Goal: Task Accomplishment & Management: Manage account settings

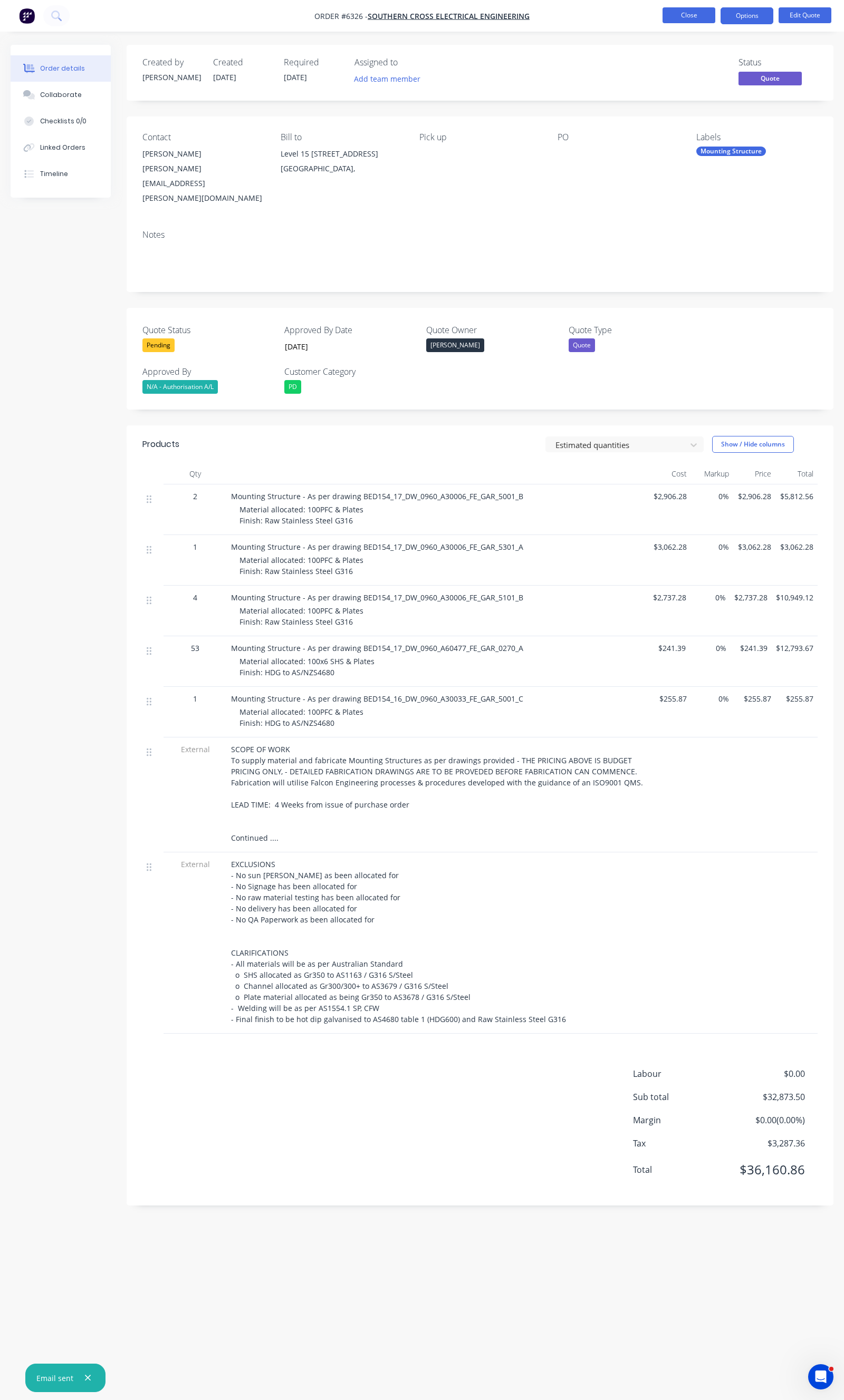
click at [704, 22] on button "Close" at bounding box center [688, 15] width 53 height 16
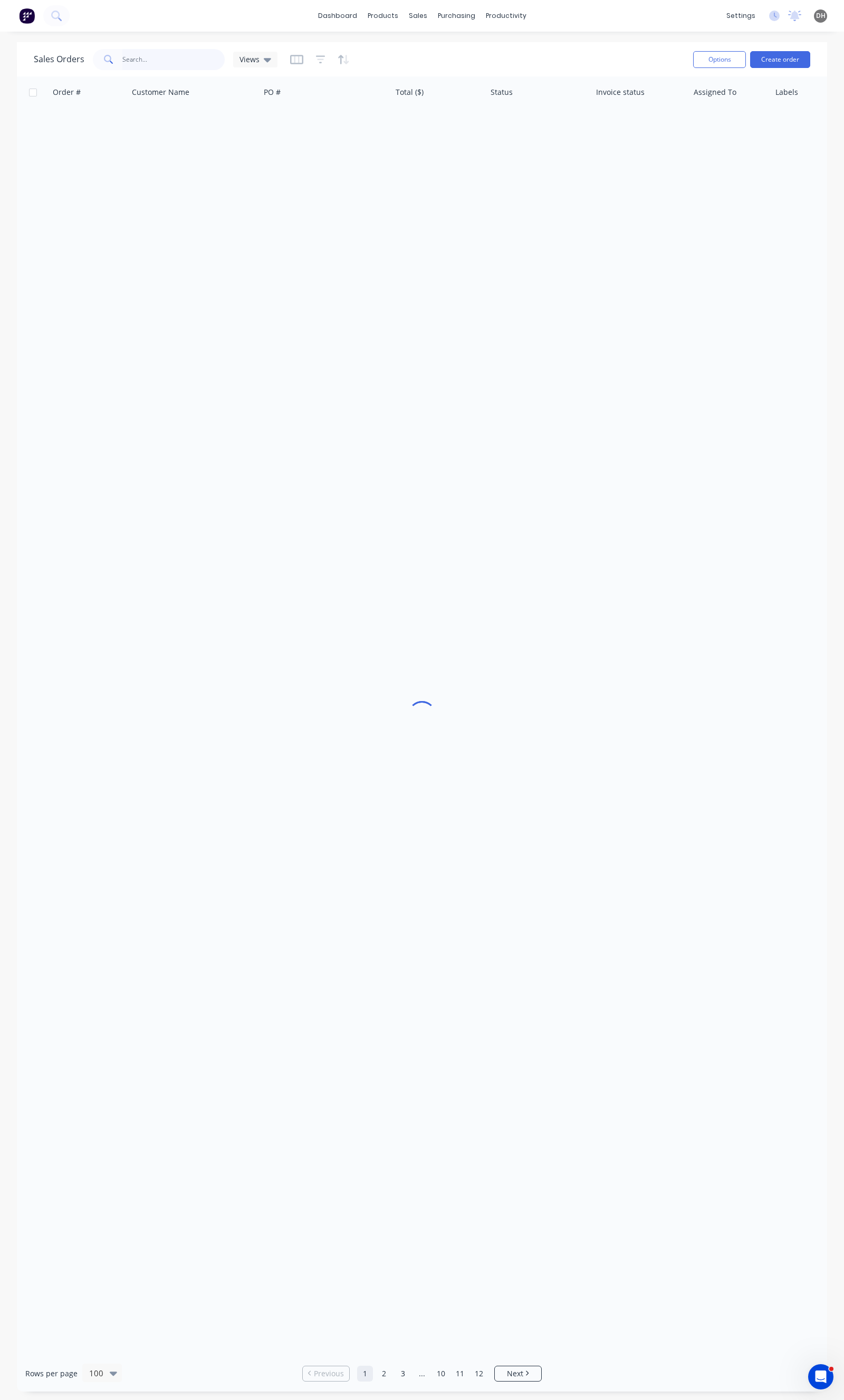
click at [192, 59] on input "text" at bounding box center [174, 59] width 103 height 21
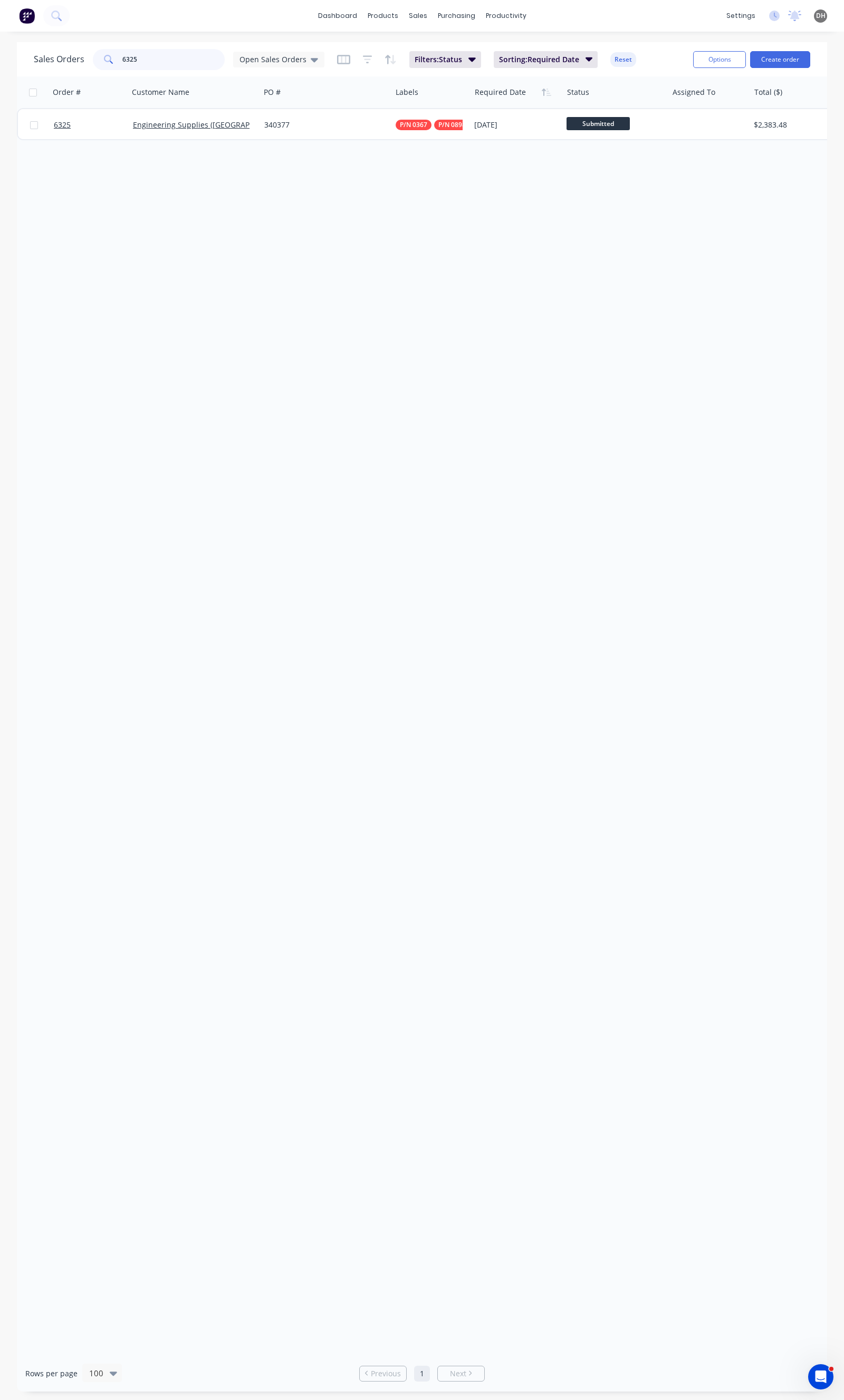
type input "6325"
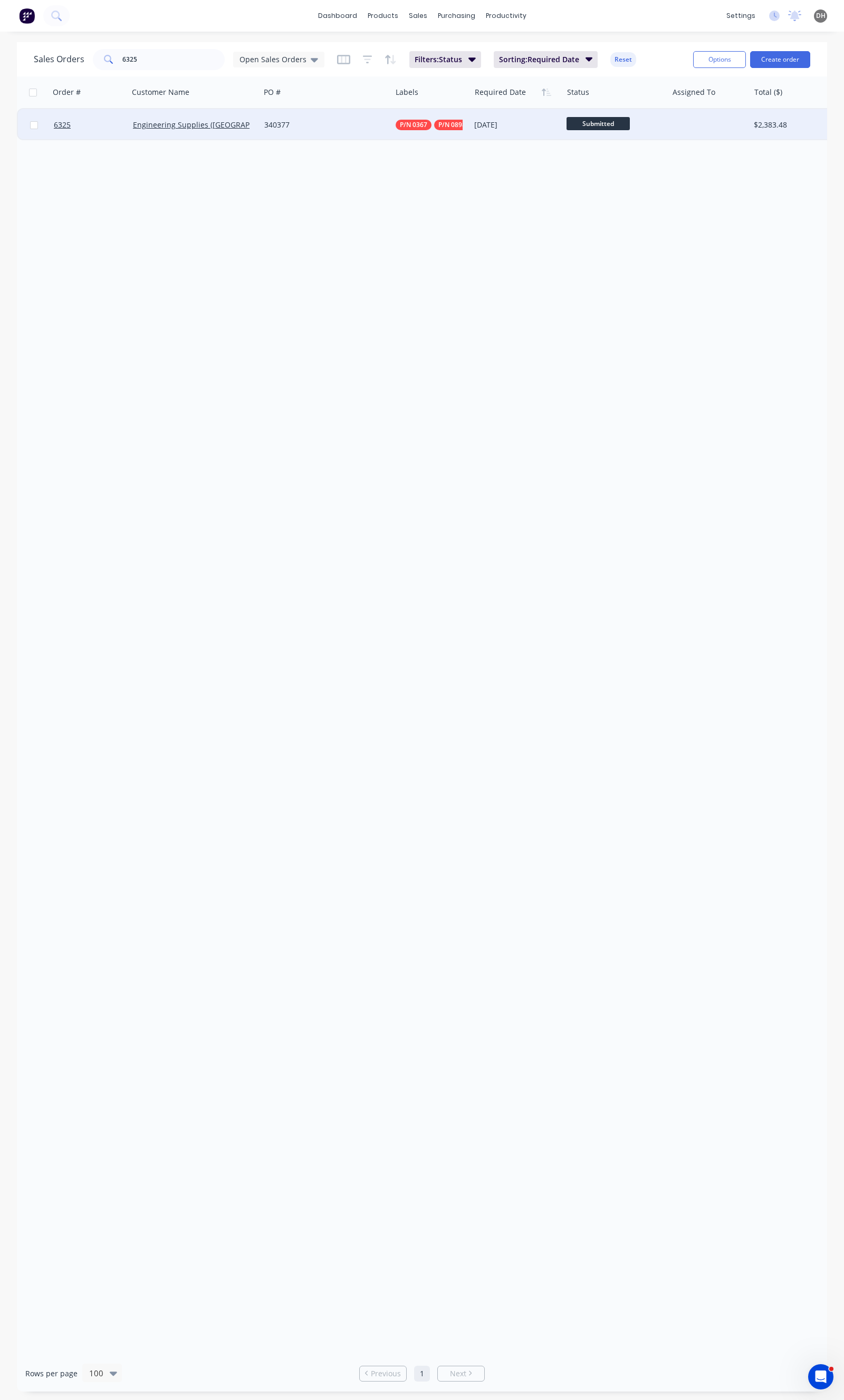
click at [360, 138] on div "340377" at bounding box center [325, 125] width 131 height 32
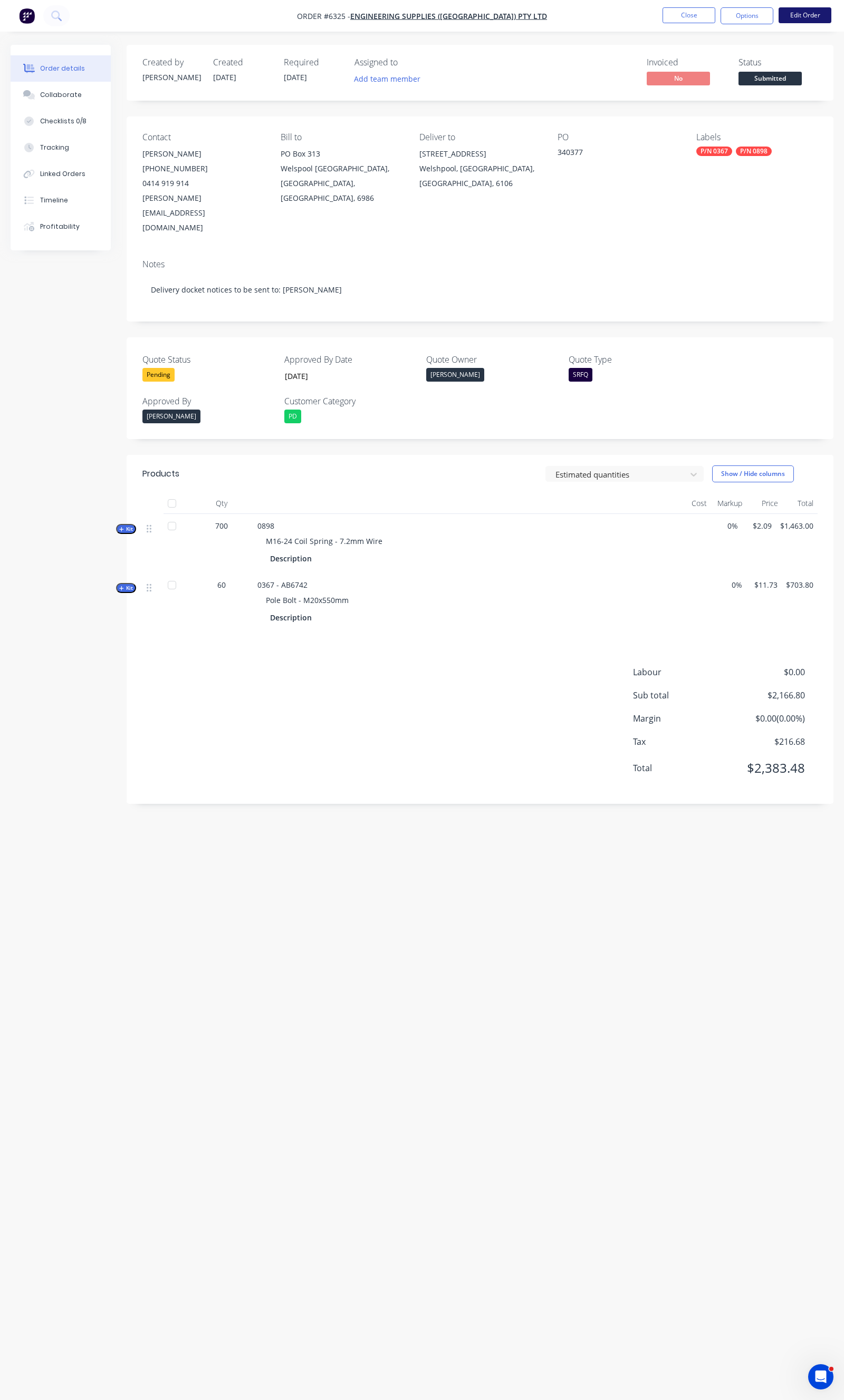
click at [787, 12] on button "Edit Order" at bounding box center [804, 15] width 53 height 16
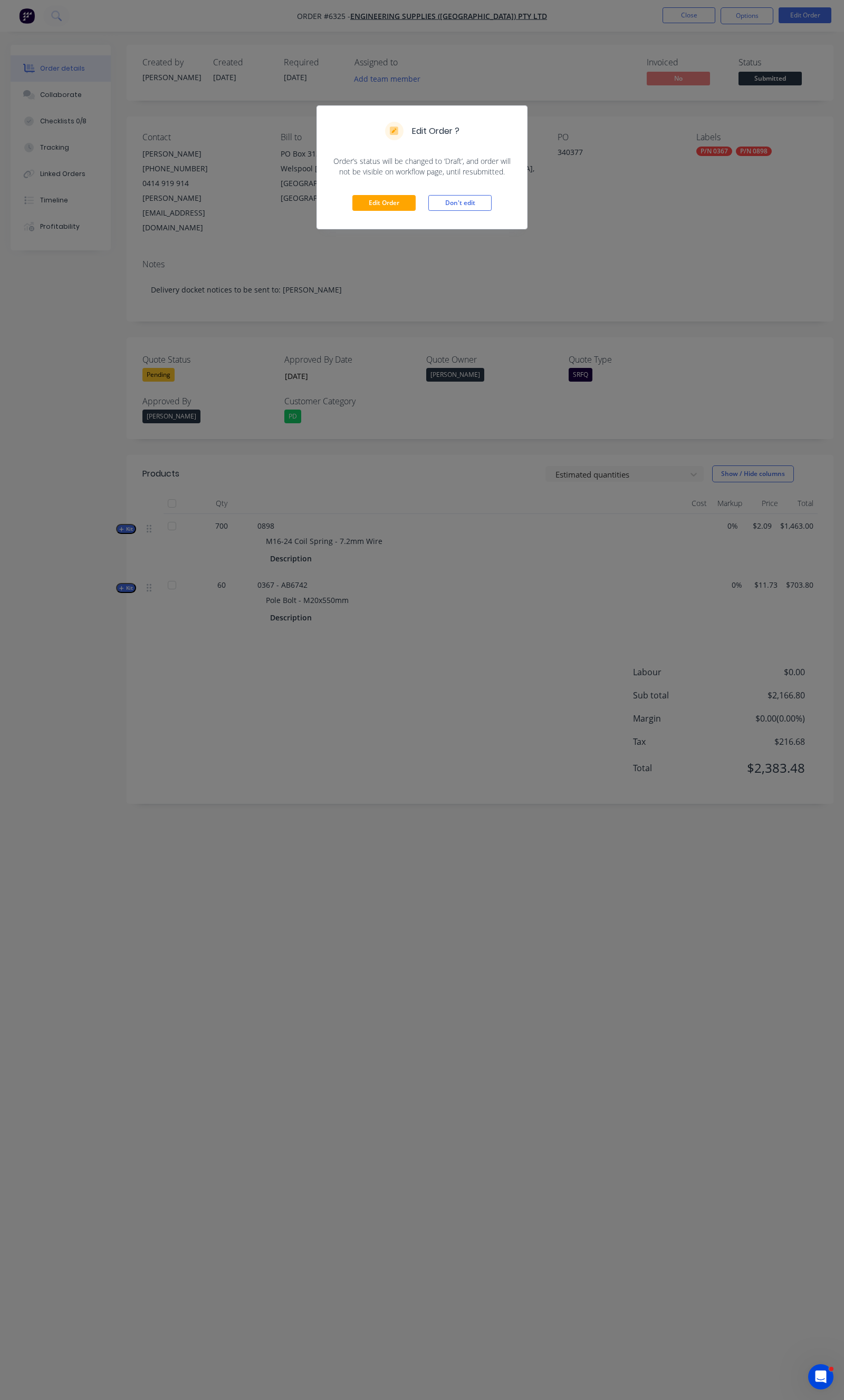
click at [374, 194] on div "Edit Order Don't edit" at bounding box center [422, 203] width 210 height 51
click at [370, 208] on button "Edit Order" at bounding box center [383, 203] width 63 height 16
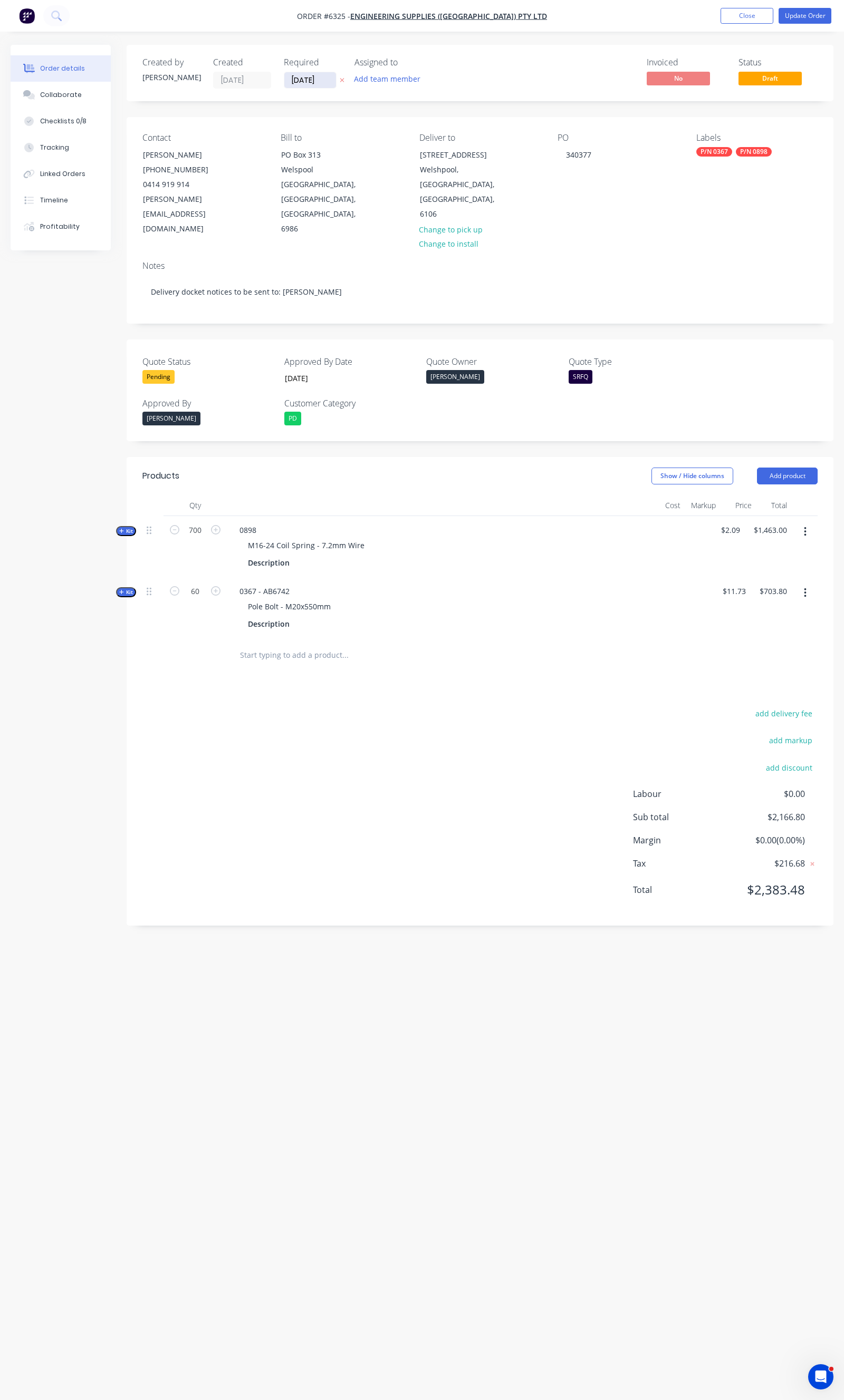
click at [298, 77] on input "24/09/25" at bounding box center [309, 80] width 51 height 16
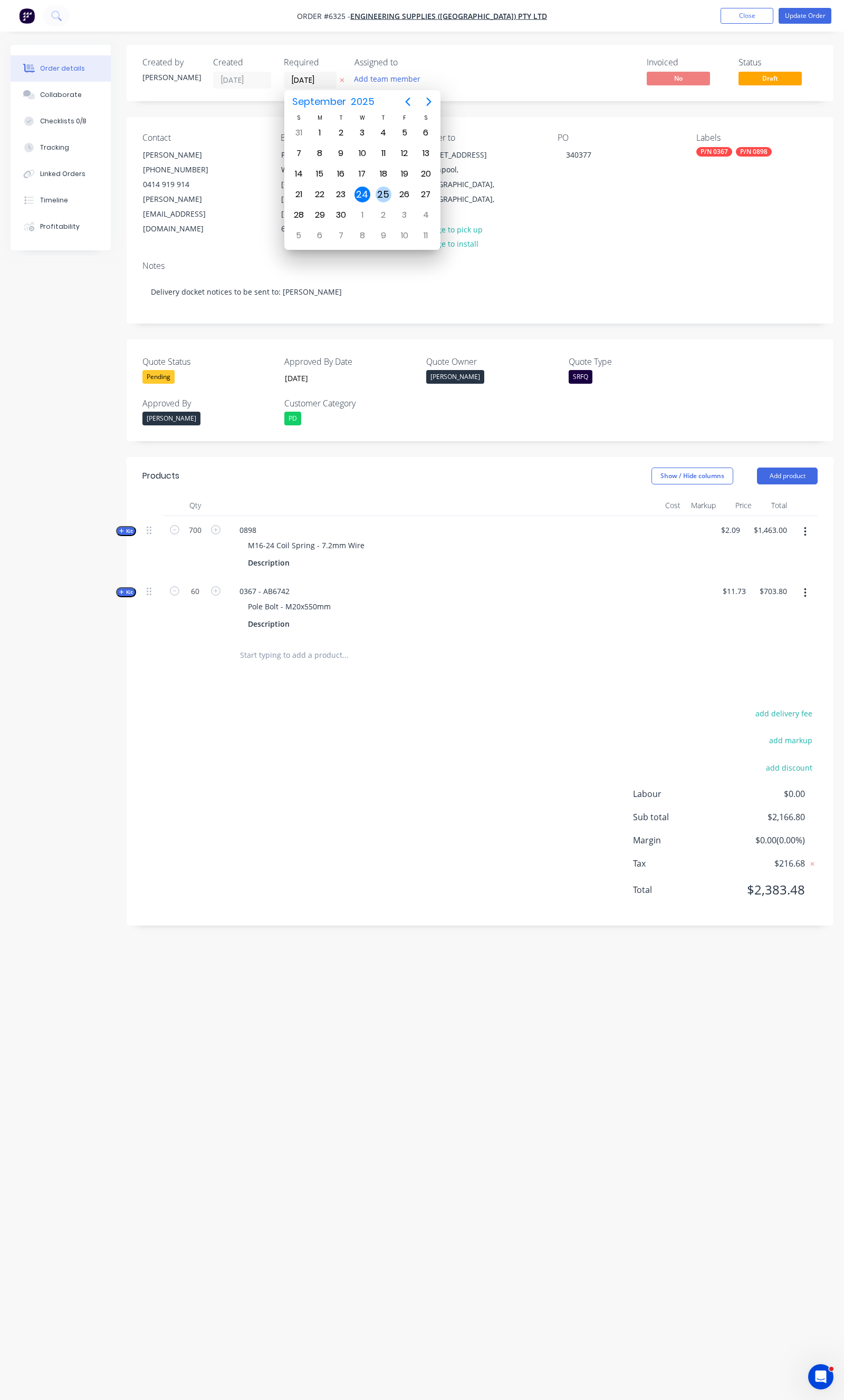
click at [382, 192] on div "25" at bounding box center [383, 194] width 16 height 16
type input "25/09/25"
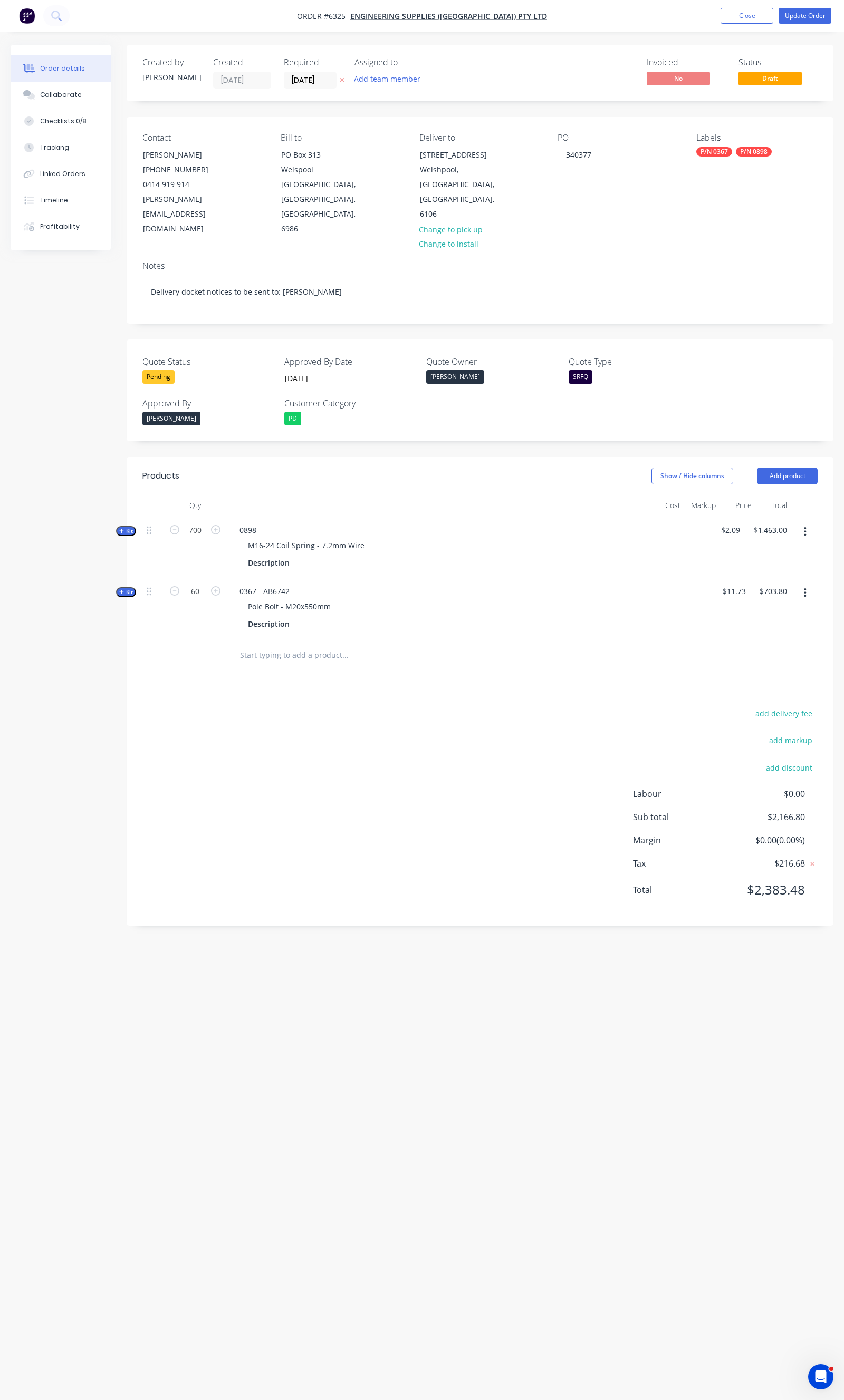
click at [798, 24] on nav "Order #6325 - Engineering Supplies (WA) Pty Ltd Add product Close Update Order" at bounding box center [422, 16] width 844 height 32
click at [798, 21] on button "Update Order" at bounding box center [804, 15] width 53 height 16
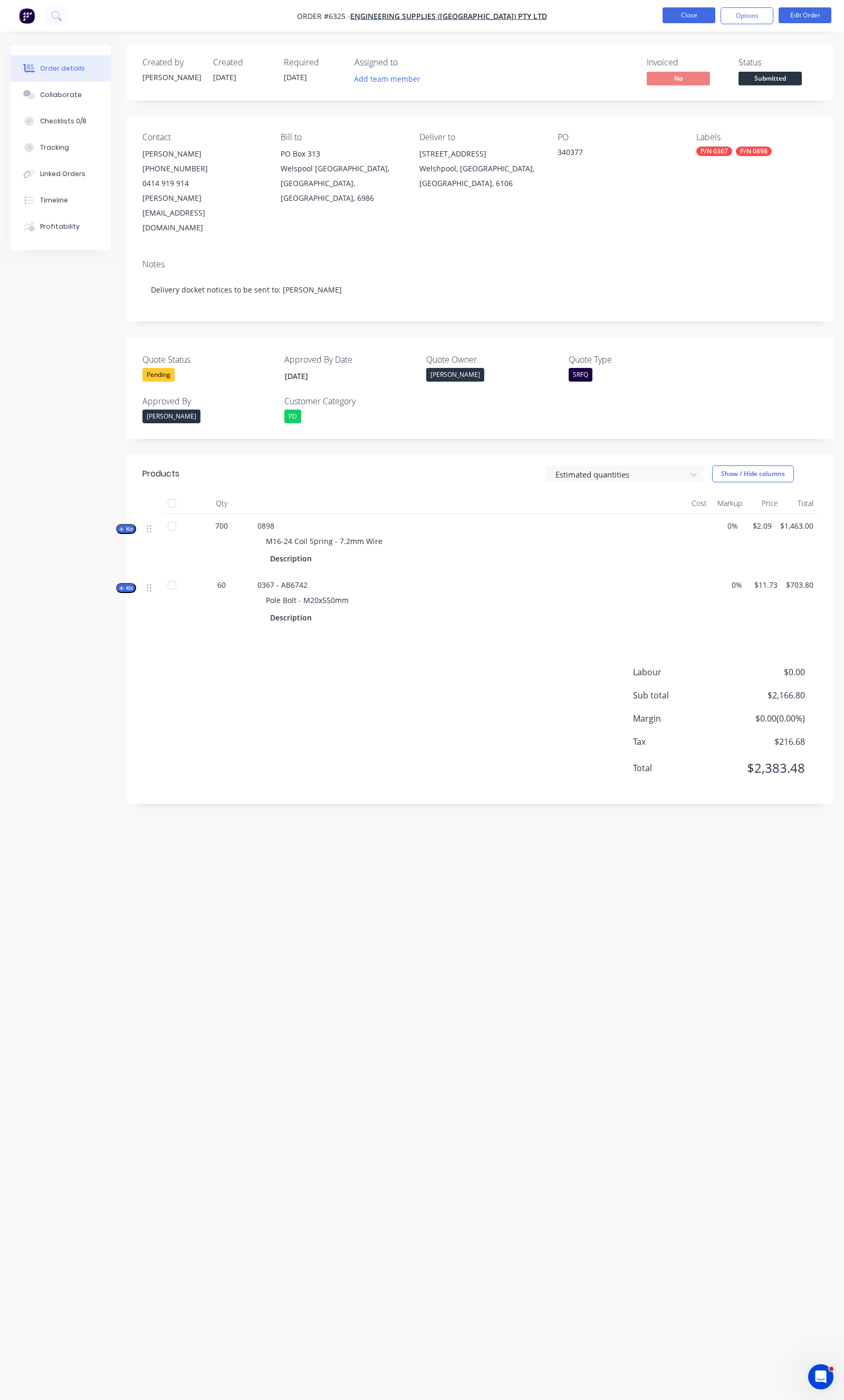
click at [673, 22] on button "Close" at bounding box center [688, 15] width 53 height 16
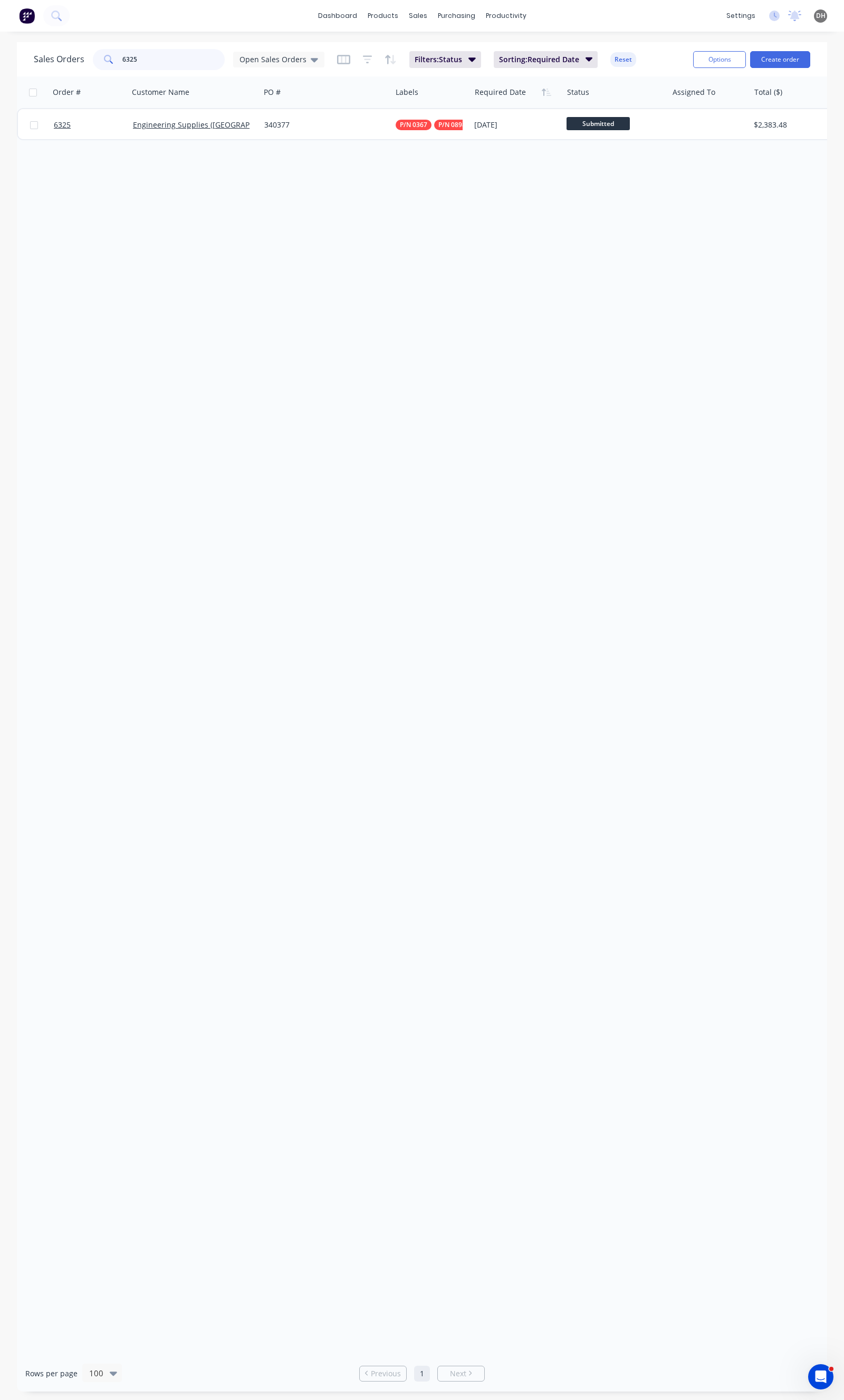
click at [166, 65] on input "6325" at bounding box center [174, 59] width 103 height 21
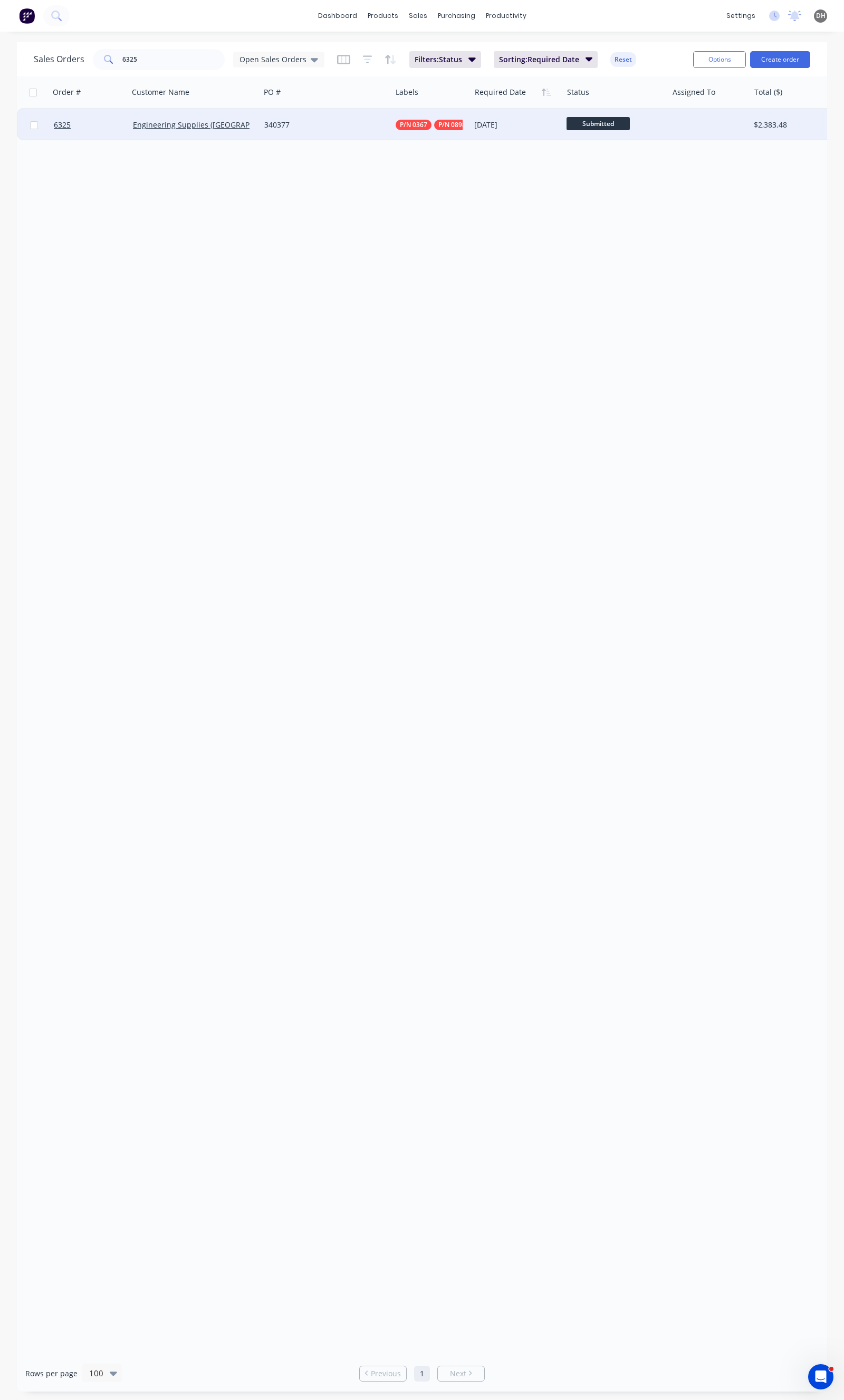
click at [320, 117] on div "340377" at bounding box center [325, 125] width 131 height 32
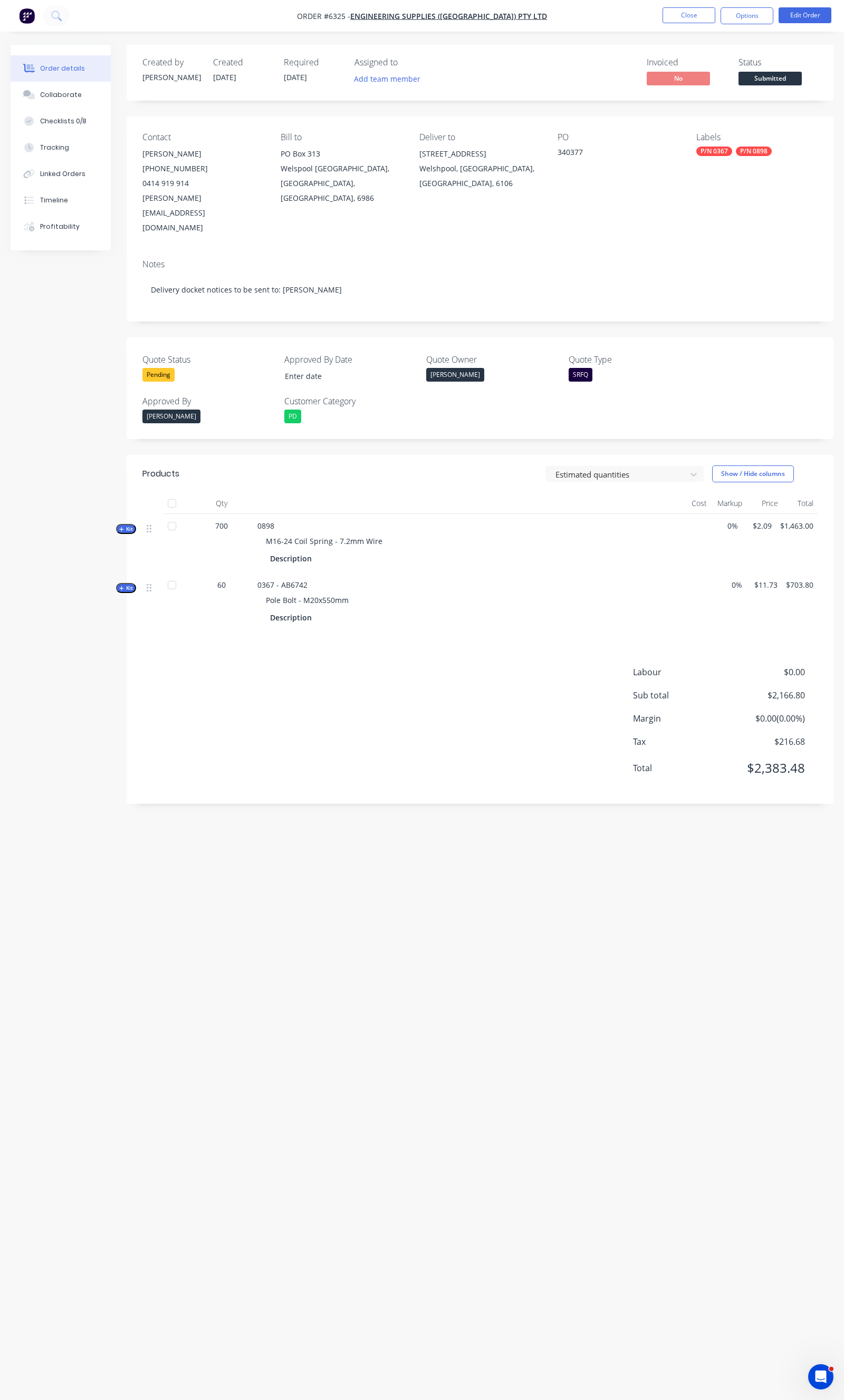
type input "24/09/2025"
click at [680, 14] on button "Close" at bounding box center [688, 15] width 53 height 16
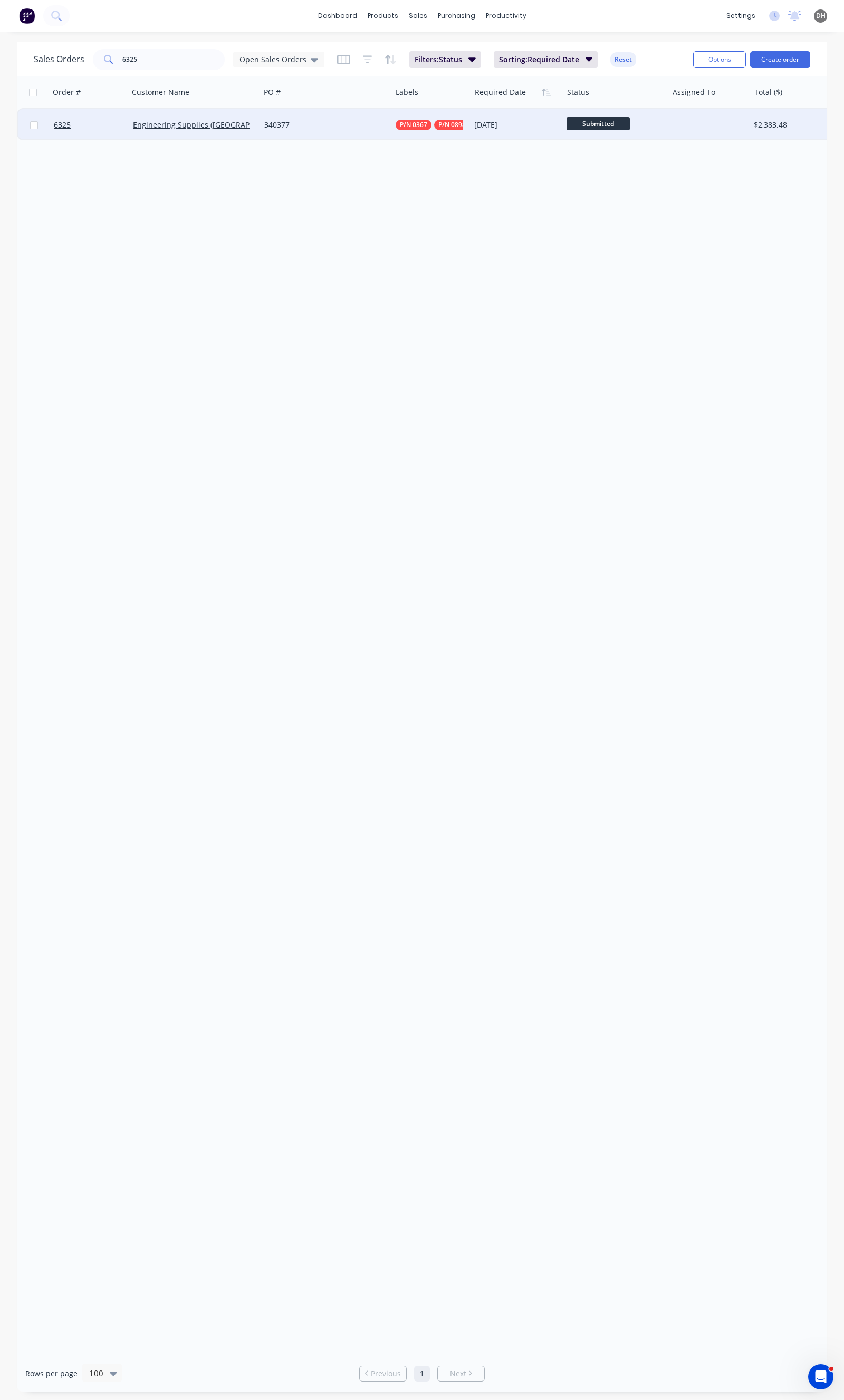
click at [251, 129] on div "Engineering Supplies ([GEOGRAPHIC_DATA]) Pty Ltd" at bounding box center [194, 125] width 131 height 32
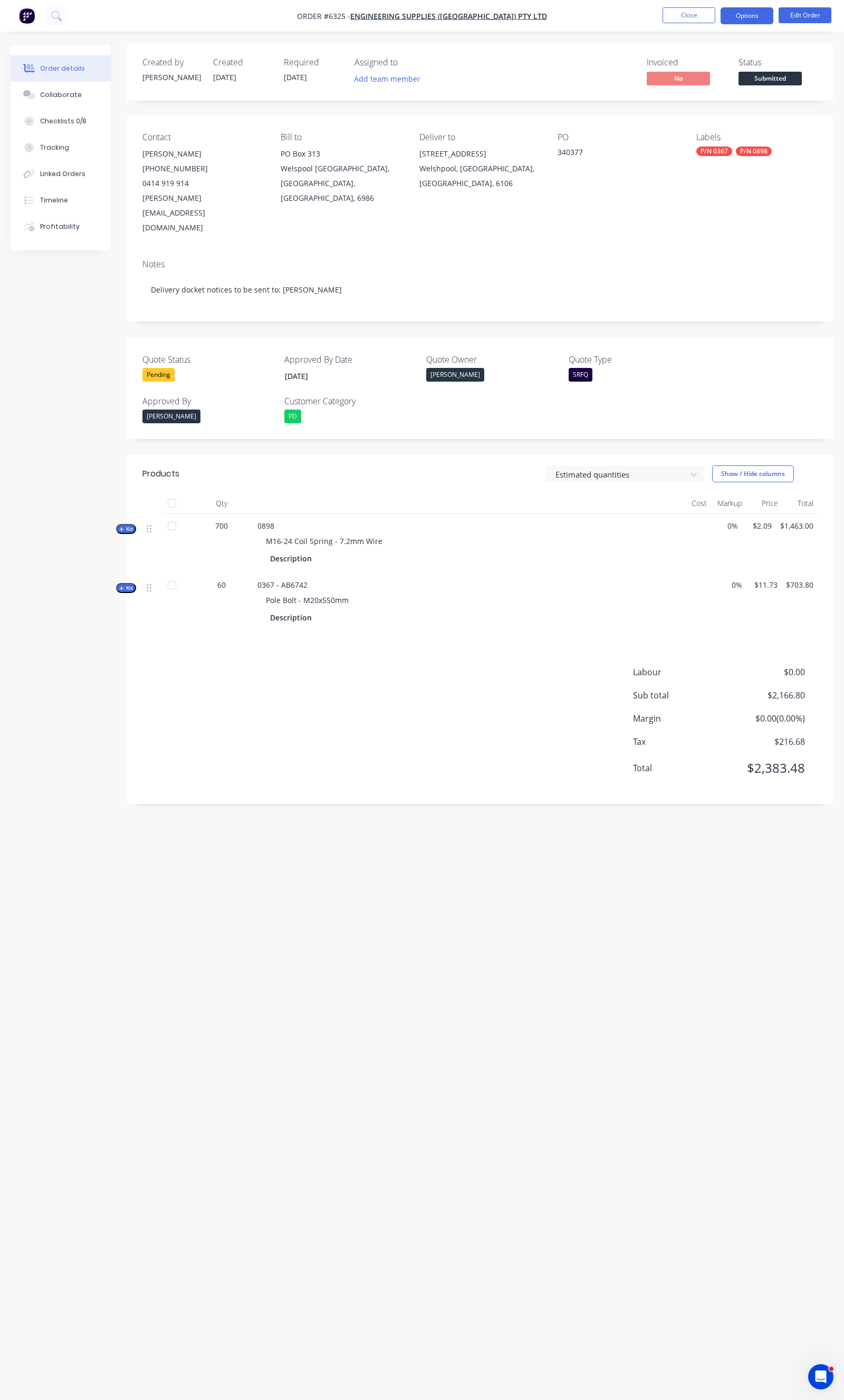
click at [741, 19] on button "Options" at bounding box center [746, 16] width 53 height 17
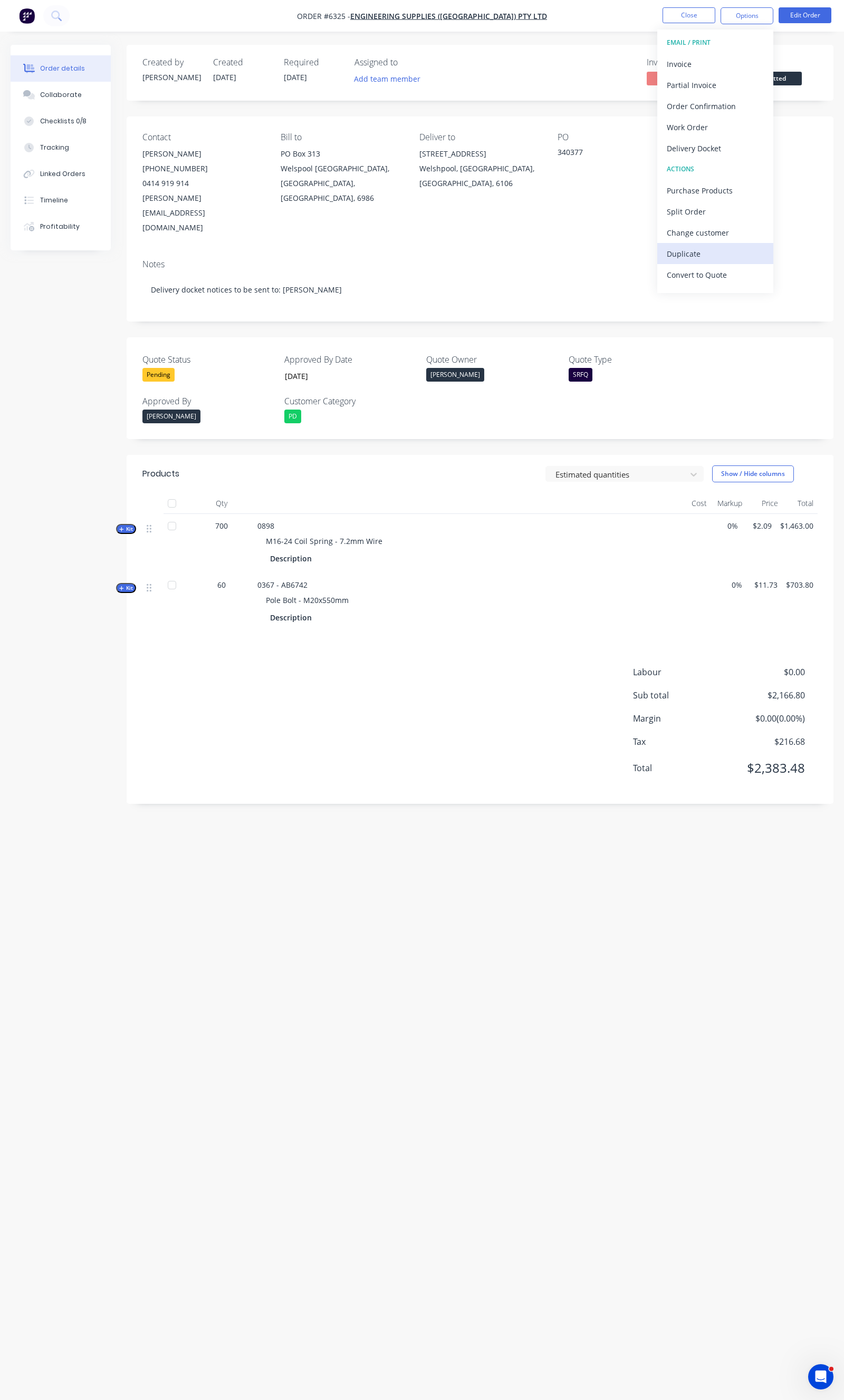
click at [694, 251] on div "Duplicate" at bounding box center [715, 254] width 97 height 15
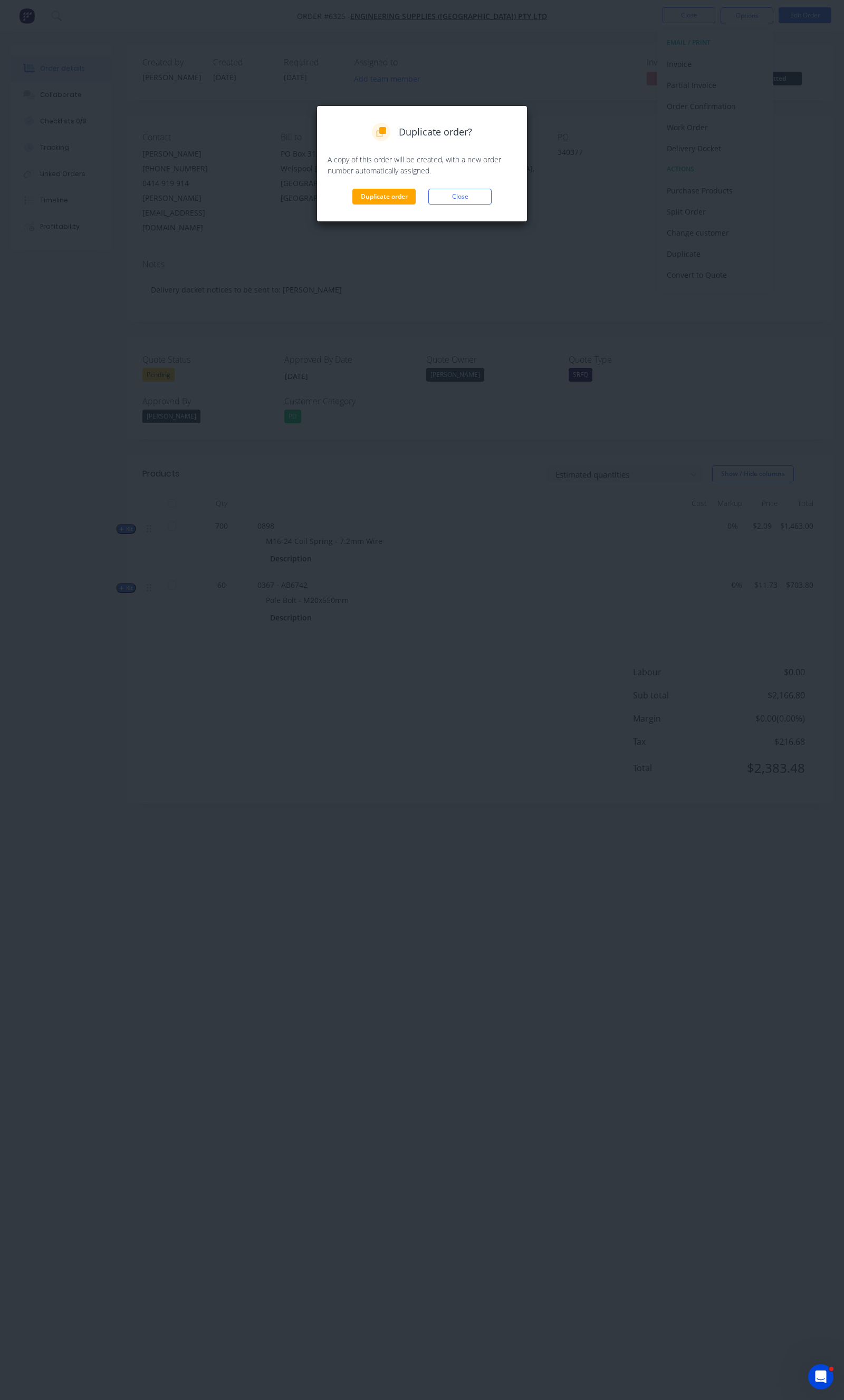
click at [386, 204] on div "Duplicate order? A copy of this order will be created, with a new order number …" at bounding box center [421, 163] width 211 height 117
click at [387, 203] on button "Duplicate order" at bounding box center [383, 197] width 63 height 16
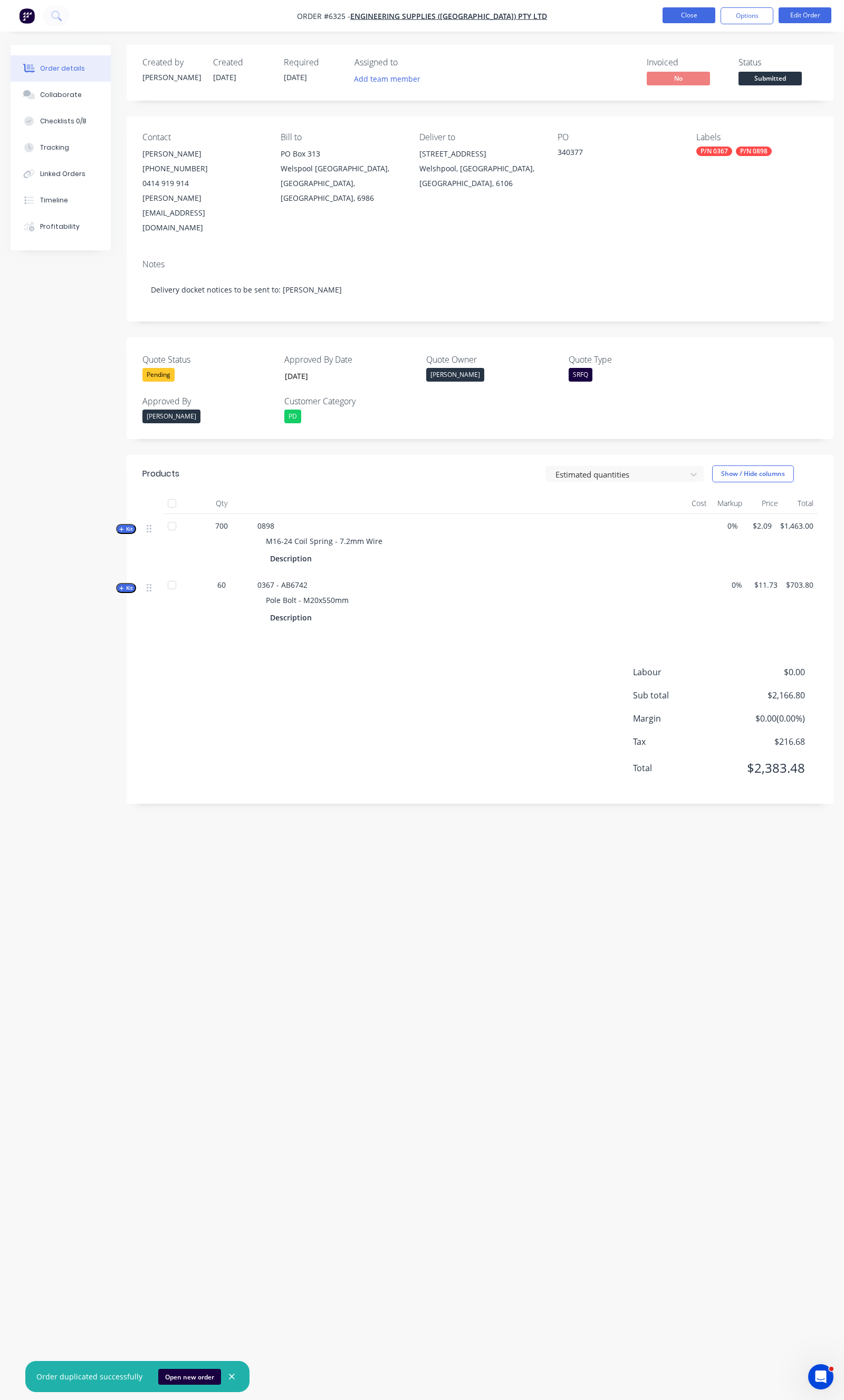
click at [672, 19] on button "Close" at bounding box center [688, 15] width 53 height 16
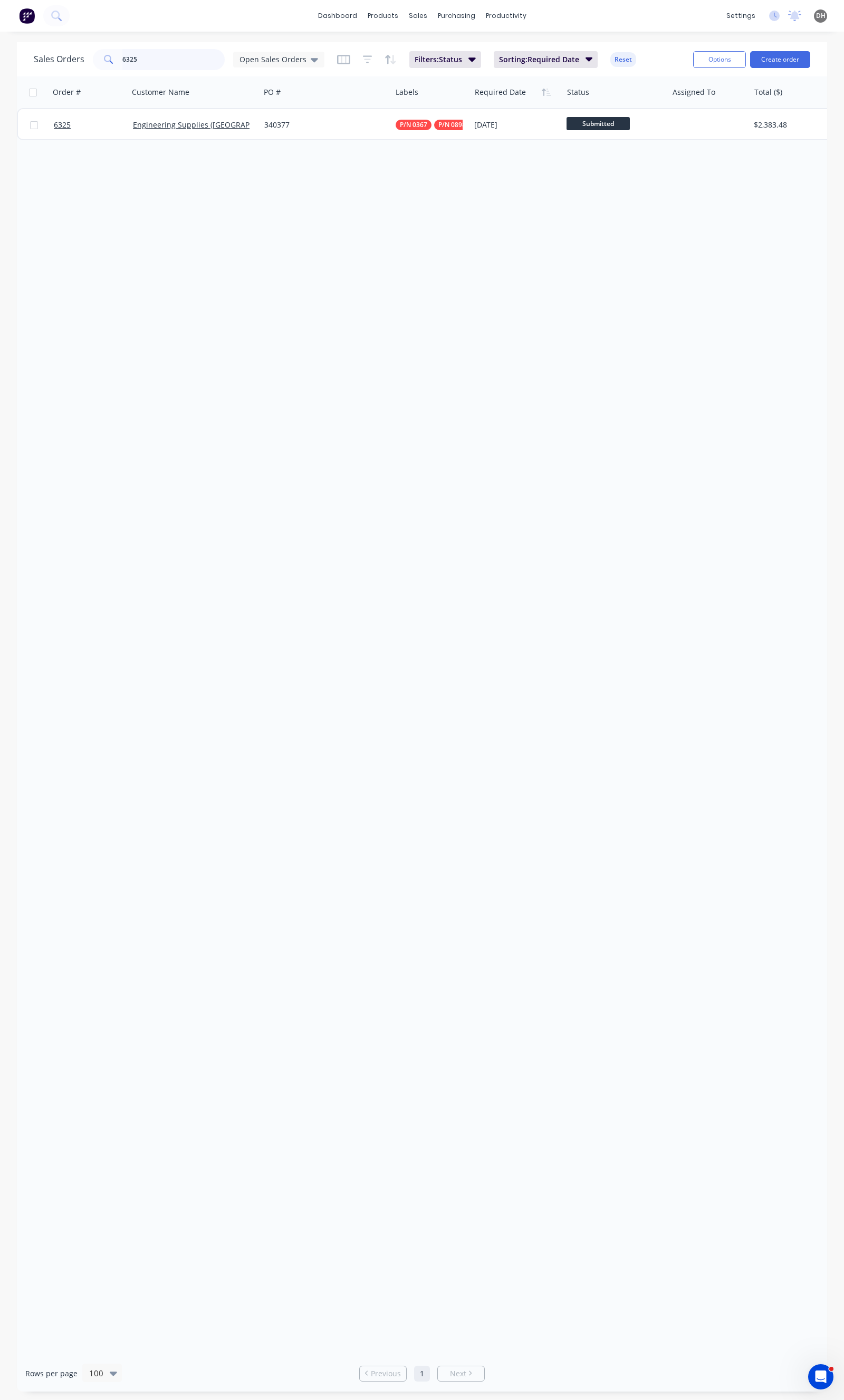
click at [170, 61] on input "6325" at bounding box center [174, 59] width 103 height 21
click at [292, 62] on span "Open Sales Orders" at bounding box center [273, 59] width 67 height 11
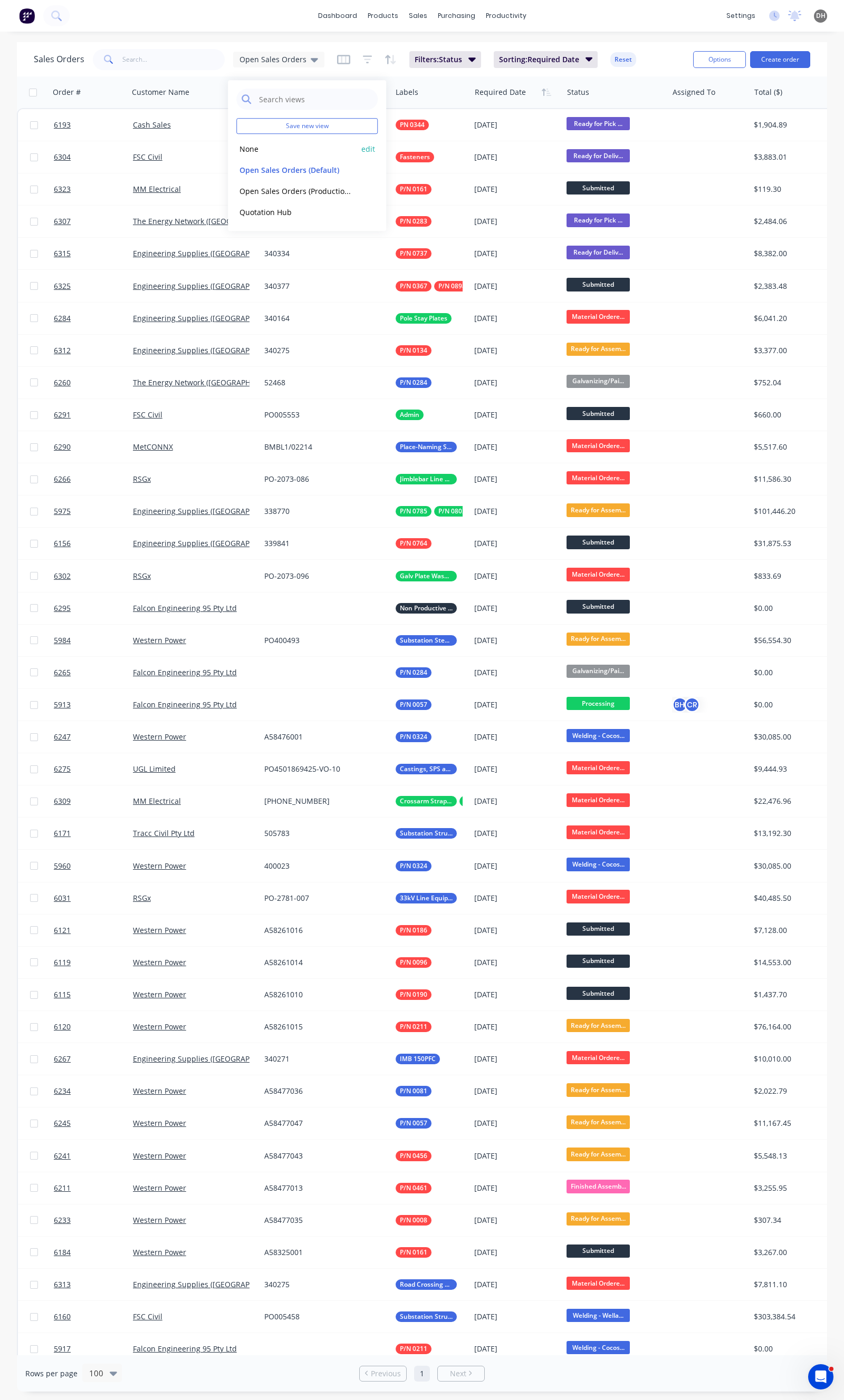
click at [257, 150] on button "None" at bounding box center [296, 149] width 120 height 12
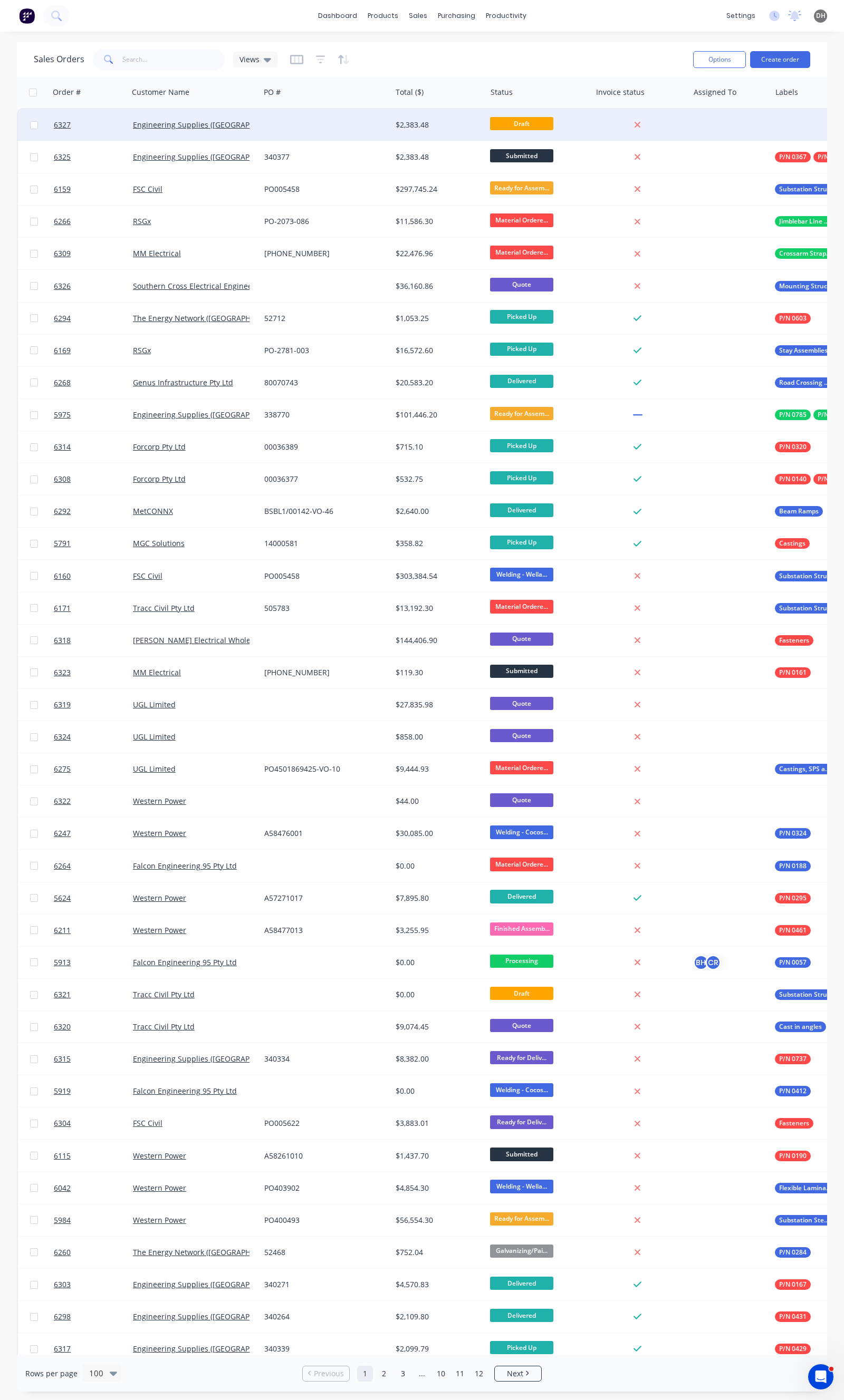
click at [310, 119] on div at bounding box center [325, 125] width 131 height 32
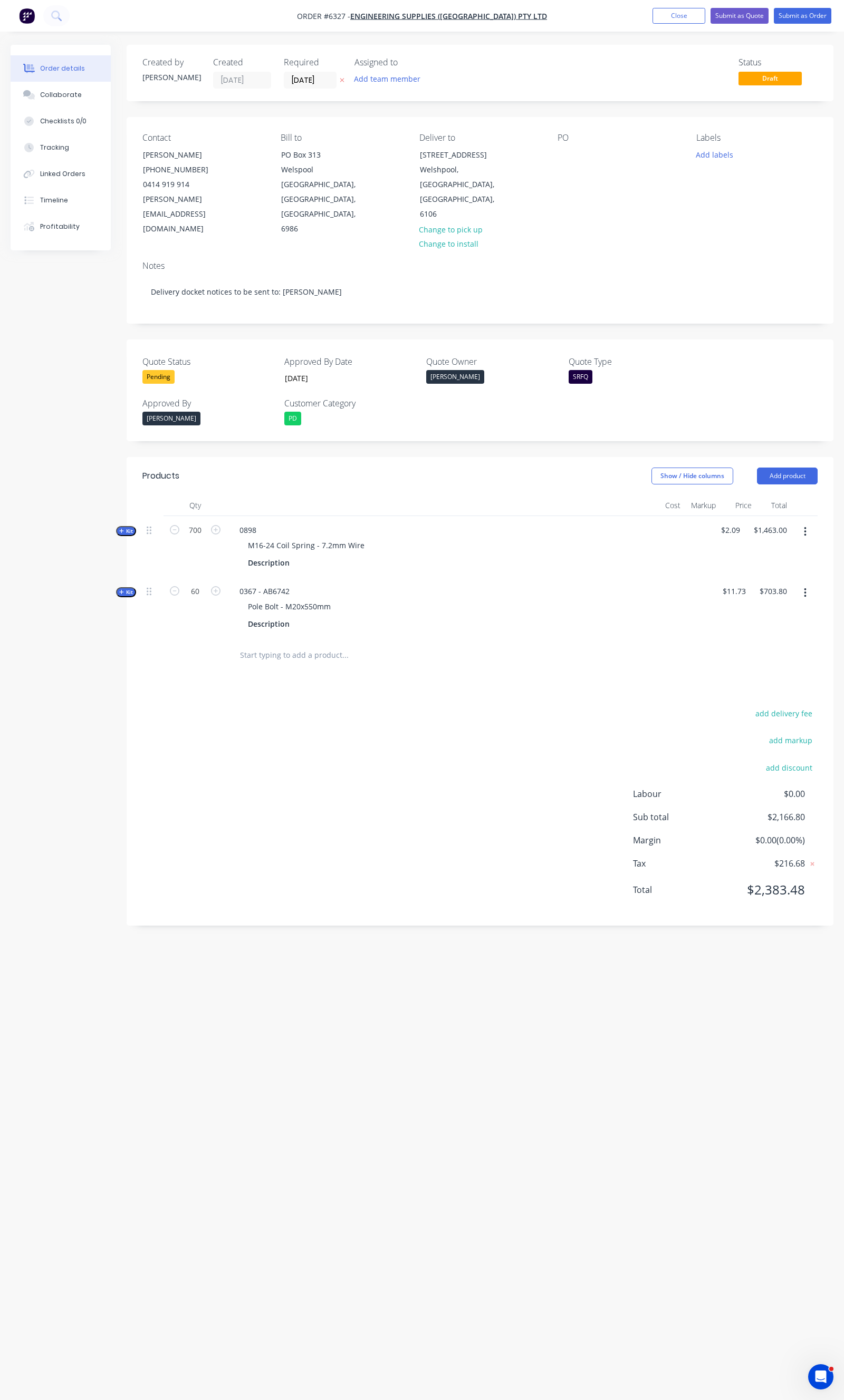
click at [803, 523] on button "button" at bounding box center [804, 532] width 24 height 19
click at [755, 636] on div "Delete" at bounding box center [767, 644] width 82 height 15
click at [802, 523] on button "button" at bounding box center [804, 532] width 24 height 19
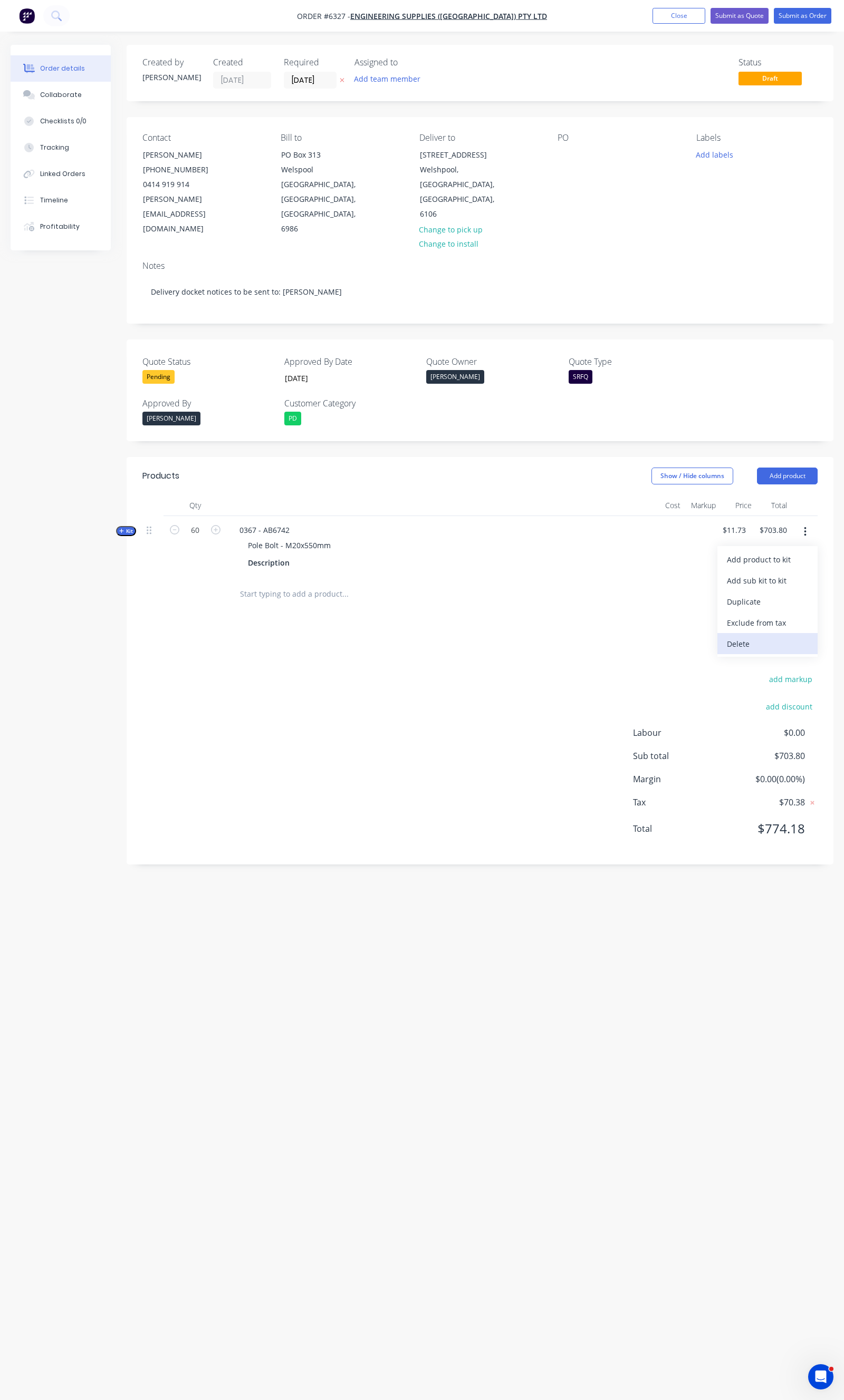
click at [742, 633] on button "Delete" at bounding box center [767, 643] width 100 height 21
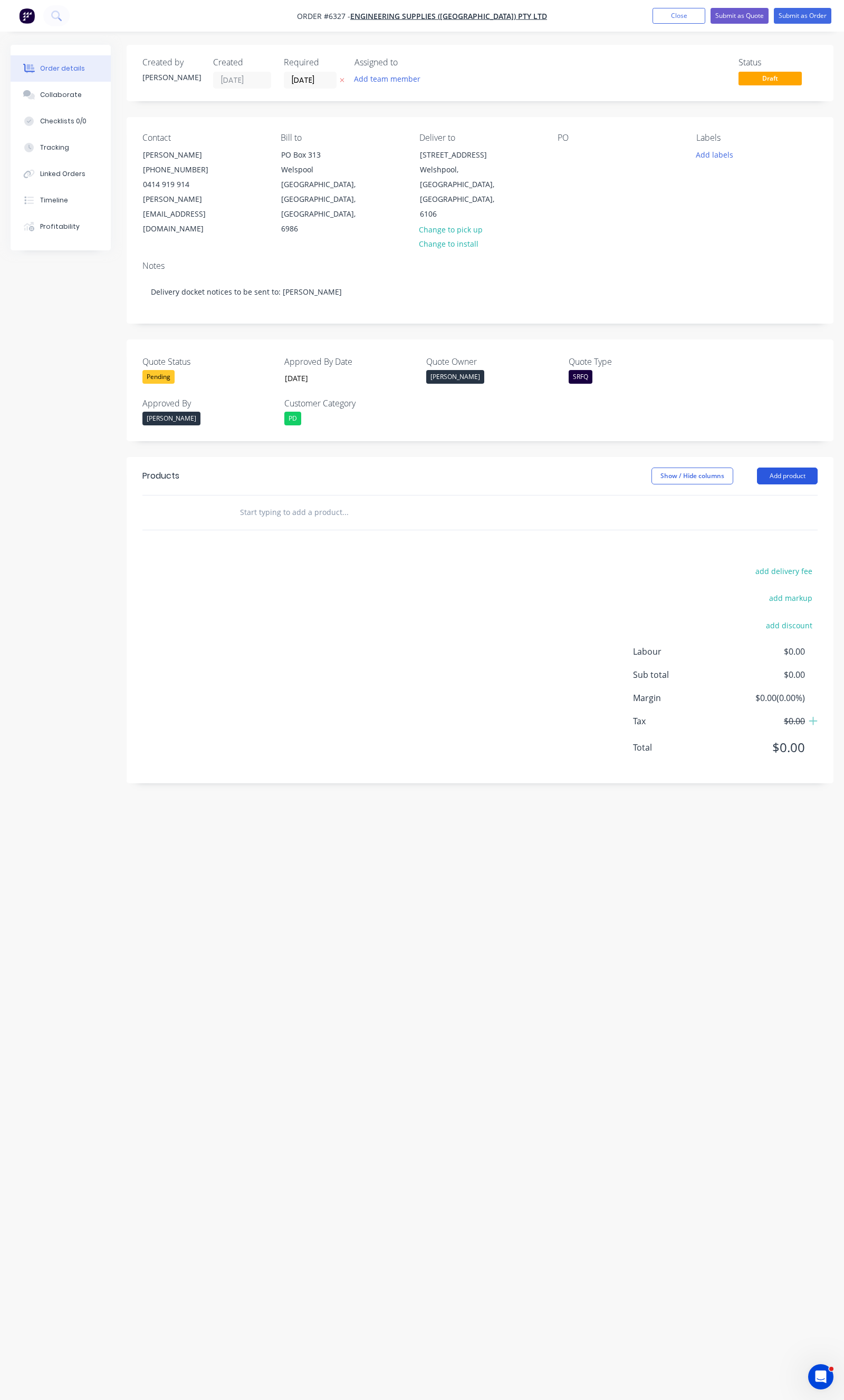
click at [783, 467] on button "Add product" at bounding box center [787, 476] width 61 height 17
click at [757, 516] on div "Basic product" at bounding box center [767, 524] width 82 height 15
click at [267, 523] on div at bounding box center [275, 530] width 88 height 15
click at [666, 516] on div at bounding box center [667, 539] width 36 height 48
type input "$258.00"
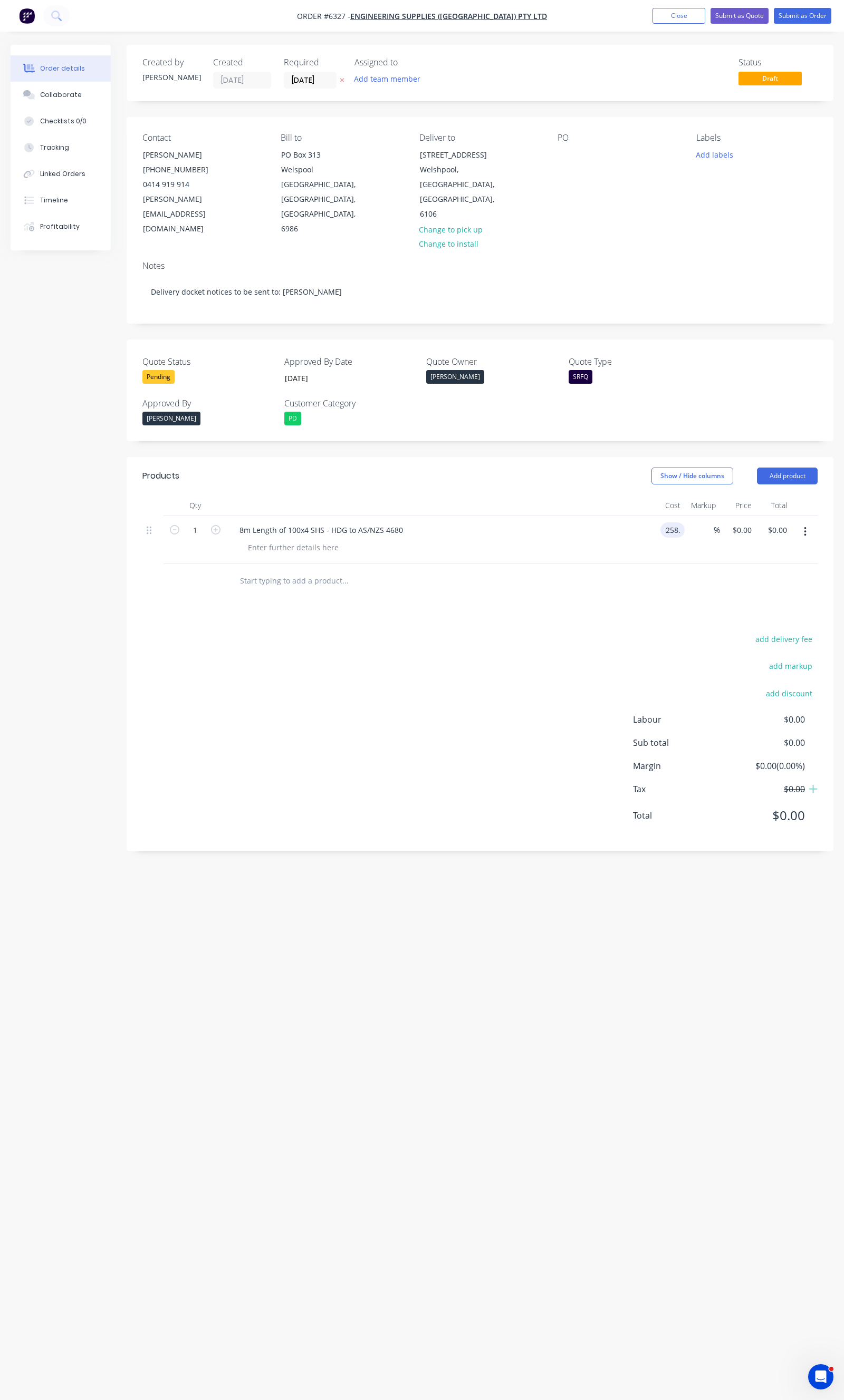
type input "$258.00"
click at [291, 571] on input "text" at bounding box center [345, 581] width 211 height 21
type input "N"
click at [304, 632] on div "add delivery fee add markup add discount Labour $0.00 Sub total $258.00 Margin …" at bounding box center [479, 734] width 675 height 203
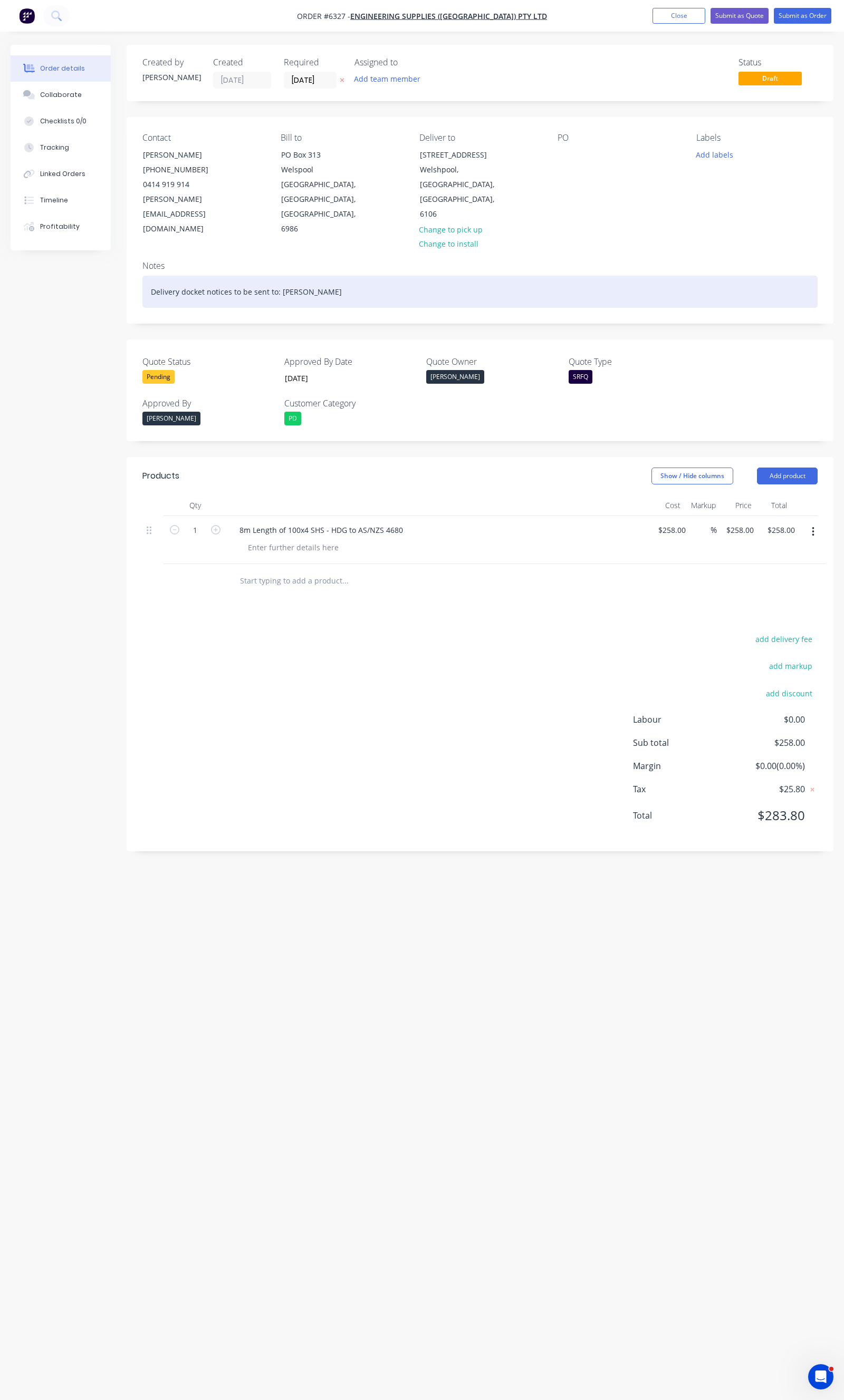
drag, startPoint x: 333, startPoint y: 256, endPoint x: 282, endPoint y: 256, distance: 51.0
click at [282, 276] on div "Delivery docket notices to be sent to: Gavin Dinsdale" at bounding box center [479, 292] width 675 height 32
click at [311, 276] on div "Delivery docket notices to be sent to: Gavin Dinsdale" at bounding box center [479, 292] width 675 height 32
drag, startPoint x: 345, startPoint y: 258, endPoint x: 107, endPoint y: 258, distance: 238.0
click at [107, 258] on div "Created by Daniel Created 24/09/25 Required 24/09/25 Assigned to Add team membe…" at bounding box center [422, 680] width 823 height 1271
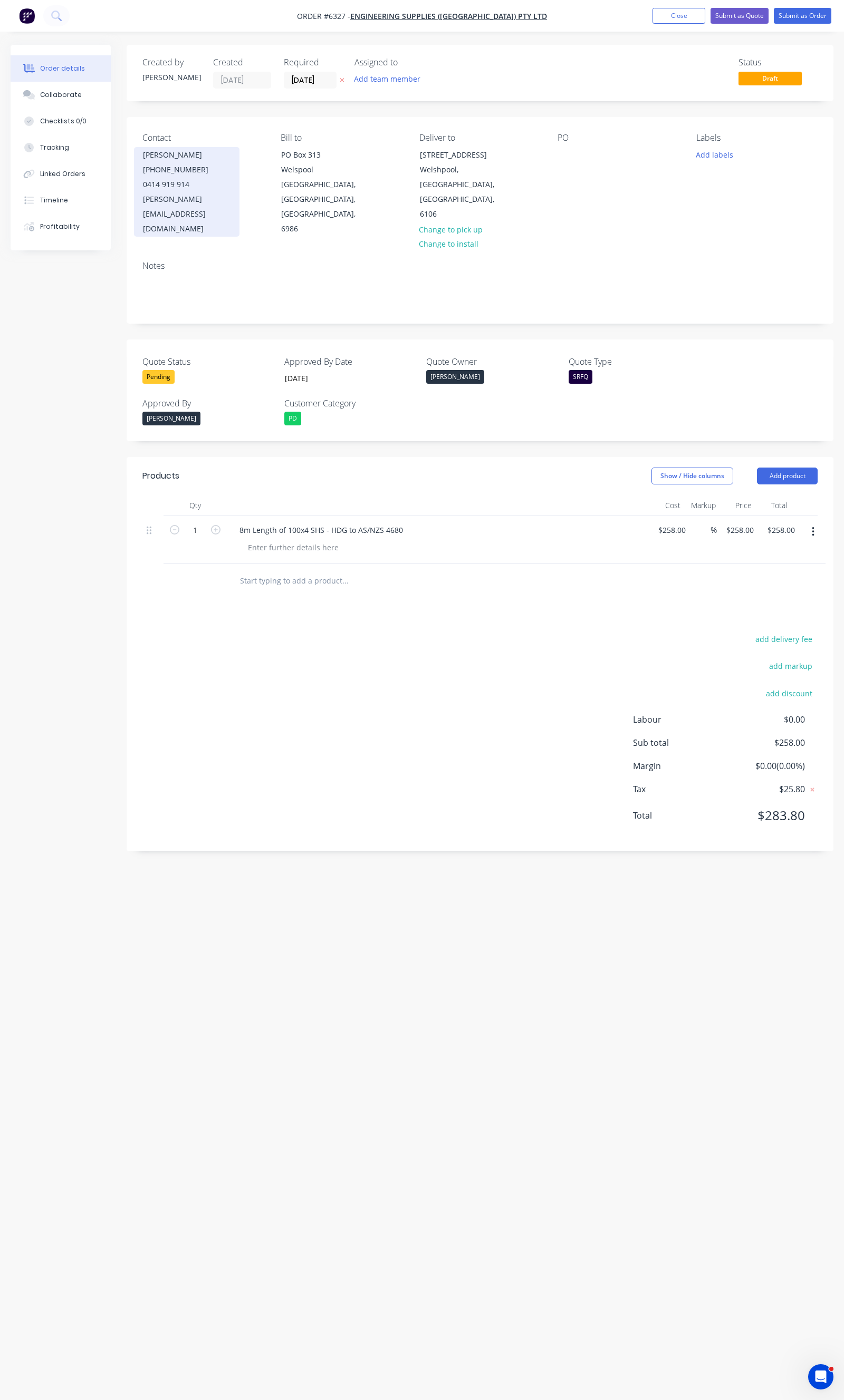
click at [212, 185] on div "0414 919 914" at bounding box center [187, 185] width 87 height 15
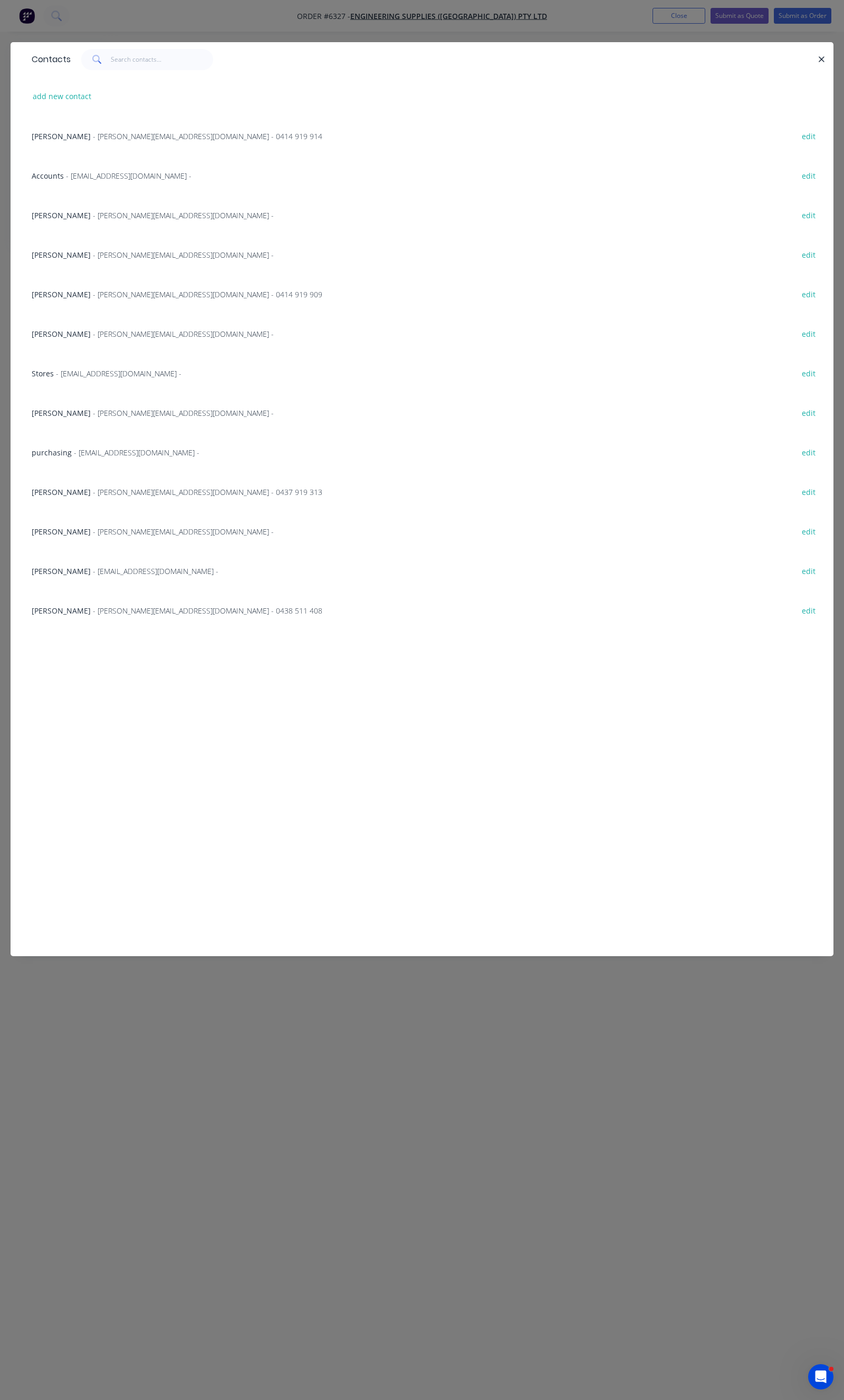
click at [94, 296] on span "- travis@engsup.com.au - 0414 919 909" at bounding box center [207, 294] width 229 height 10
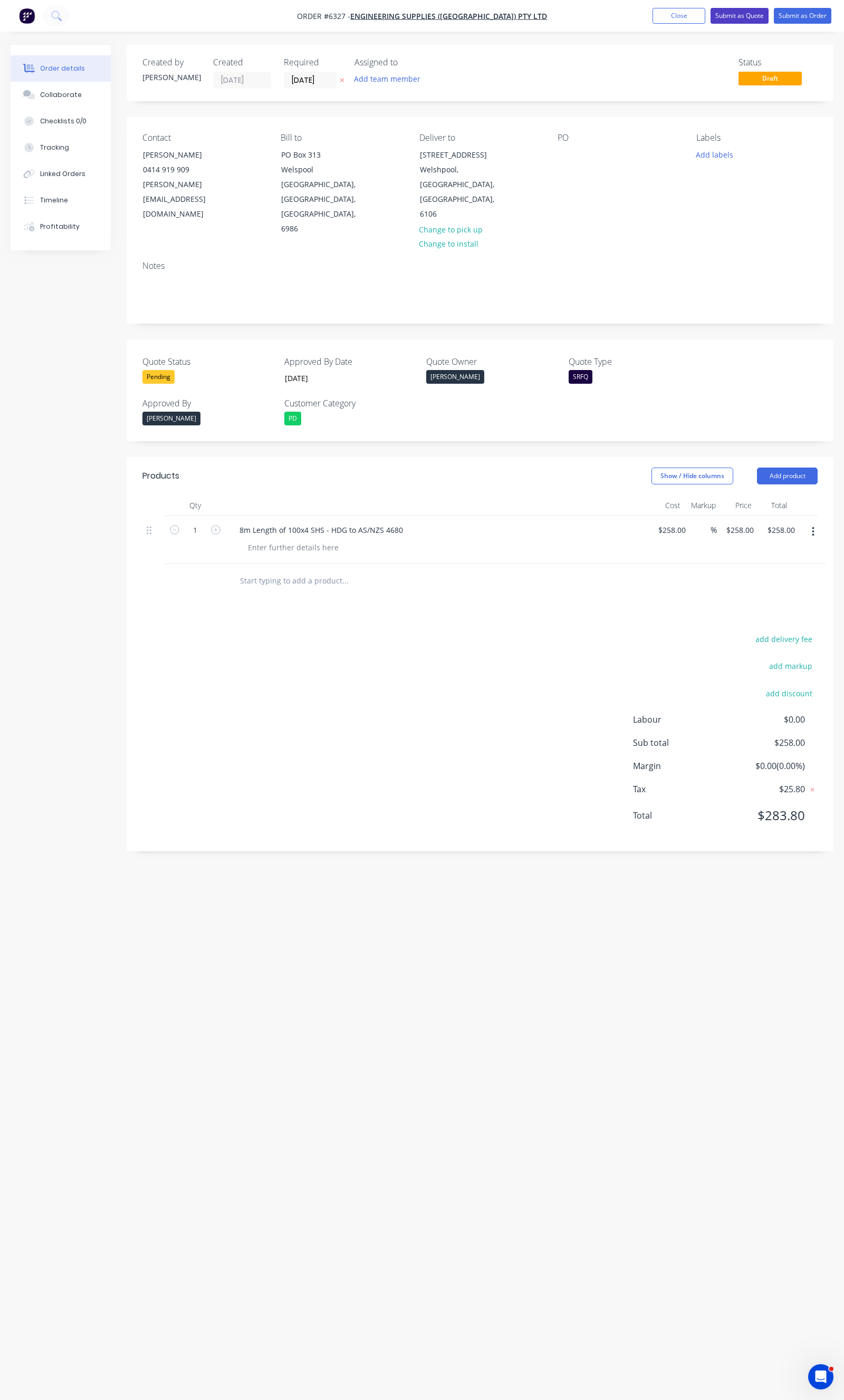
click at [753, 22] on button "Submit as Quote" at bounding box center [739, 15] width 58 height 16
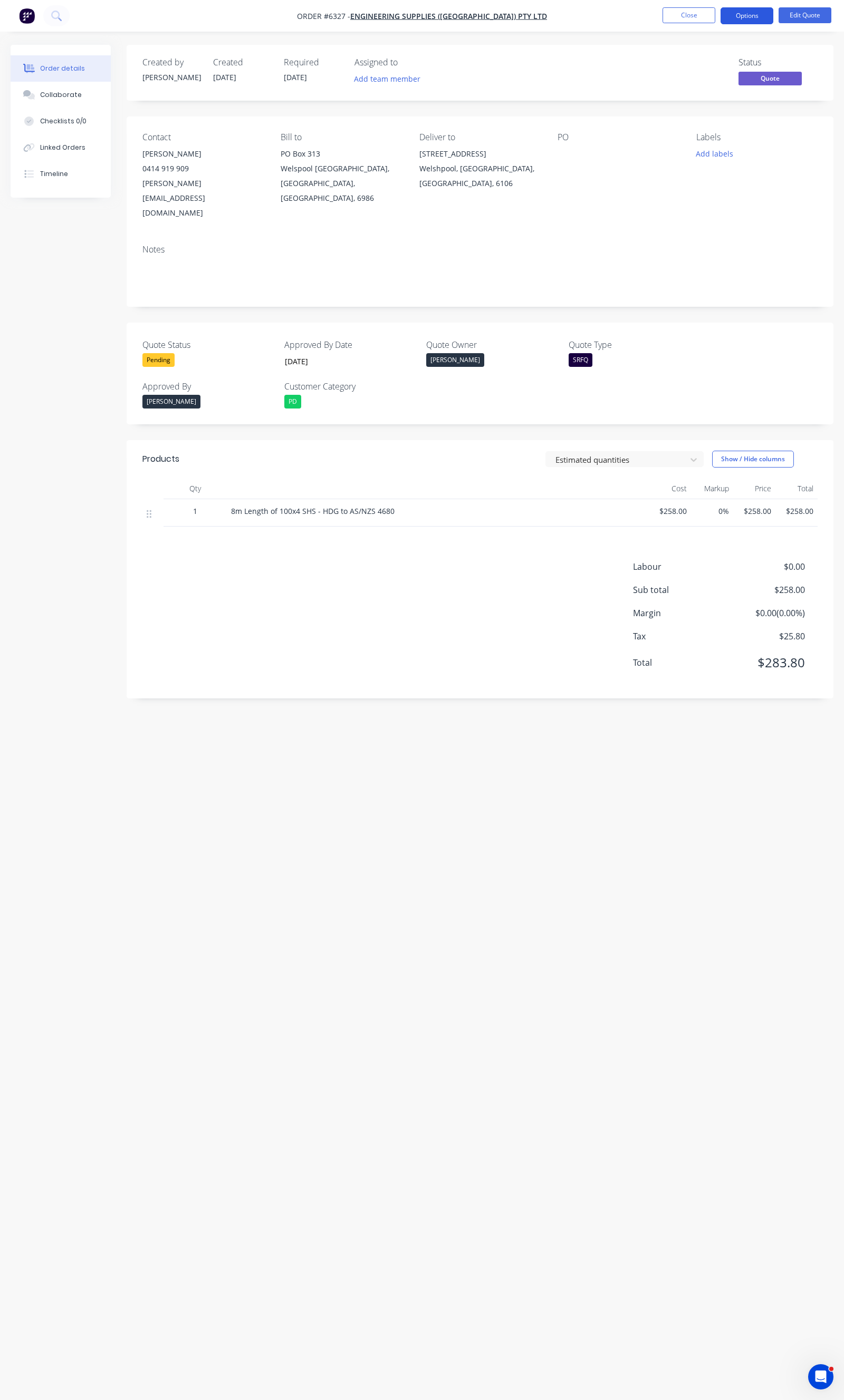
click at [761, 24] on button "Options" at bounding box center [746, 16] width 53 height 17
click at [729, 72] on button "Quote" at bounding box center [715, 63] width 116 height 21
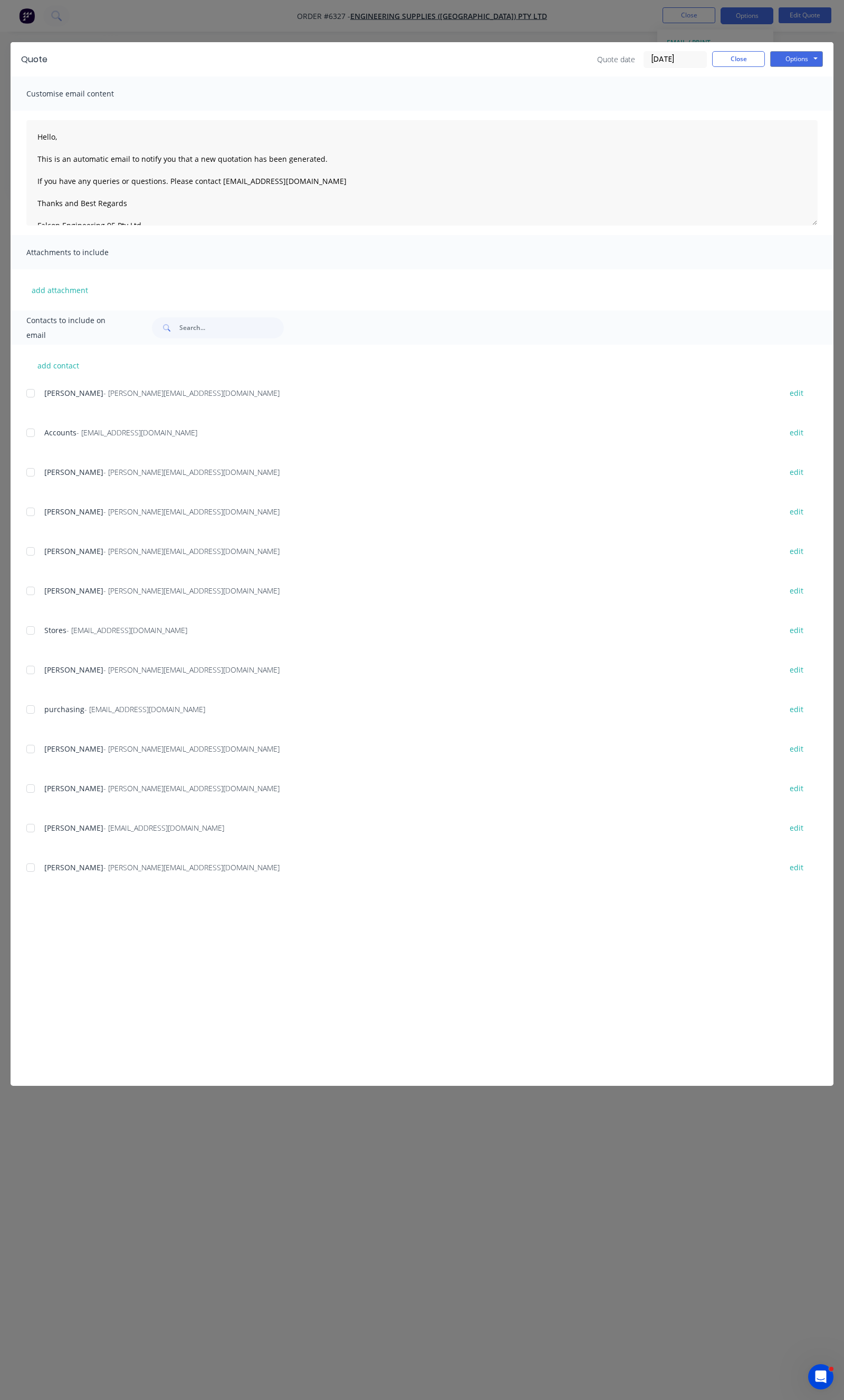
click at [33, 473] on div at bounding box center [30, 472] width 21 height 21
click at [818, 61] on button "Options" at bounding box center [796, 59] width 53 height 16
click at [798, 107] on button "Email" at bounding box center [804, 113] width 67 height 18
click at [758, 65] on button "Close" at bounding box center [738, 59] width 53 height 16
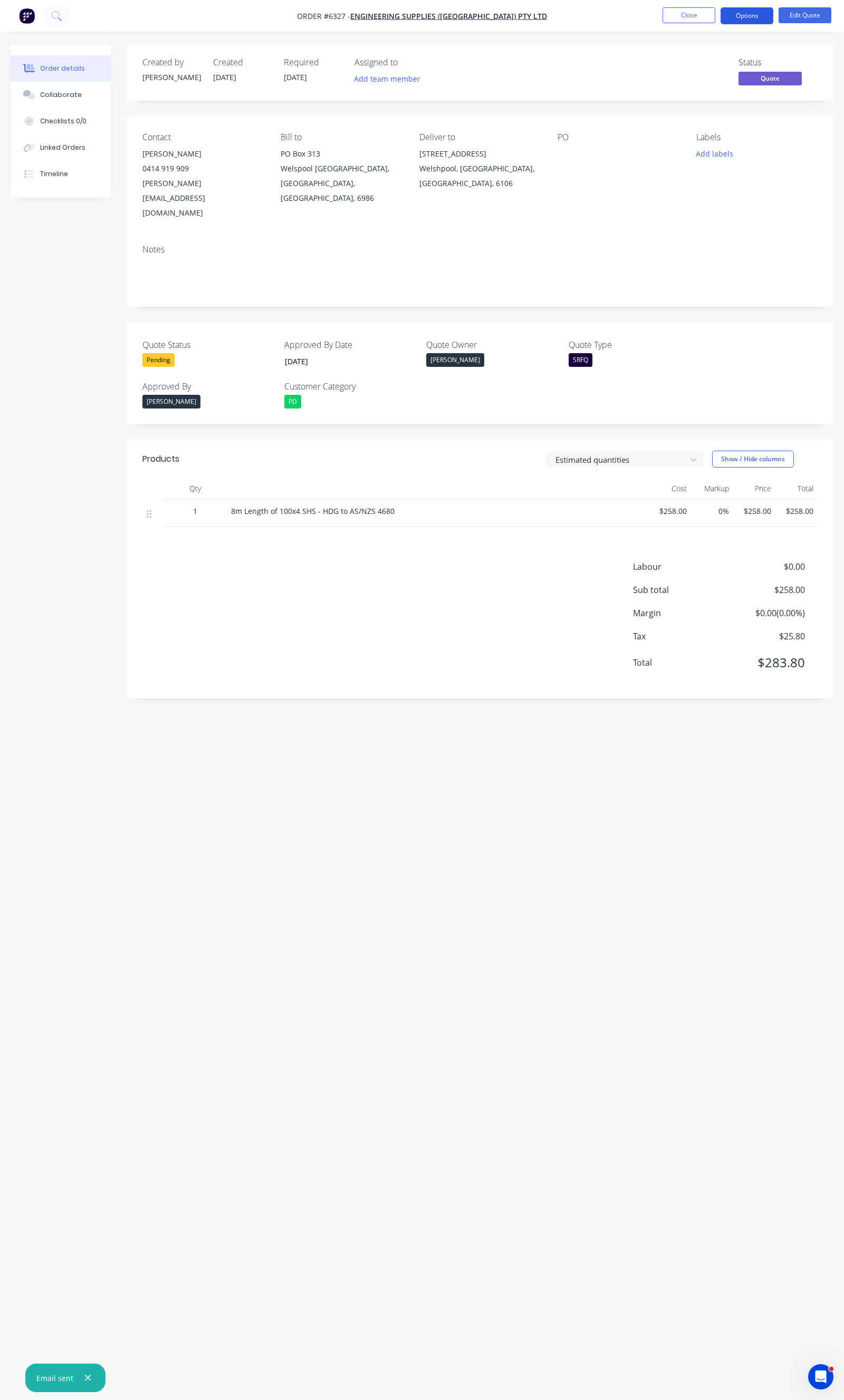
click at [761, 22] on button "Options" at bounding box center [746, 16] width 53 height 17
click at [670, 197] on div "Duplicate" at bounding box center [715, 191] width 97 height 15
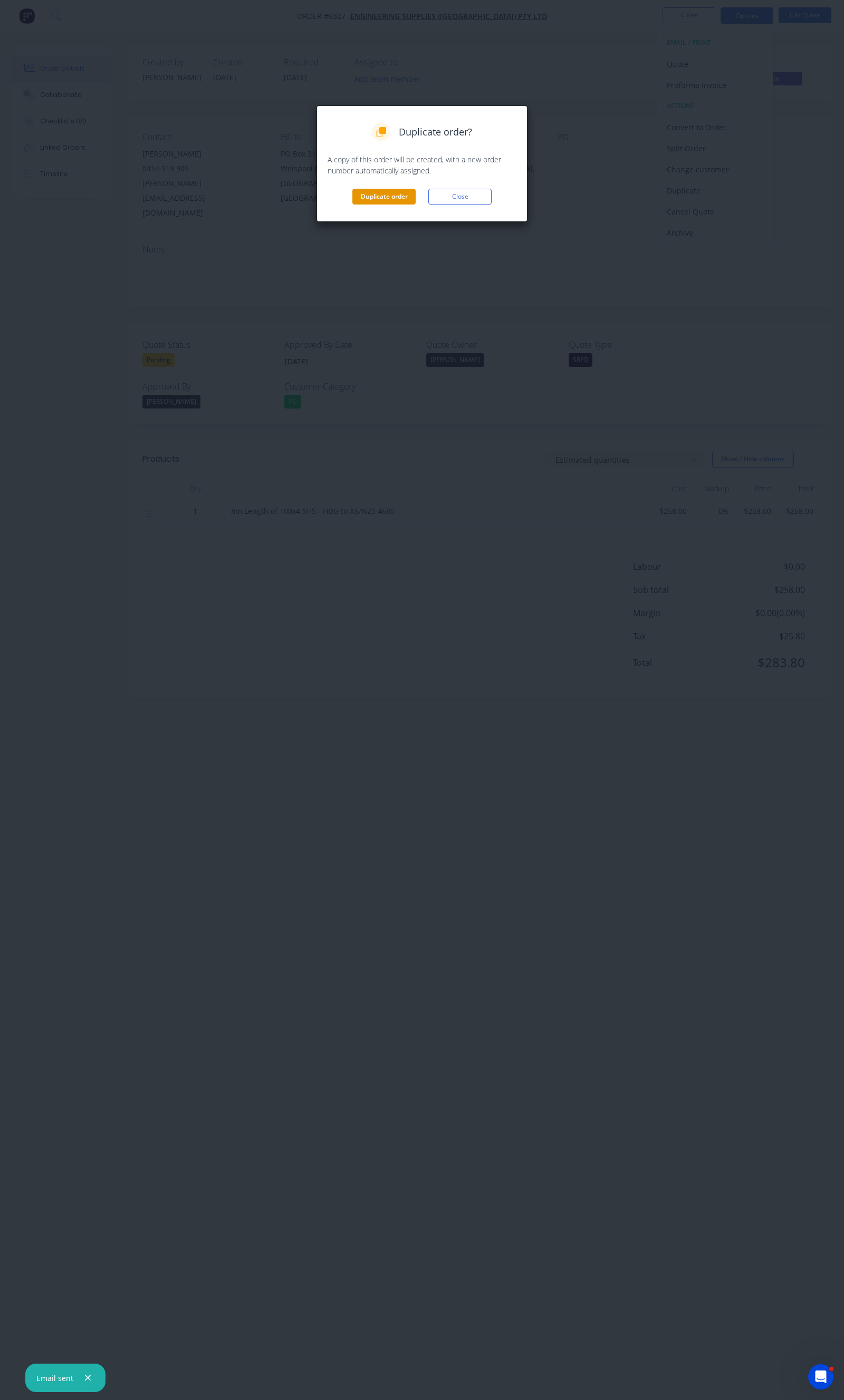
click at [391, 194] on button "Duplicate order" at bounding box center [383, 197] width 63 height 16
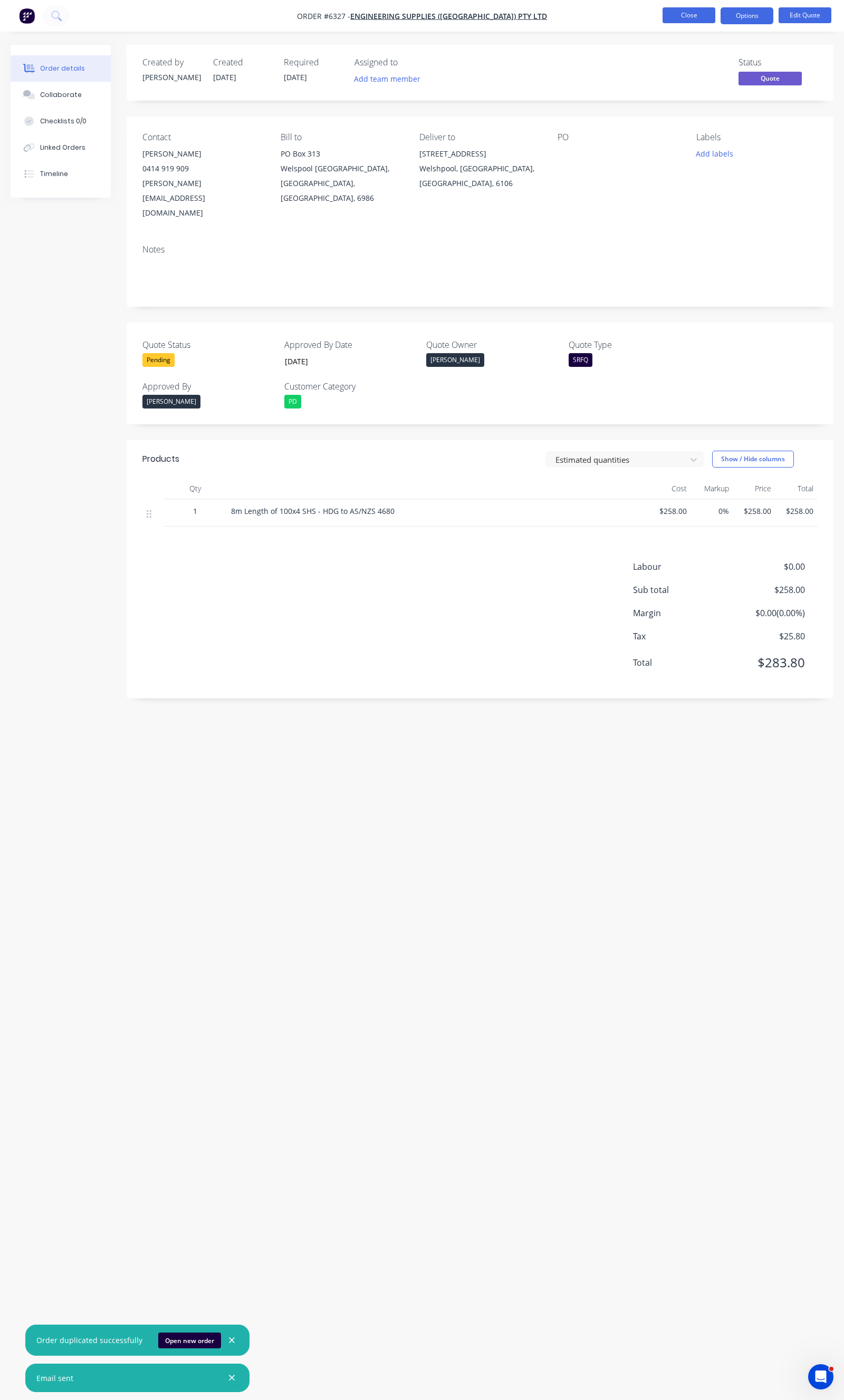
click at [674, 19] on button "Close" at bounding box center [688, 15] width 53 height 16
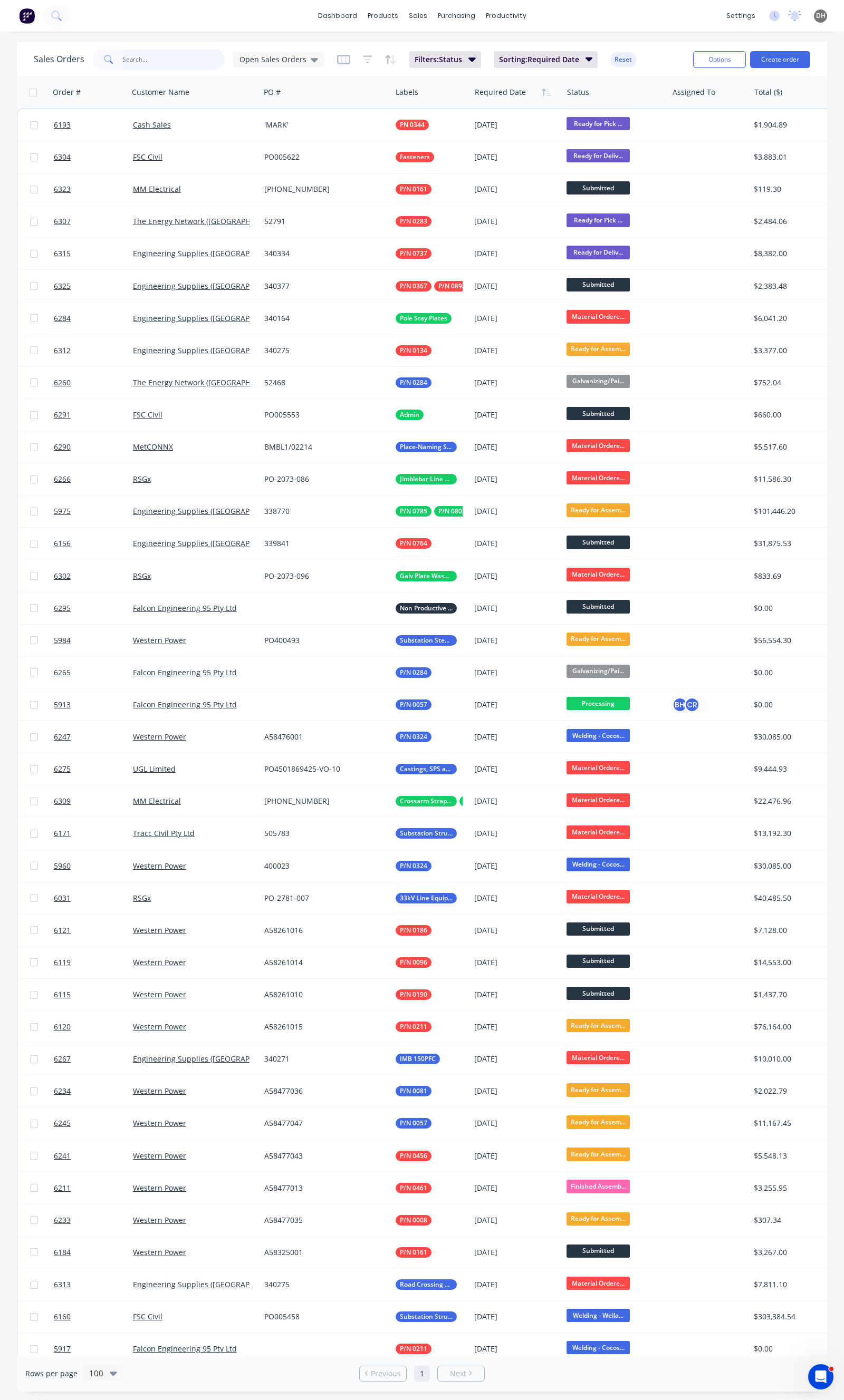
click at [137, 60] on input "text" at bounding box center [174, 59] width 103 height 21
click at [247, 55] on span "Open Sales Orders" at bounding box center [273, 59] width 67 height 11
click at [266, 145] on button "None" at bounding box center [296, 149] width 120 height 12
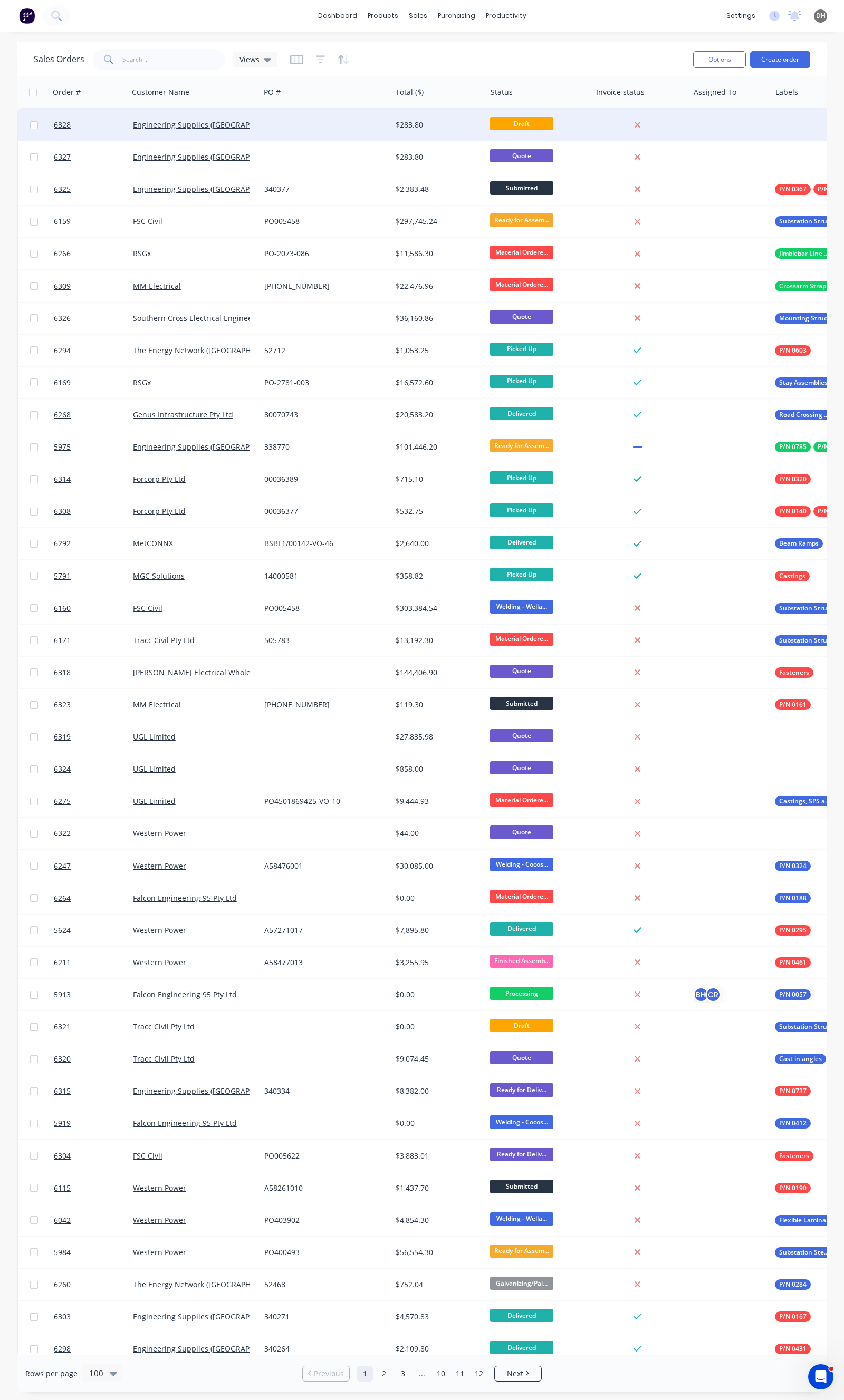
click at [266, 135] on div at bounding box center [325, 125] width 131 height 32
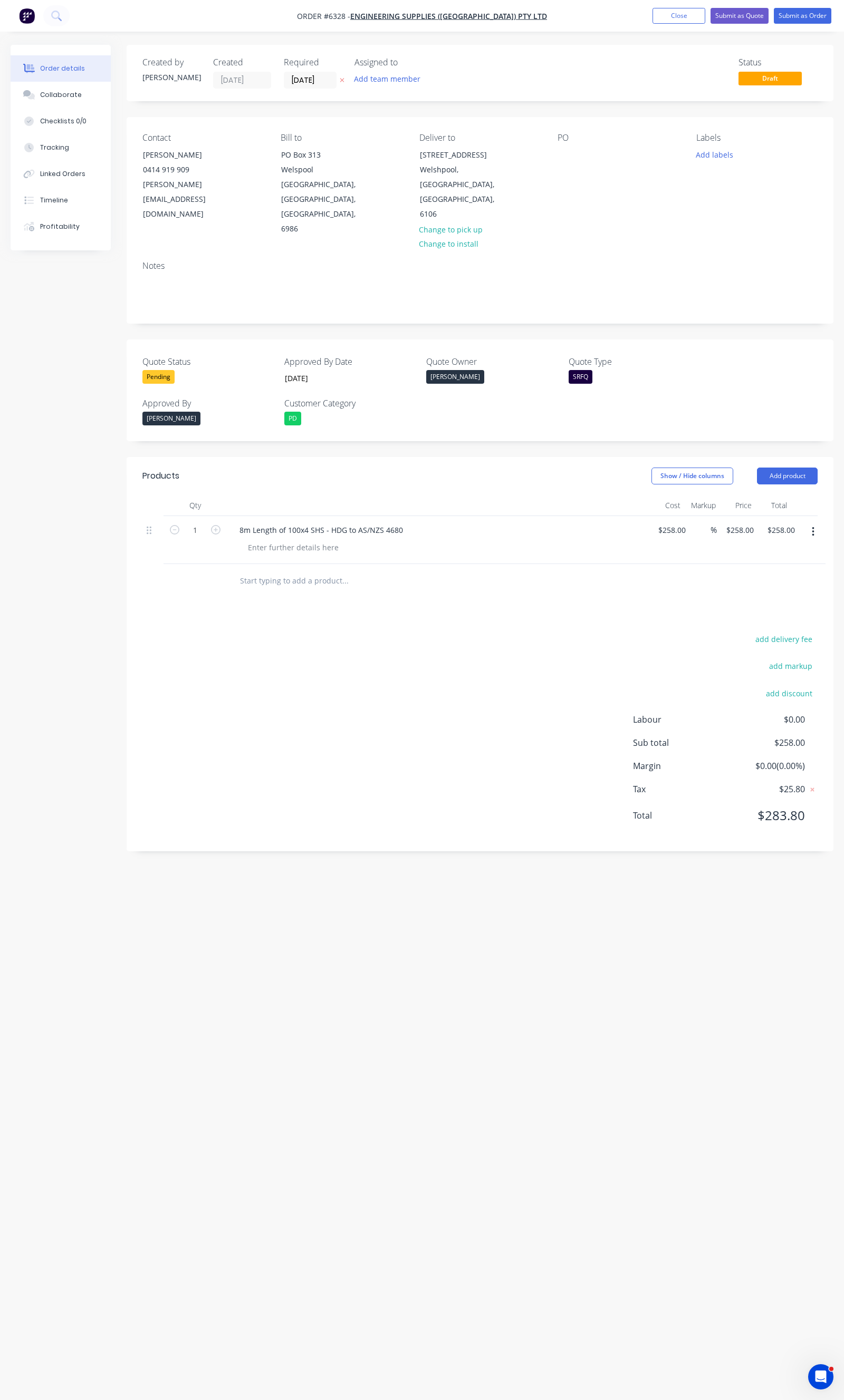
click at [587, 370] on div "SRFQ" at bounding box center [580, 376] width 24 height 13
click at [591, 376] on div "SRFQ" at bounding box center [588, 375] width 24 height 13
click at [604, 276] on div "Notes" at bounding box center [480, 288] width 707 height 71
click at [721, 156] on button "Add labels" at bounding box center [715, 154] width 49 height 14
click at [714, 186] on input "text" at bounding box center [746, 185] width 110 height 21
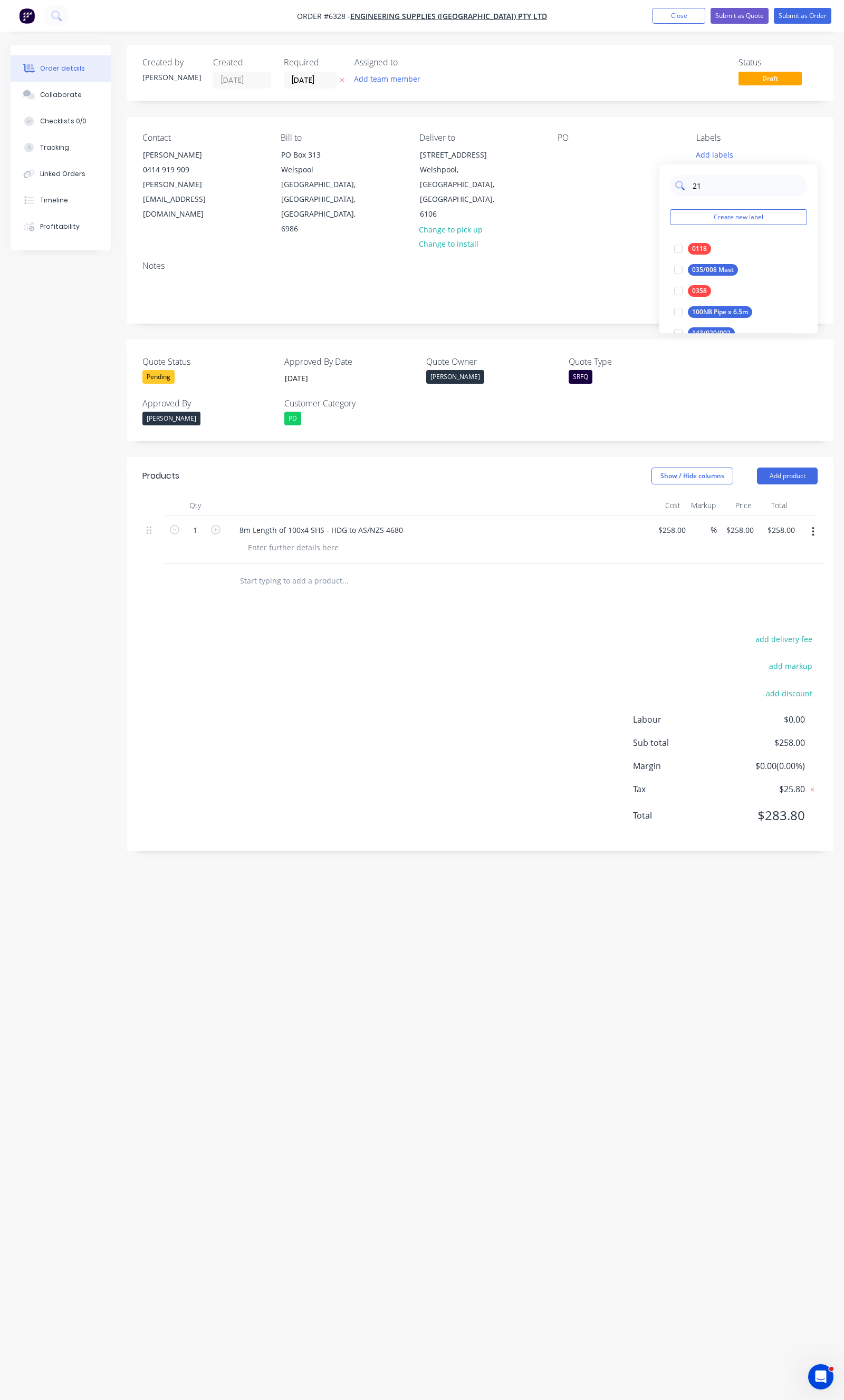
type input "213"
click at [683, 250] on div at bounding box center [678, 249] width 21 height 21
click at [505, 571] on div at bounding box center [389, 581] width 316 height 21
click at [813, 526] on icon "button" at bounding box center [812, 532] width 3 height 12
click at [748, 612] on button "Delete" at bounding box center [775, 622] width 100 height 21
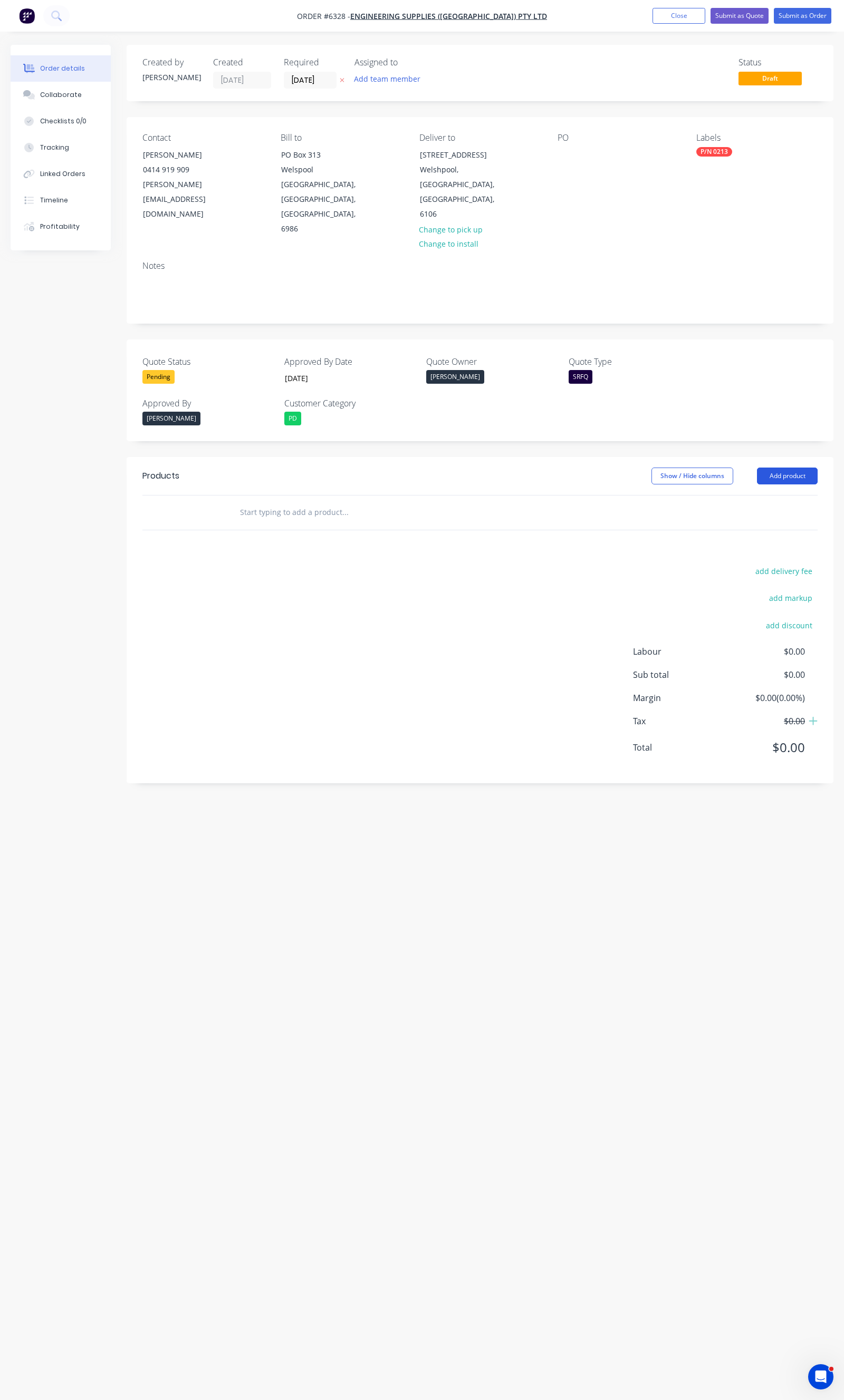
click at [783, 467] on button "Add product" at bounding box center [787, 476] width 61 height 17
click at [431, 496] on div at bounding box center [417, 513] width 380 height 34
click at [318, 502] on input "text" at bounding box center [345, 512] width 211 height 21
type input "0213"
click at [328, 570] on div "0213 - FM6312 Product Kit" at bounding box center [402, 592] width 316 height 45
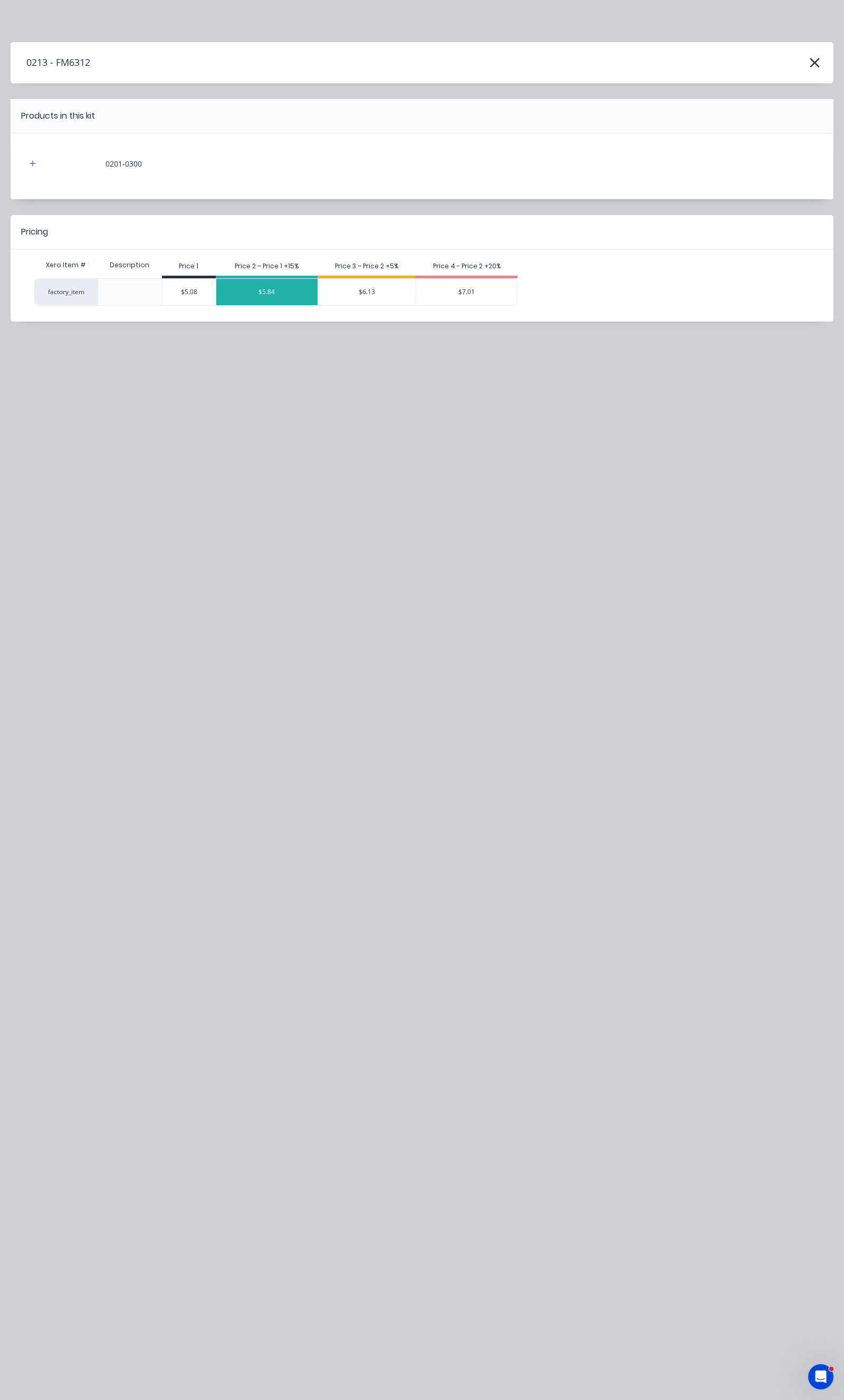
click at [277, 299] on div "$5.84" at bounding box center [266, 292] width 101 height 26
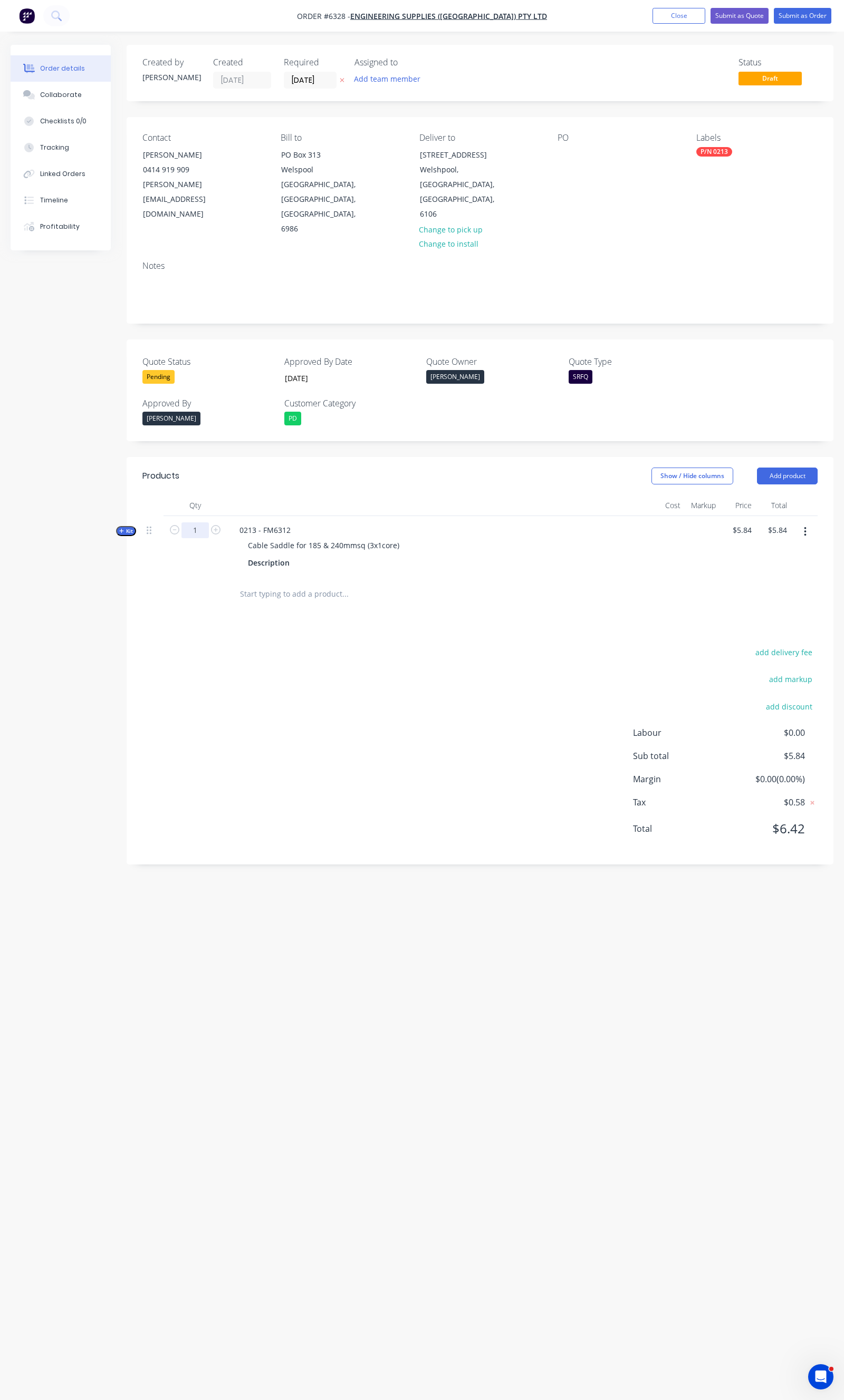
click at [204, 523] on input "1" at bounding box center [195, 530] width 28 height 16
type input "10"
type input "$58.40"
click at [493, 681] on div "add delivery fee add markup add discount Labour $0.00 Sub total $58.40 Margin $…" at bounding box center [479, 747] width 675 height 203
click at [745, 21] on button "Submit as Quote" at bounding box center [739, 15] width 58 height 16
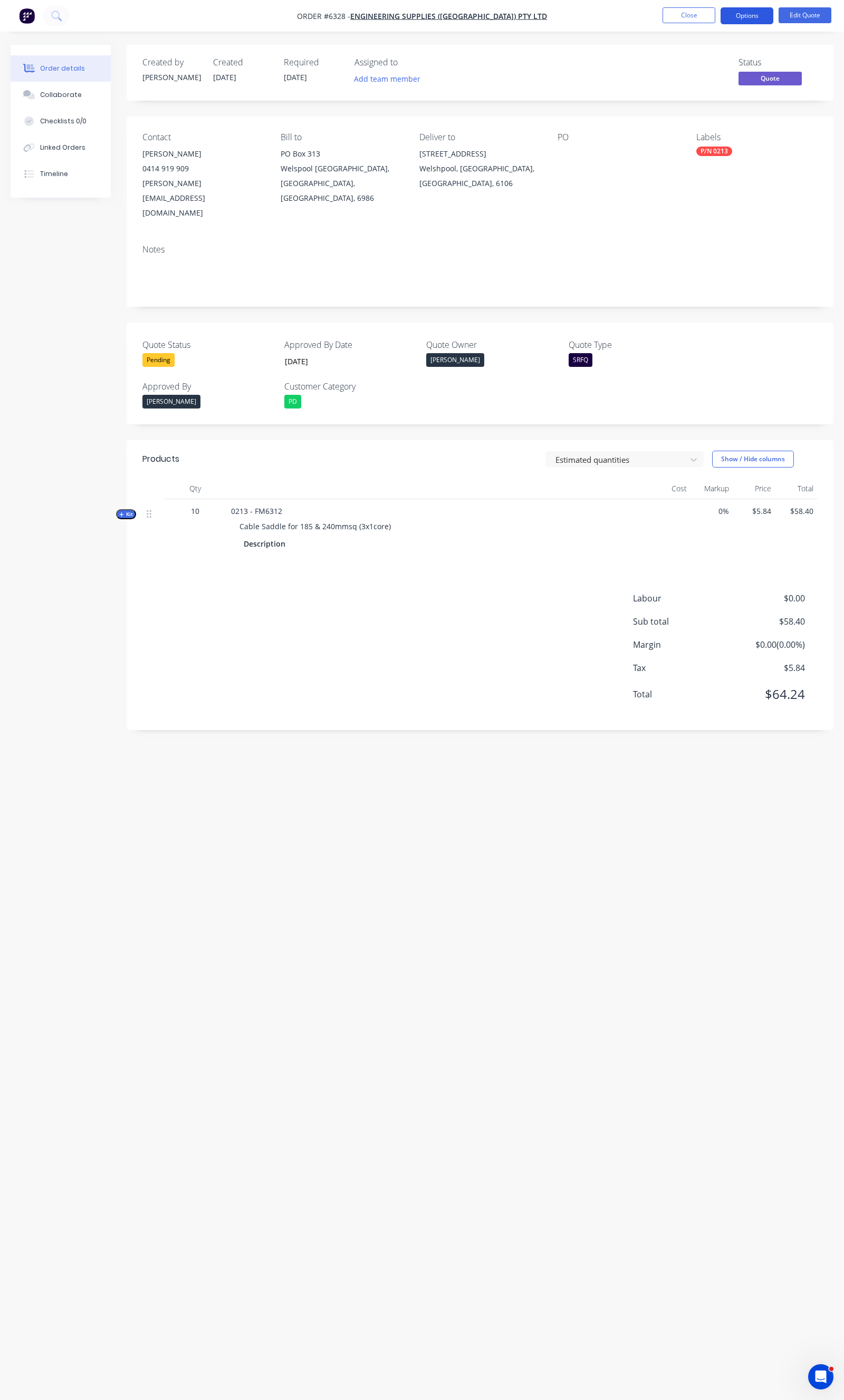
click at [736, 22] on button "Options" at bounding box center [746, 16] width 53 height 17
click at [699, 69] on div "Quote" at bounding box center [715, 64] width 97 height 15
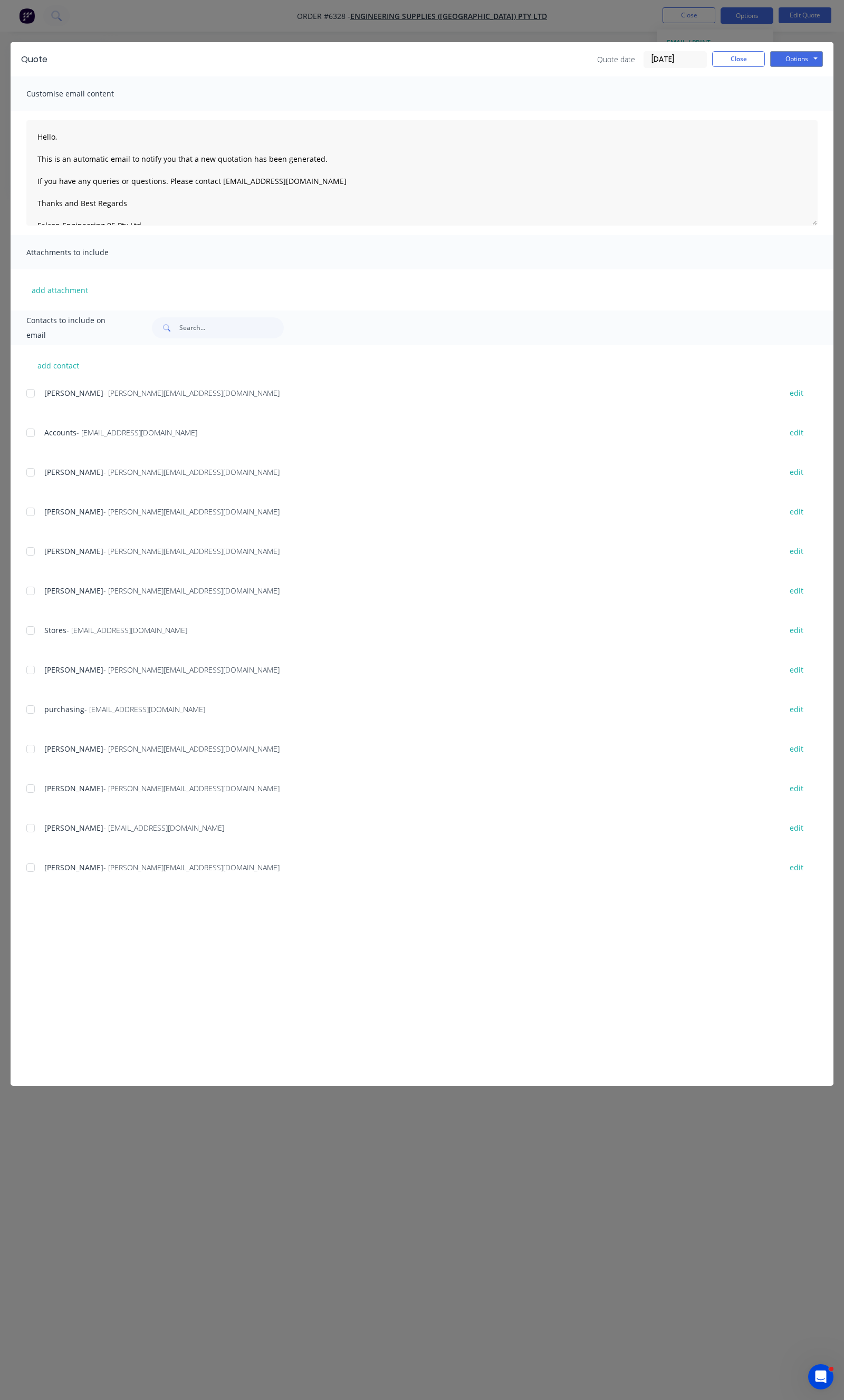
click at [38, 477] on div at bounding box center [30, 472] width 21 height 21
click at [810, 67] on div "Options Preview Print Email" at bounding box center [796, 60] width 53 height 17
click at [805, 58] on button "Options" at bounding box center [796, 59] width 53 height 16
click at [795, 113] on button "Email" at bounding box center [804, 113] width 67 height 18
click at [730, 58] on button "Close" at bounding box center [738, 59] width 53 height 16
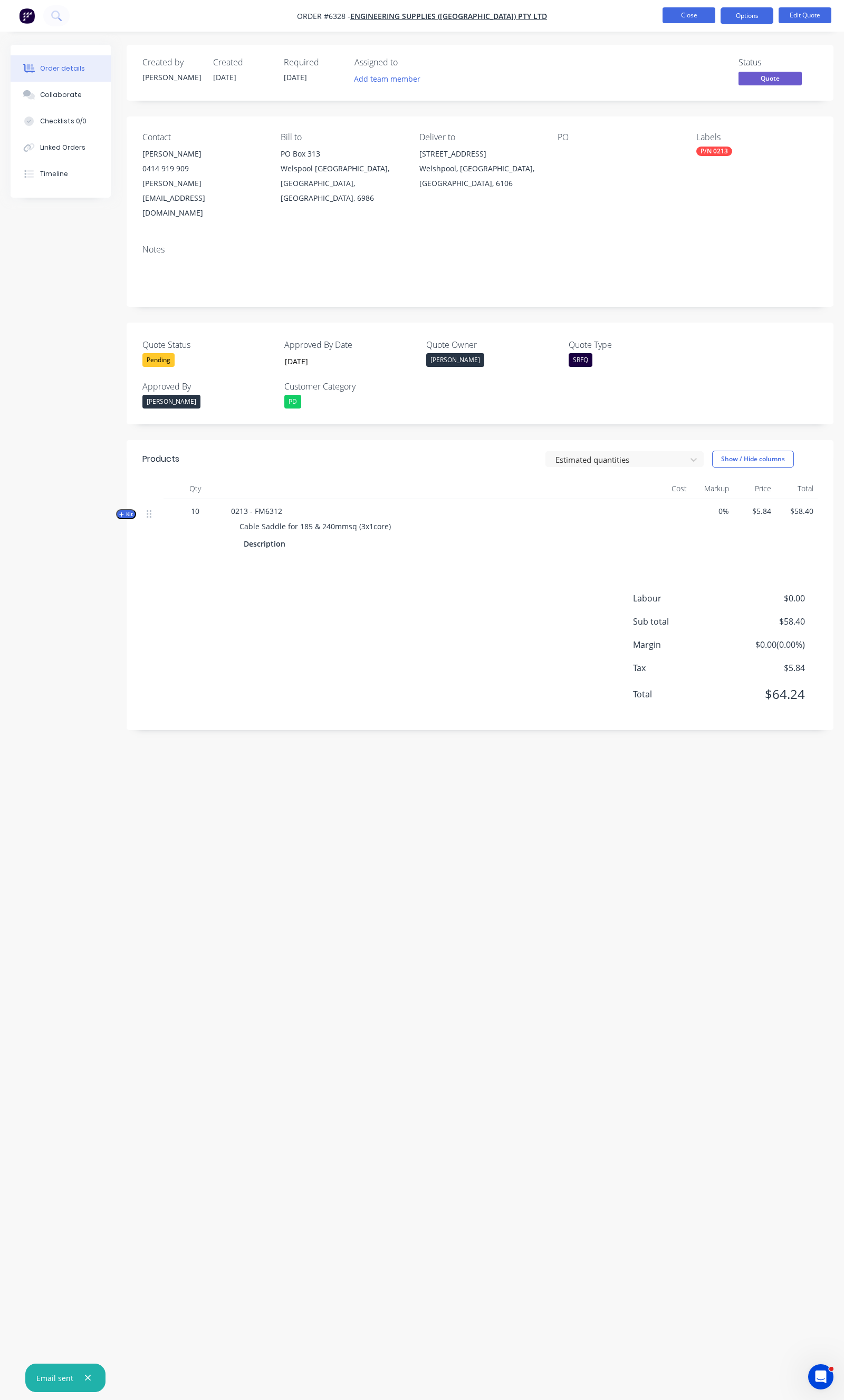
click at [683, 20] on button "Close" at bounding box center [688, 15] width 53 height 16
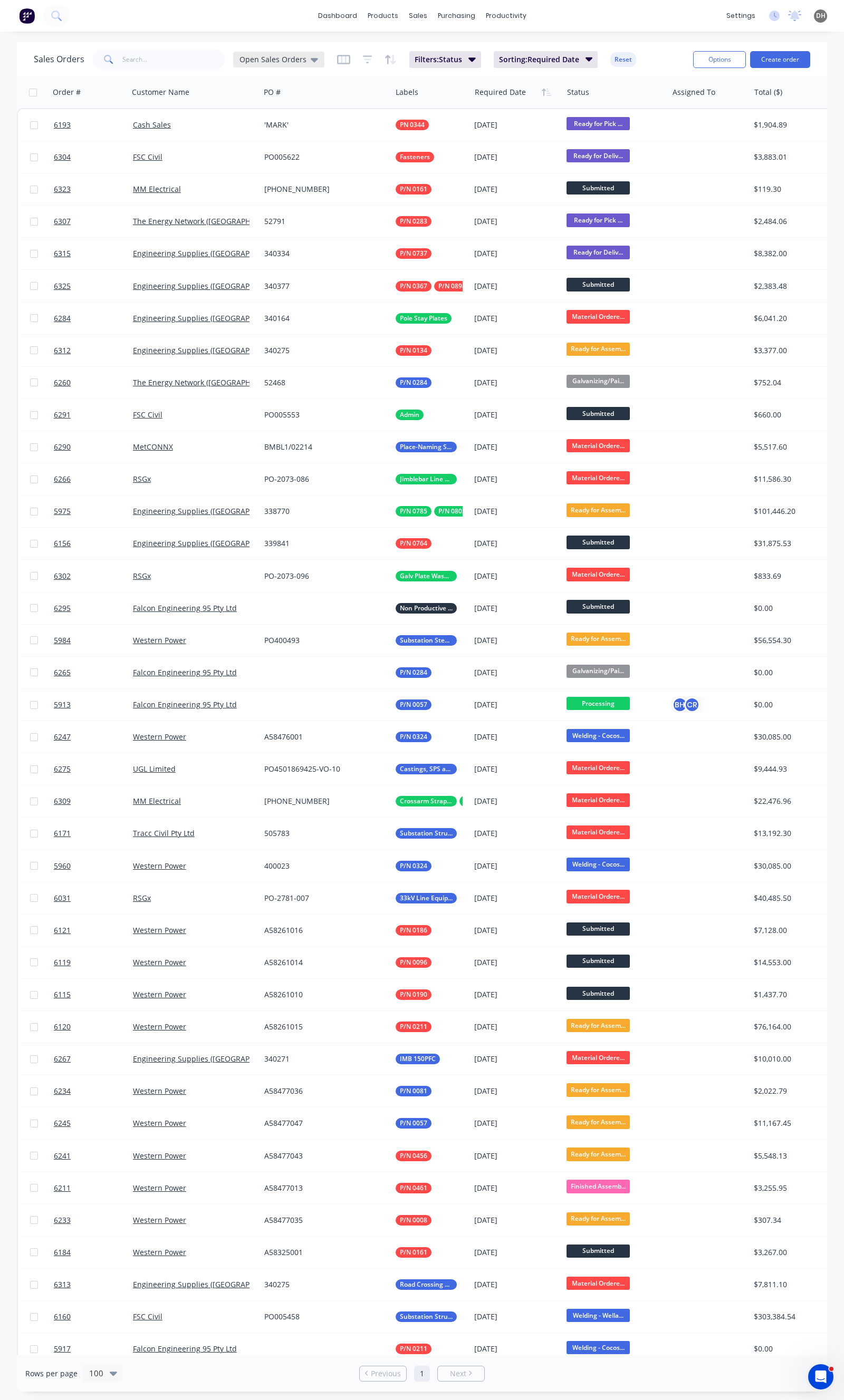
click at [248, 64] on span "Open Sales Orders" at bounding box center [273, 59] width 67 height 11
click at [261, 152] on button "None" at bounding box center [296, 149] width 120 height 12
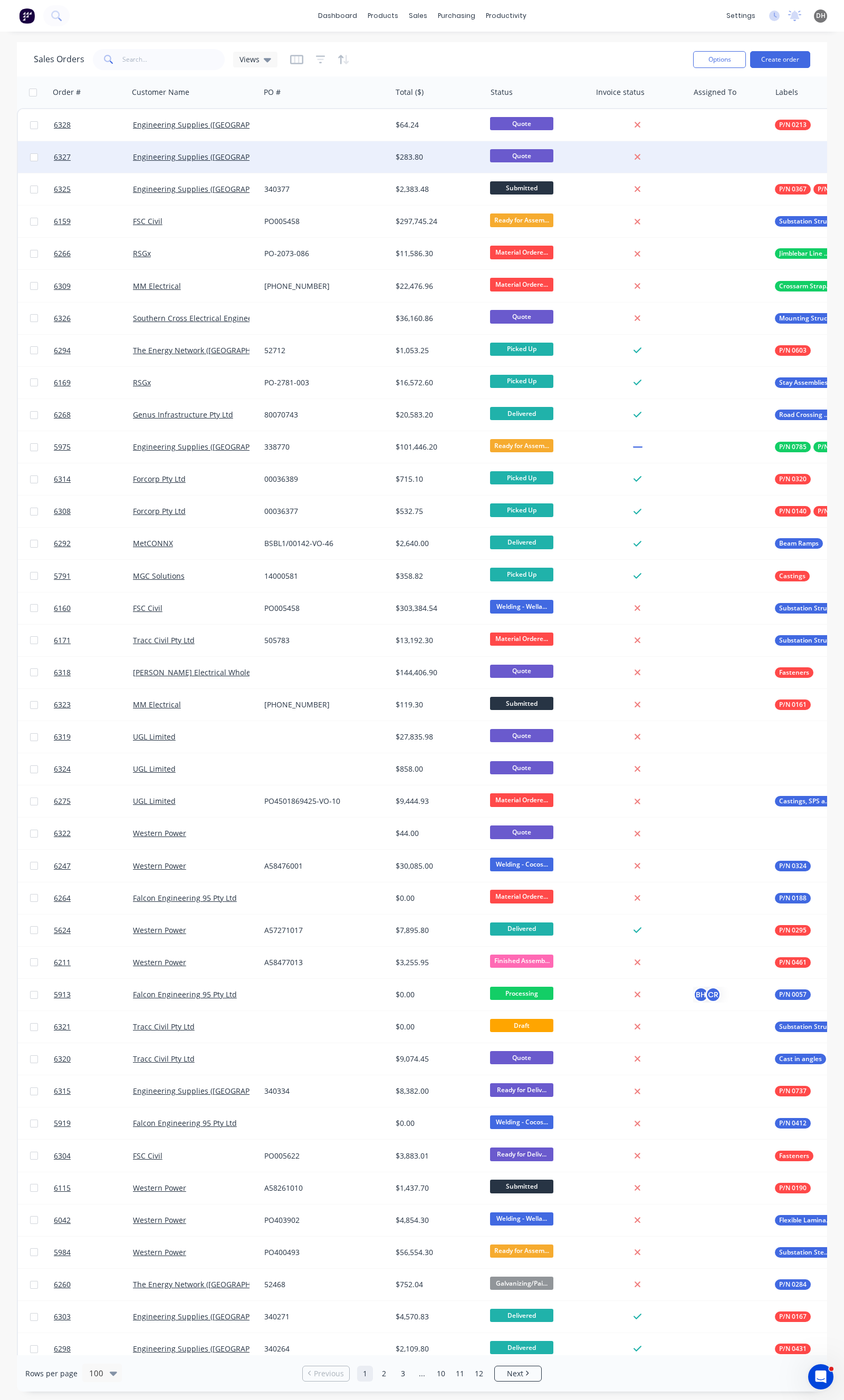
click at [289, 159] on div at bounding box center [325, 157] width 131 height 32
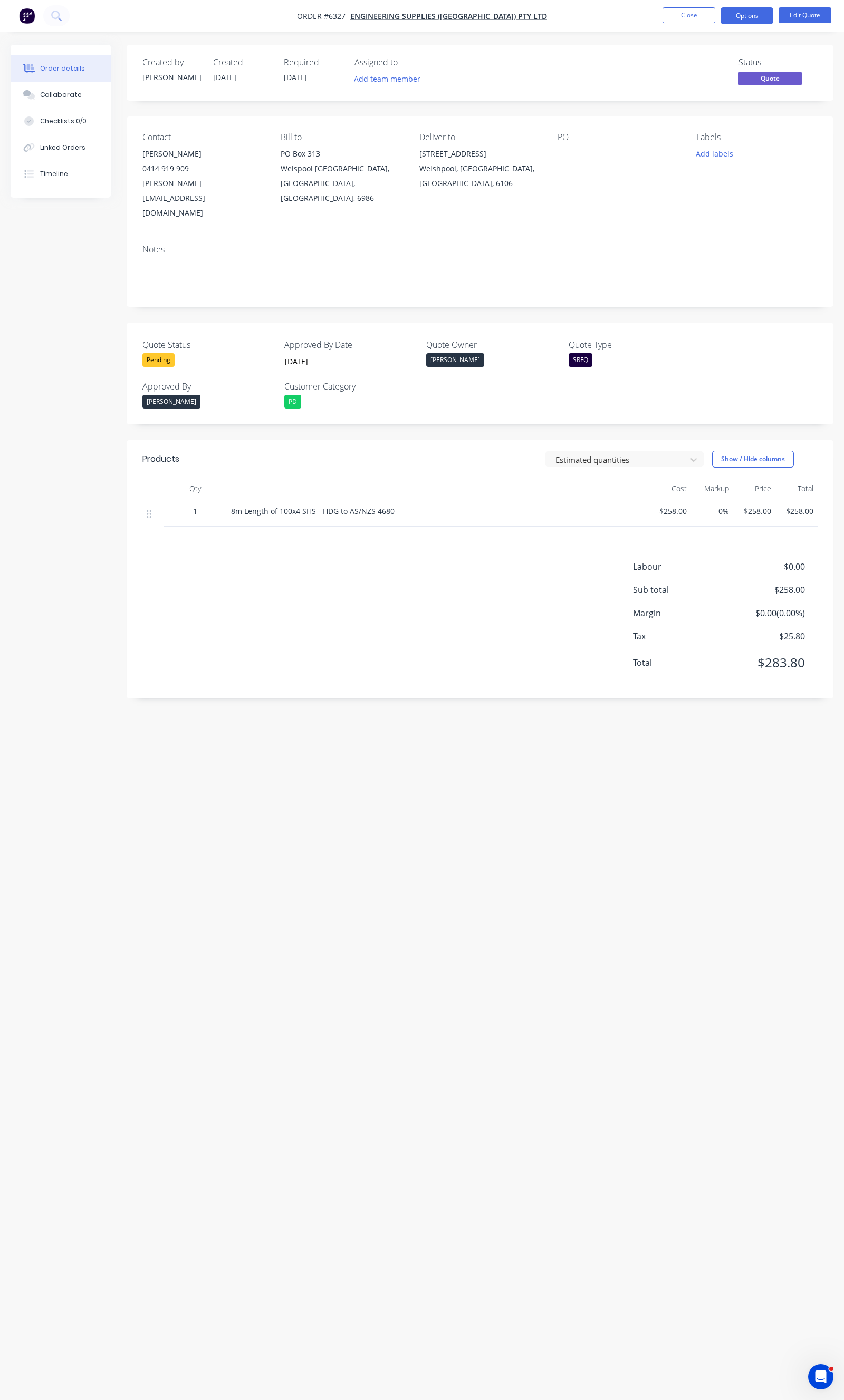
click at [584, 353] on div "SRFQ" at bounding box center [580, 360] width 24 height 13
click at [587, 409] on div "Quote" at bounding box center [589, 416] width 26 height 13
click at [704, 155] on button "Add labels" at bounding box center [715, 153] width 49 height 14
click at [694, 190] on input "text" at bounding box center [746, 185] width 110 height 21
type input "SHS"
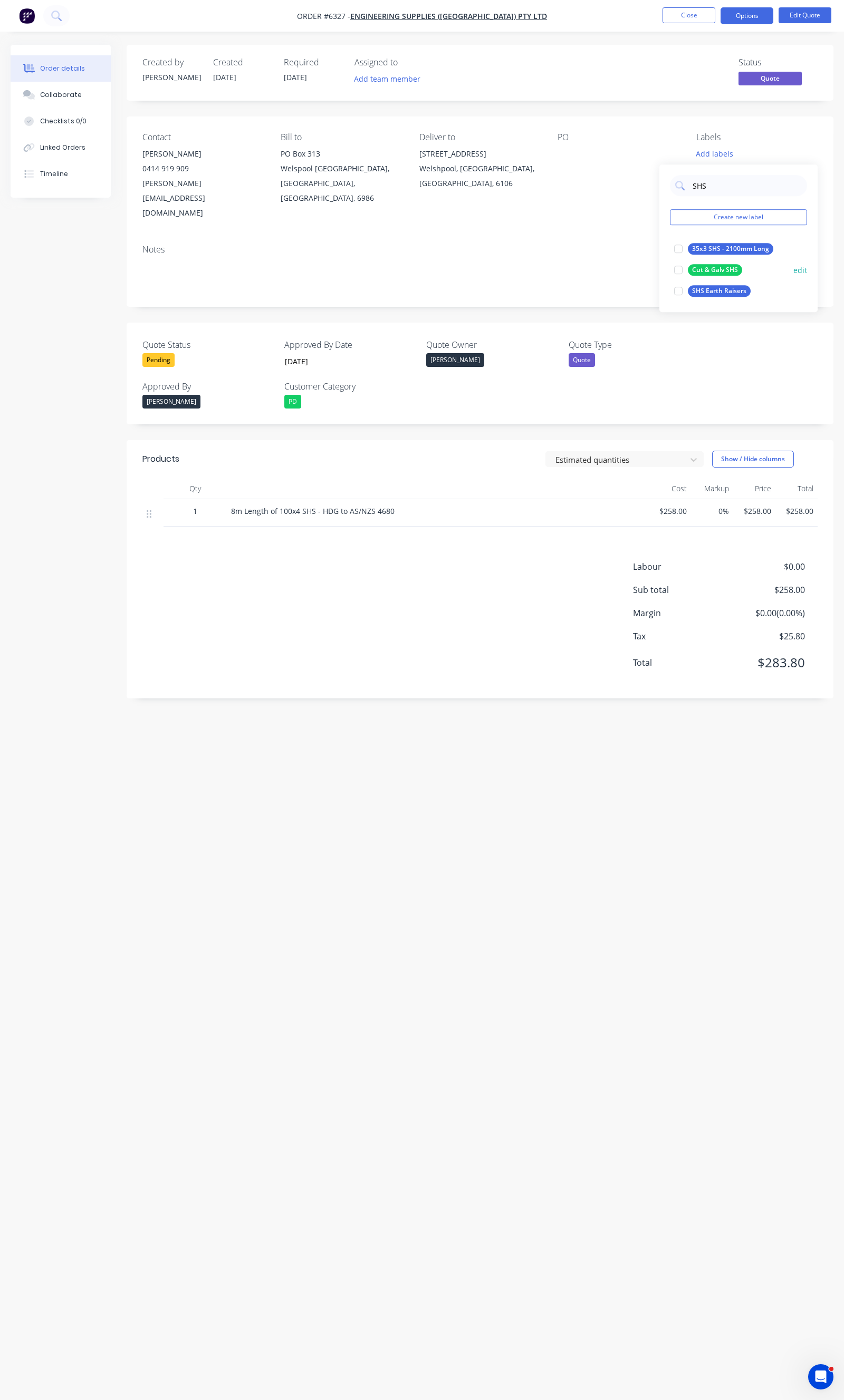
click at [687, 275] on div at bounding box center [678, 270] width 21 height 21
click at [563, 245] on div "Notes" at bounding box center [479, 250] width 675 height 10
click at [691, 18] on button "Close" at bounding box center [688, 15] width 53 height 16
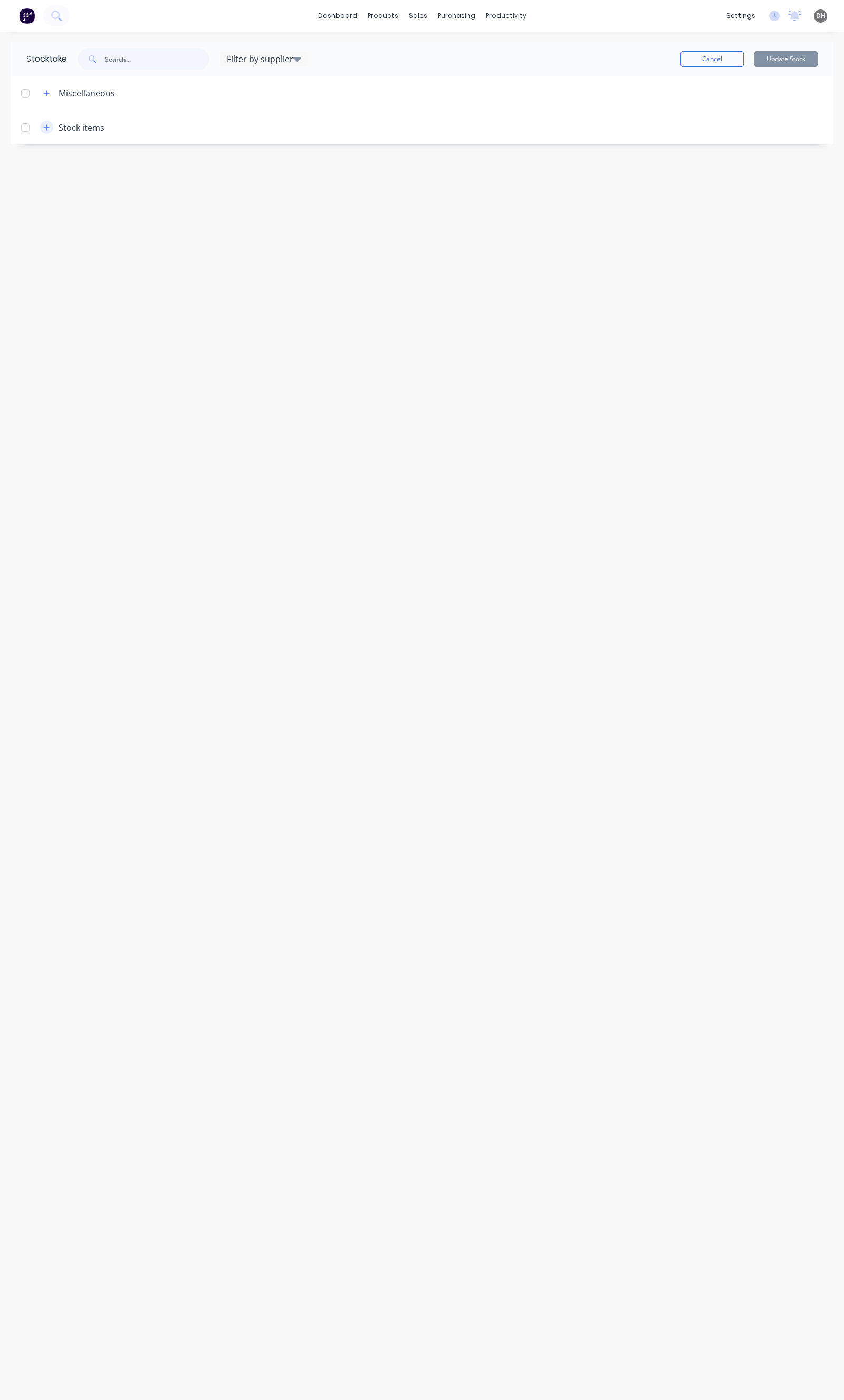
click at [48, 125] on icon "button" at bounding box center [46, 127] width 7 height 8
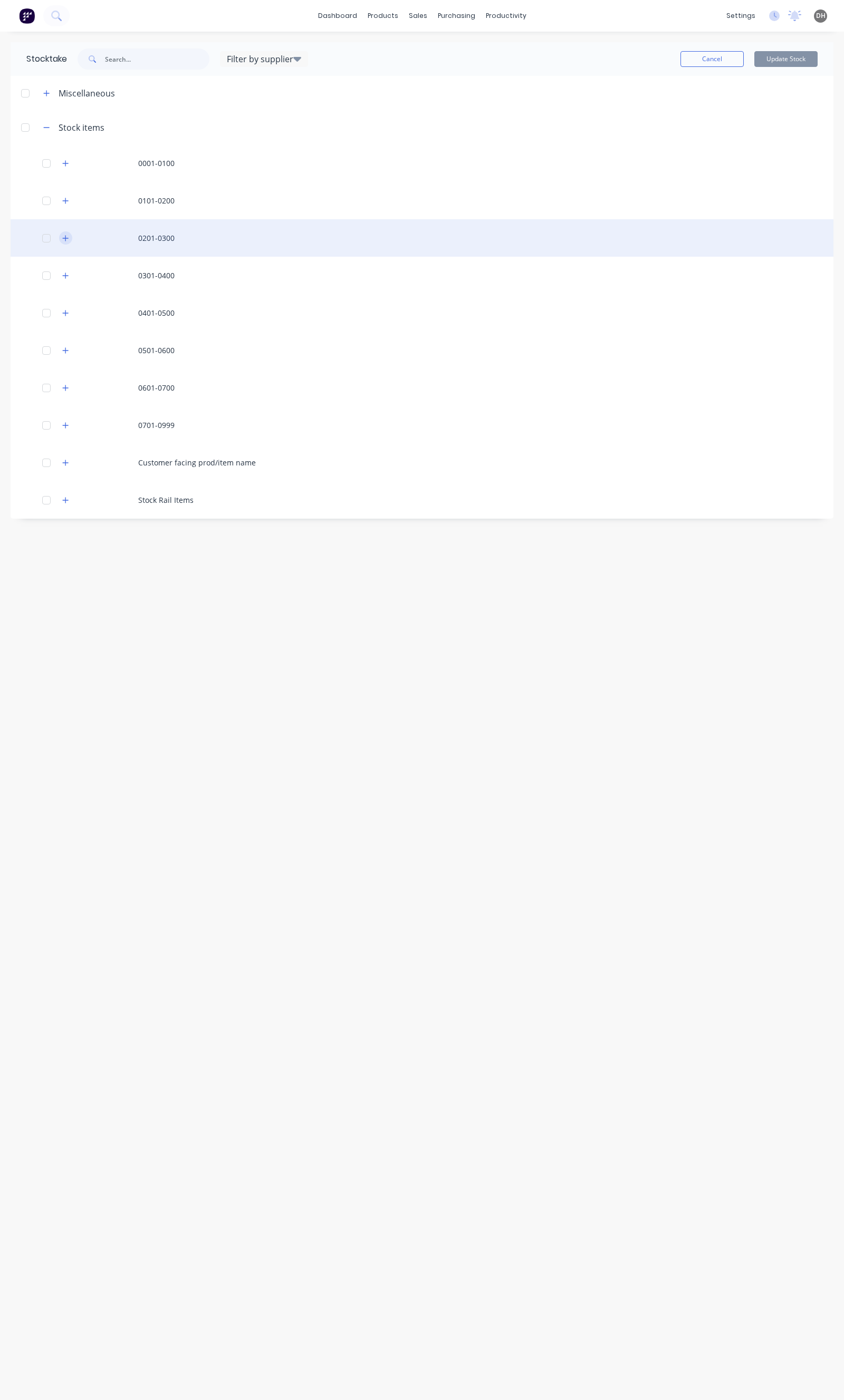
click at [66, 236] on icon "button" at bounding box center [66, 238] width 7 height 8
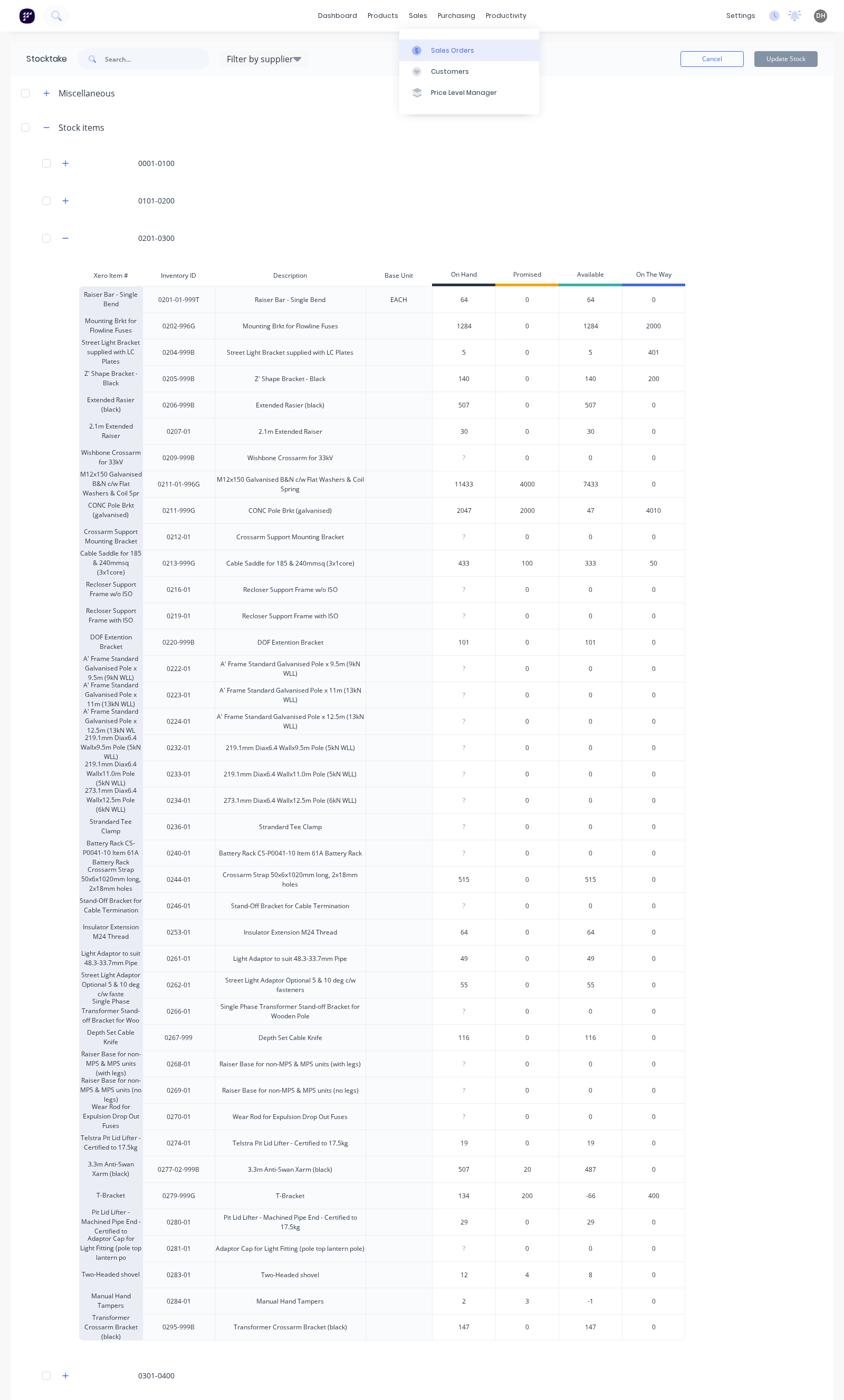
click at [436, 40] on link "Sales Orders" at bounding box center [469, 50] width 140 height 21
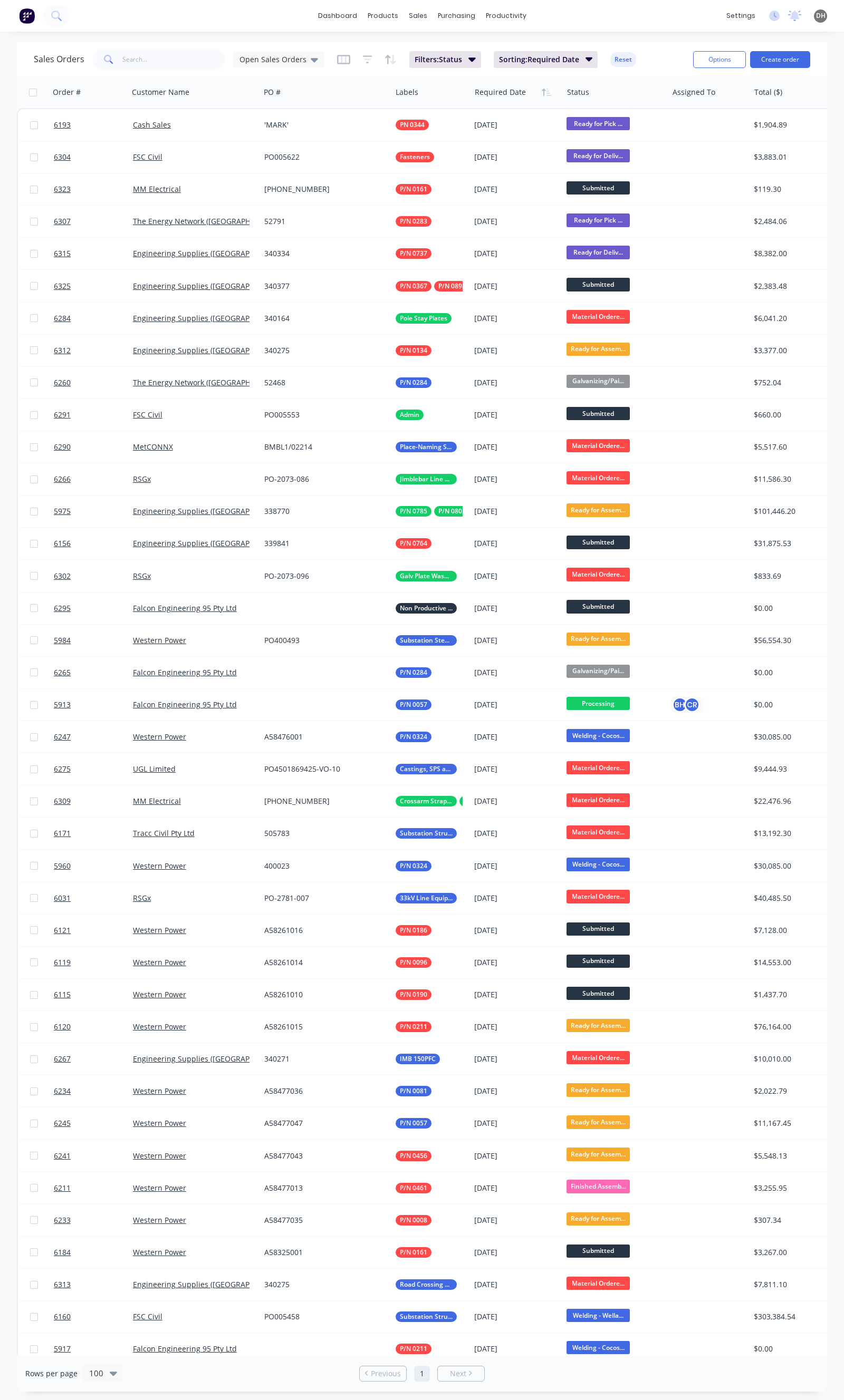
drag, startPoint x: 262, startPoint y: 58, endPoint x: 262, endPoint y: 67, distance: 9.0
click at [262, 58] on span "Open Sales Orders" at bounding box center [273, 59] width 67 height 11
click at [254, 151] on button "None" at bounding box center [296, 149] width 120 height 12
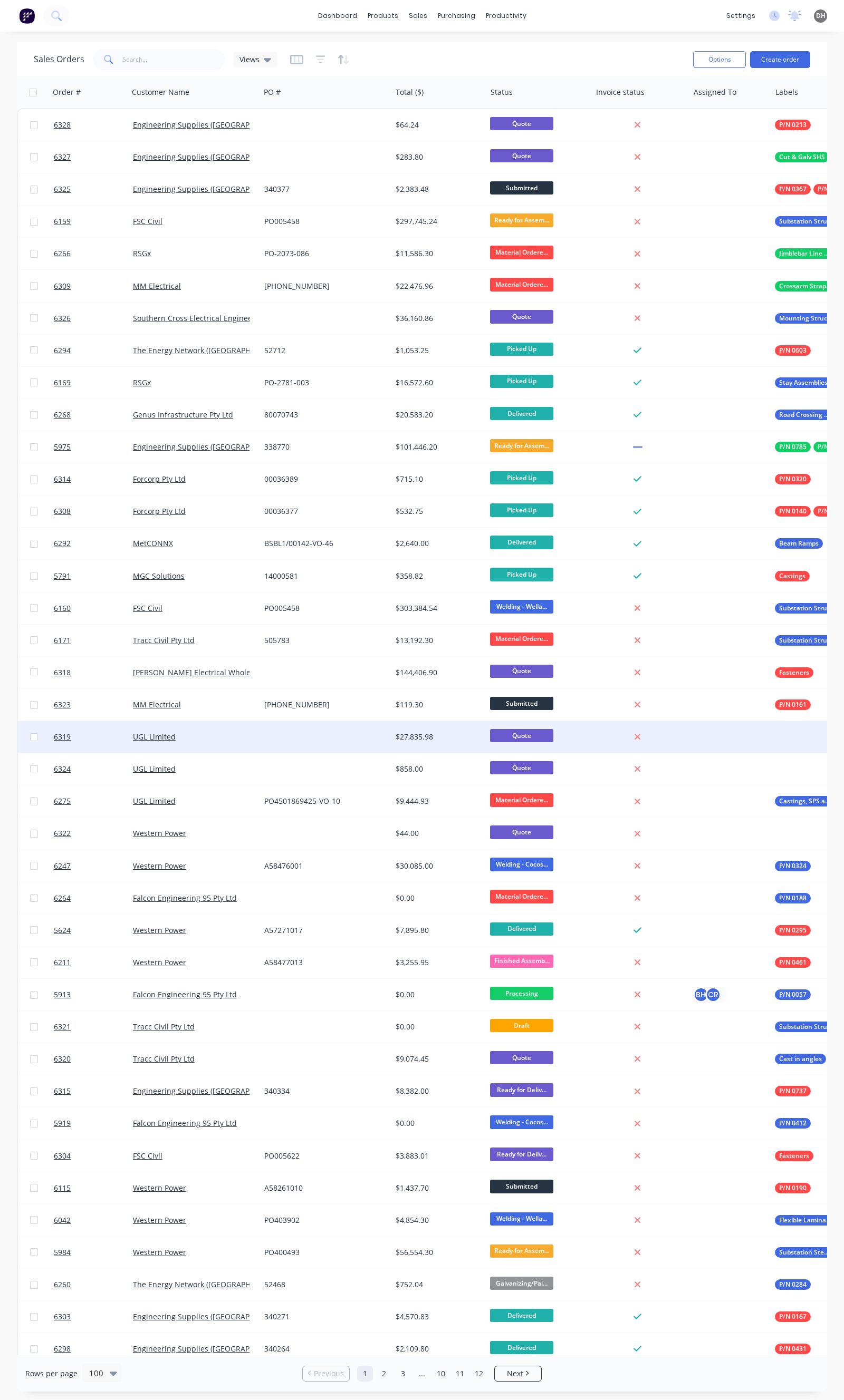
click at [224, 734] on div "UGL Limited" at bounding box center [191, 737] width 117 height 11
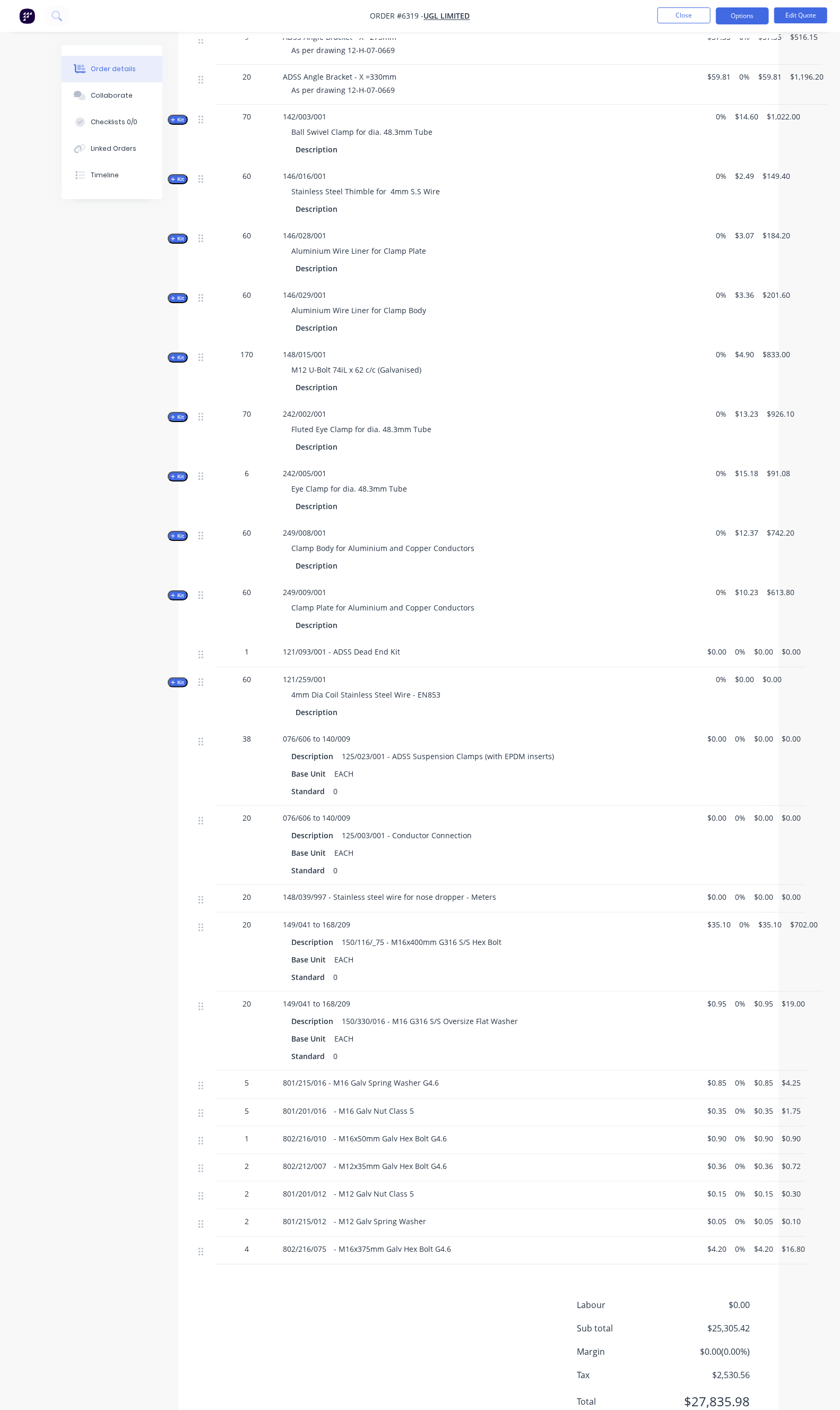
scroll to position [2211, 0]
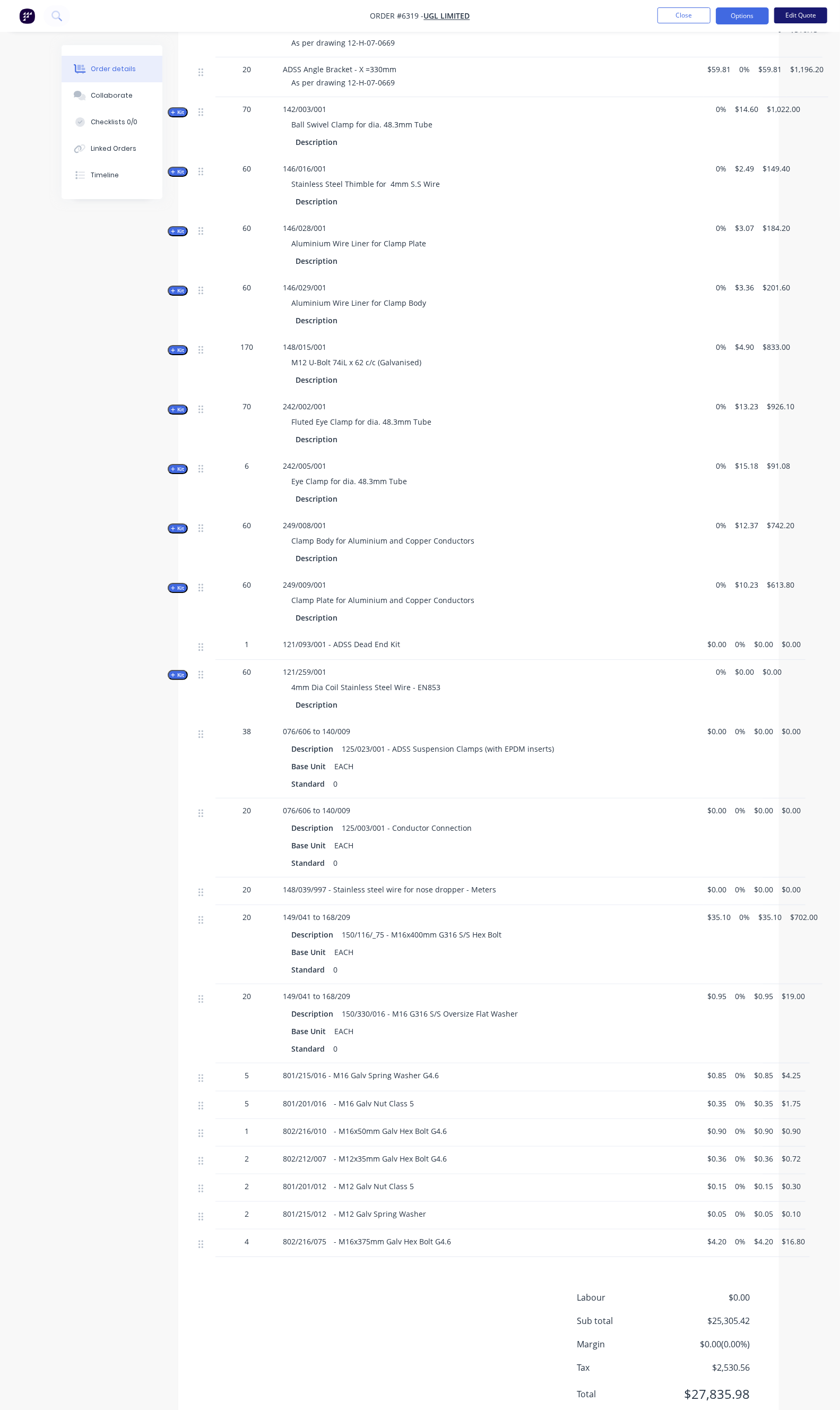
click at [805, 20] on button "Edit Quote" at bounding box center [800, 15] width 53 height 16
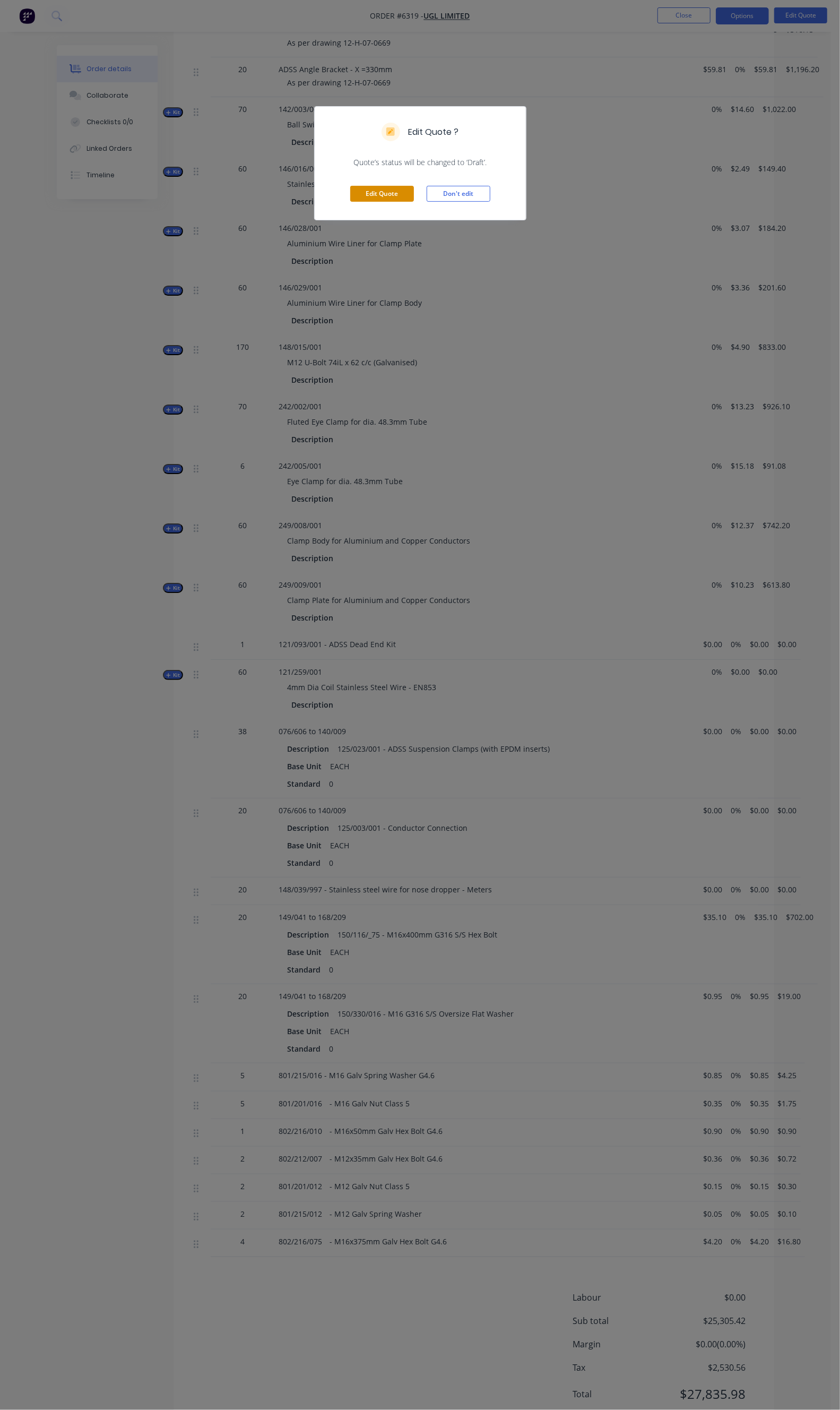
click at [388, 187] on button "Edit Quote" at bounding box center [382, 194] width 63 height 16
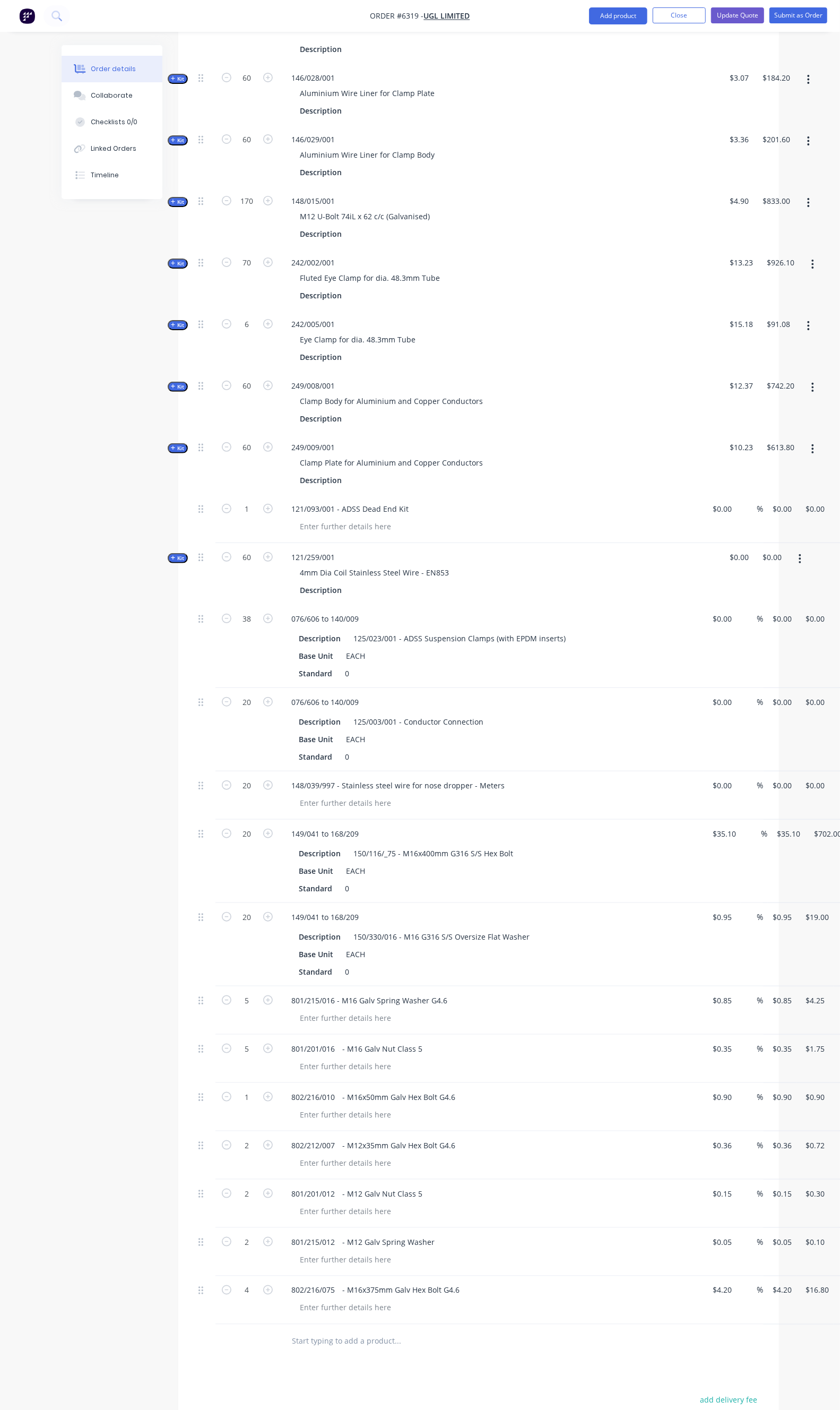
scroll to position [2511, 0]
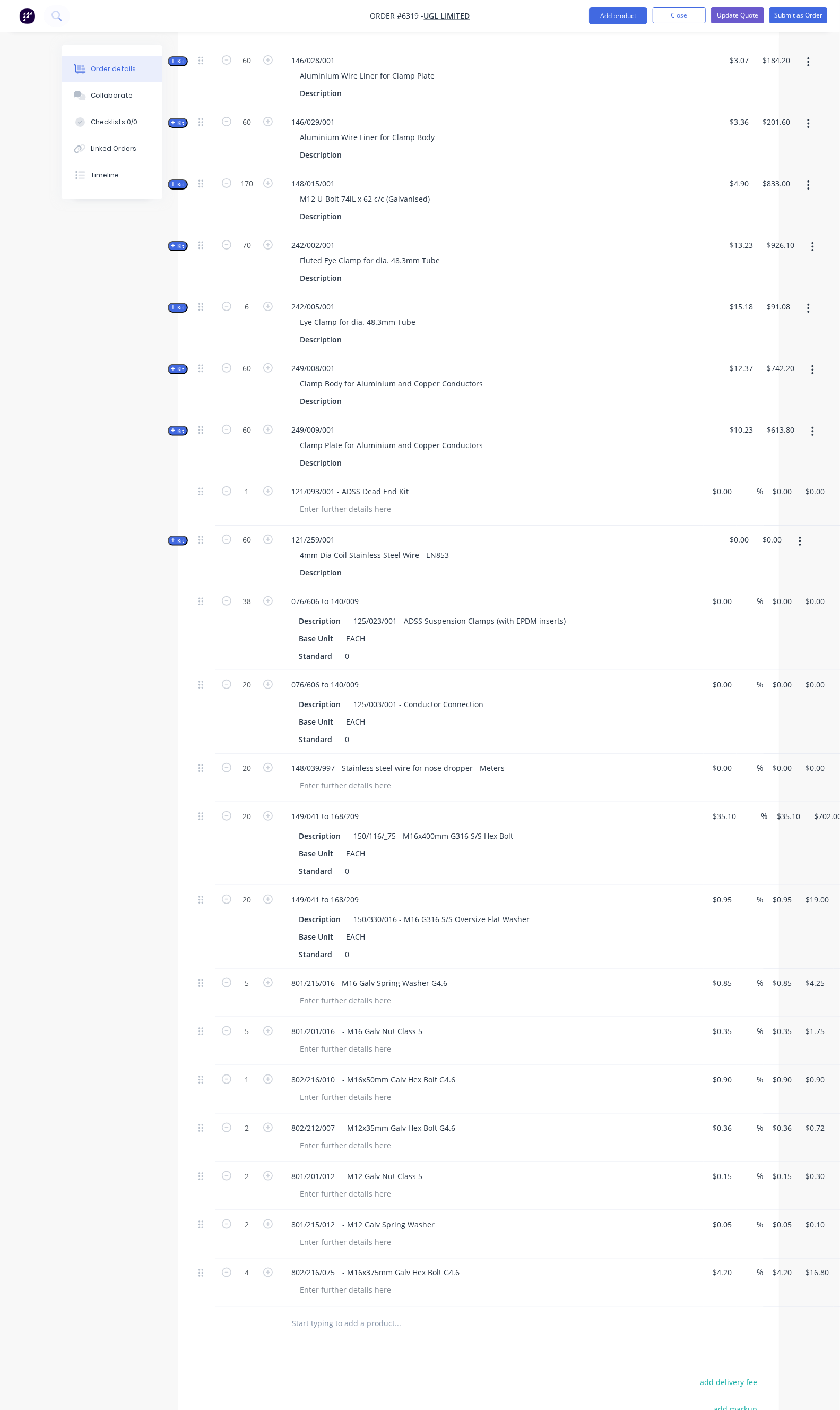
click at [704, 526] on div at bounding box center [708, 556] width 8 height 62
click at [734, 526] on div "0 0" at bounding box center [731, 556] width 20 height 62
click at [741, 532] on input "0" at bounding box center [735, 540] width 12 height 15
type input "$0.85"
type input "$51.00"
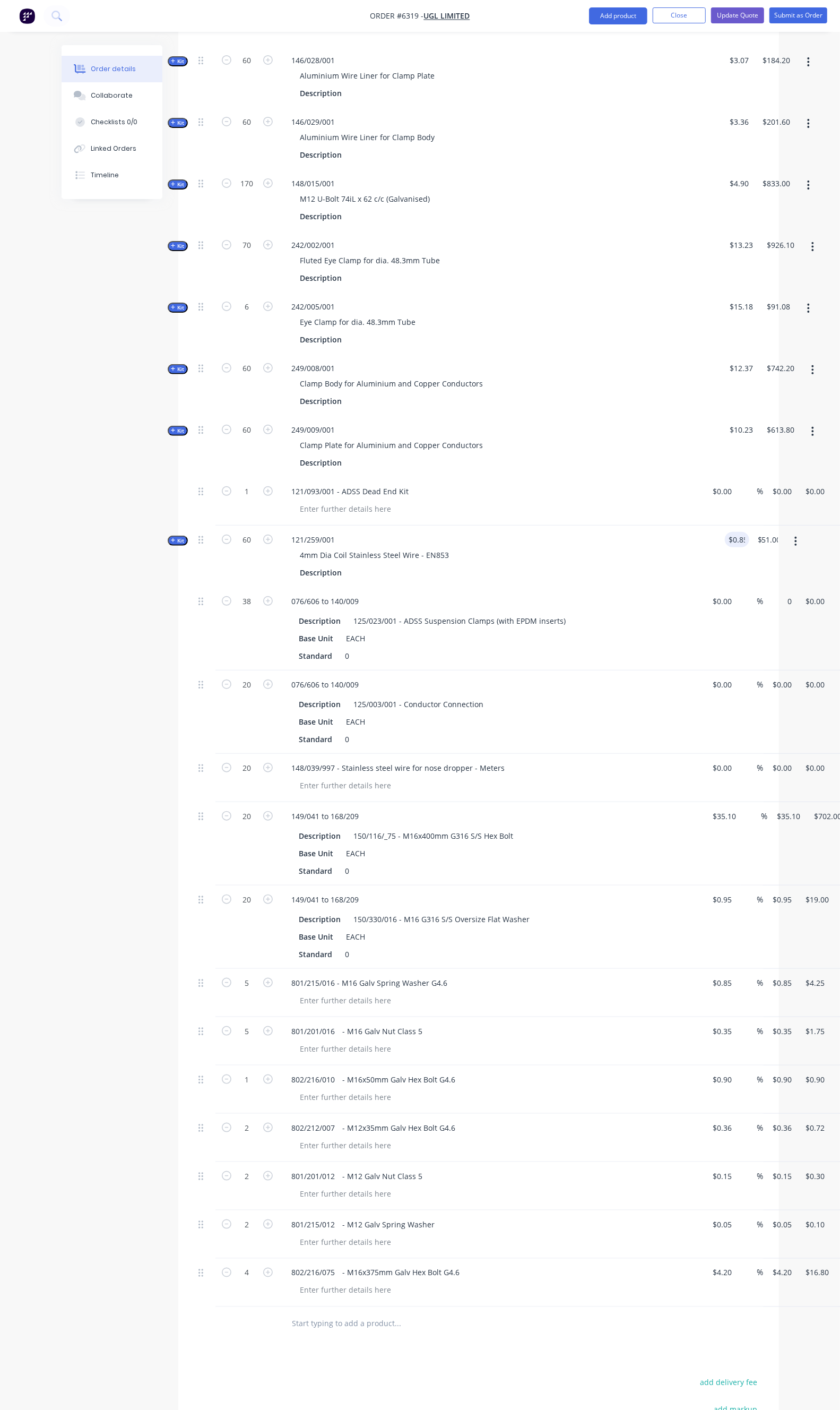
click at [764, 587] on div "0 $0.00" at bounding box center [780, 629] width 33 height 83
type input "$203.85"
type input "$7,746.30"
click at [768, 677] on div "0 $0.00" at bounding box center [782, 685] width 29 height 15
type input "29.45"
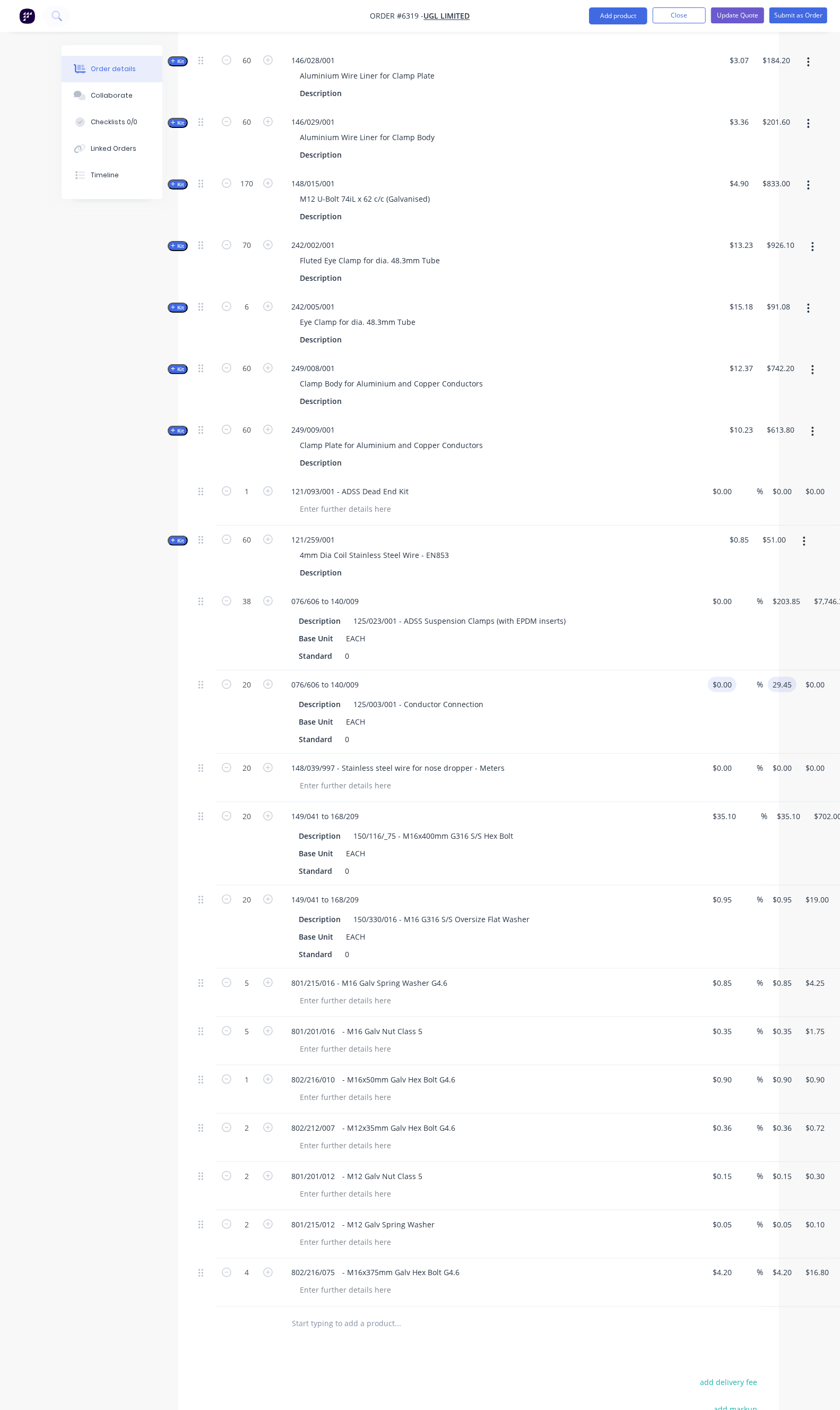
type input "0"
type input "$29.45"
type input "$589.00"
click at [704, 670] on div "0 $0.00" at bounding box center [720, 712] width 33 height 83
type input "$0.00"
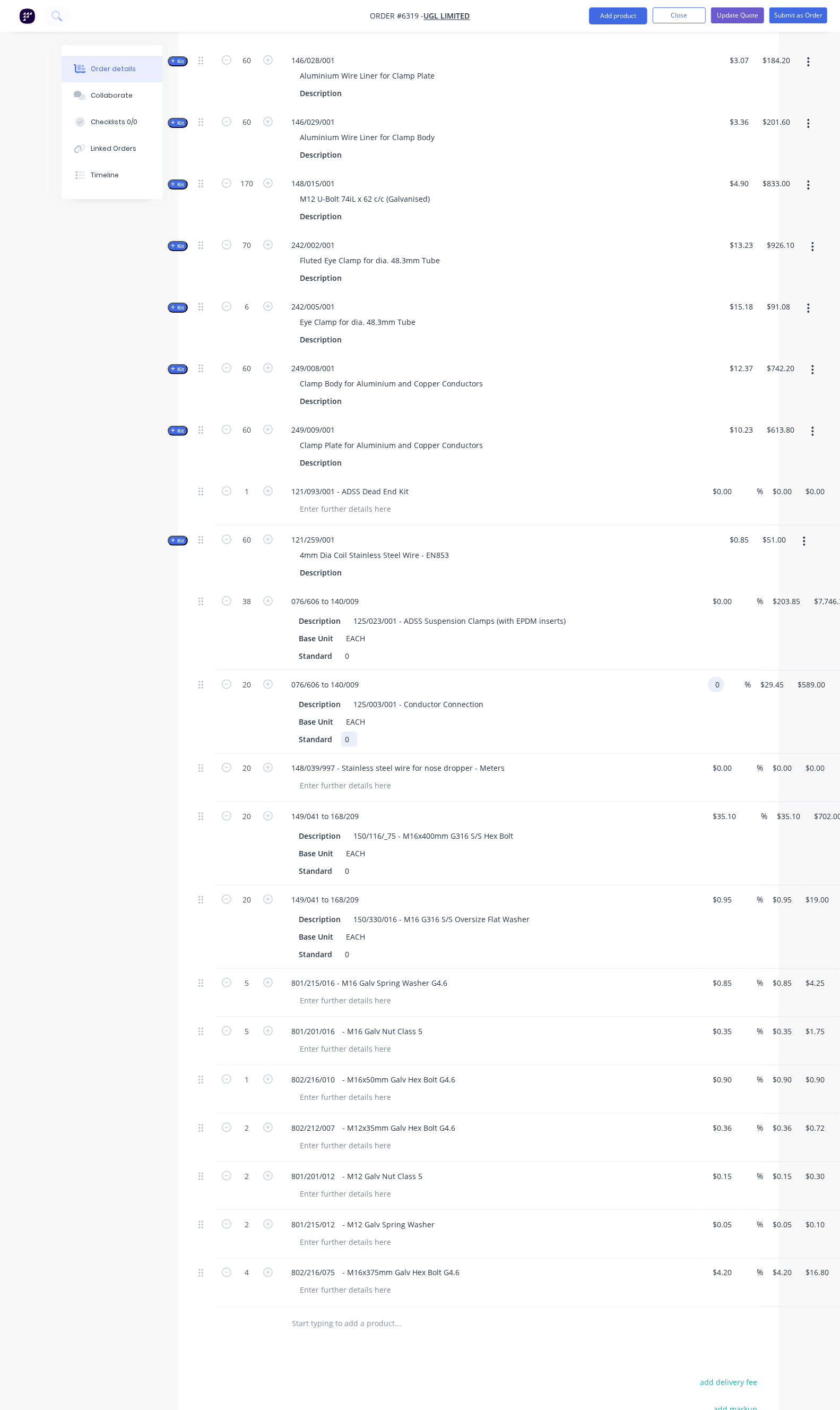
type input "$0.00"
click at [622, 731] on div "Standard 0" at bounding box center [489, 739] width 388 height 15
click at [675, 587] on div "38 076/606 to 140/009 Description 125/023/001 - ADSS Suspension Clamps (with EP…" at bounding box center [479, 629] width 569 height 83
type input "$203.85"
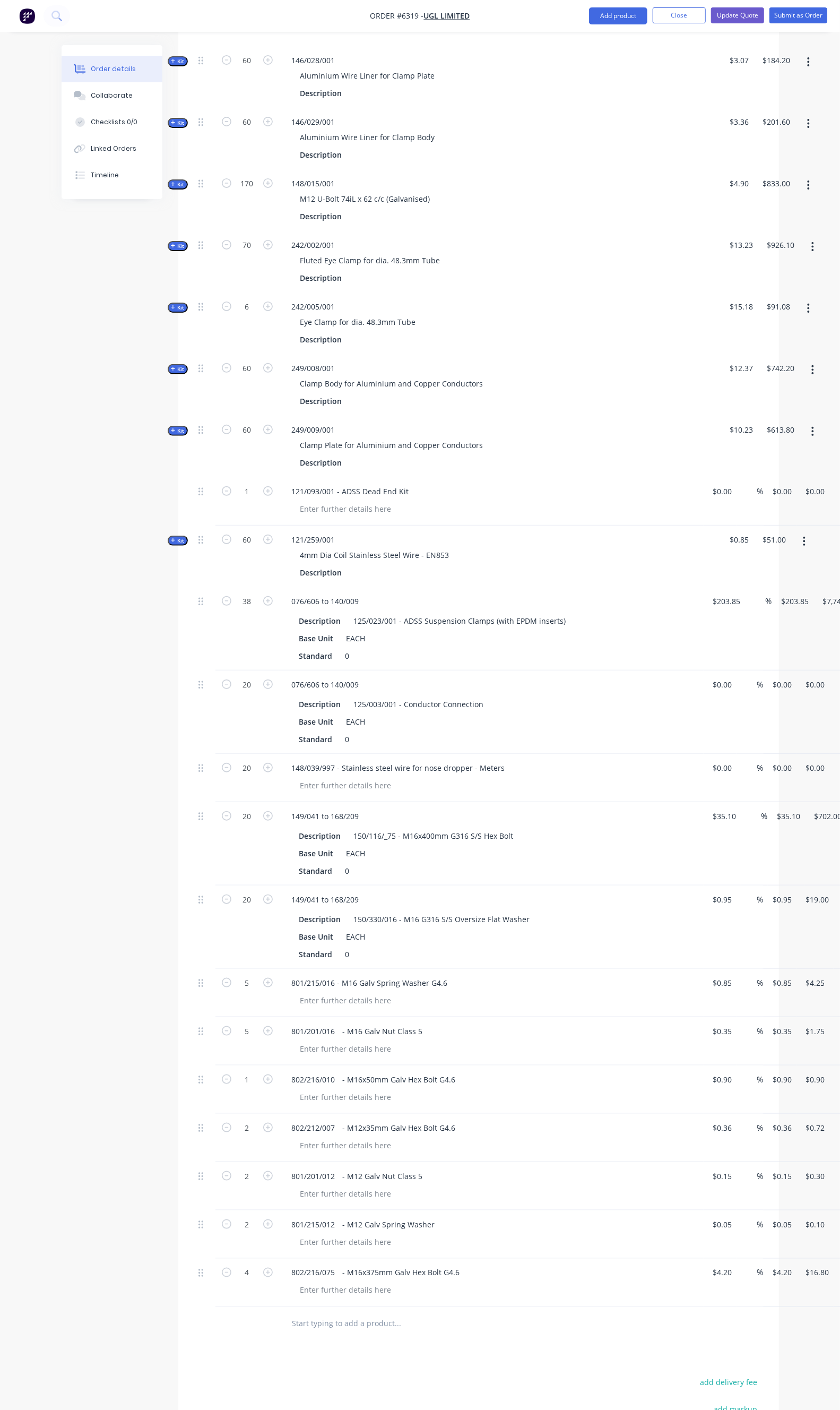
click at [772, 587] on div "$203.85 $203.85" at bounding box center [793, 629] width 41 height 83
click at [553, 565] on div "Description" at bounding box center [491, 572] width 391 height 15
type input "203.85"
drag, startPoint x: 755, startPoint y: 545, endPoint x: 727, endPoint y: 545, distance: 28.0
click at [777, 593] on div "203.85 203.85" at bounding box center [793, 601] width 33 height 15
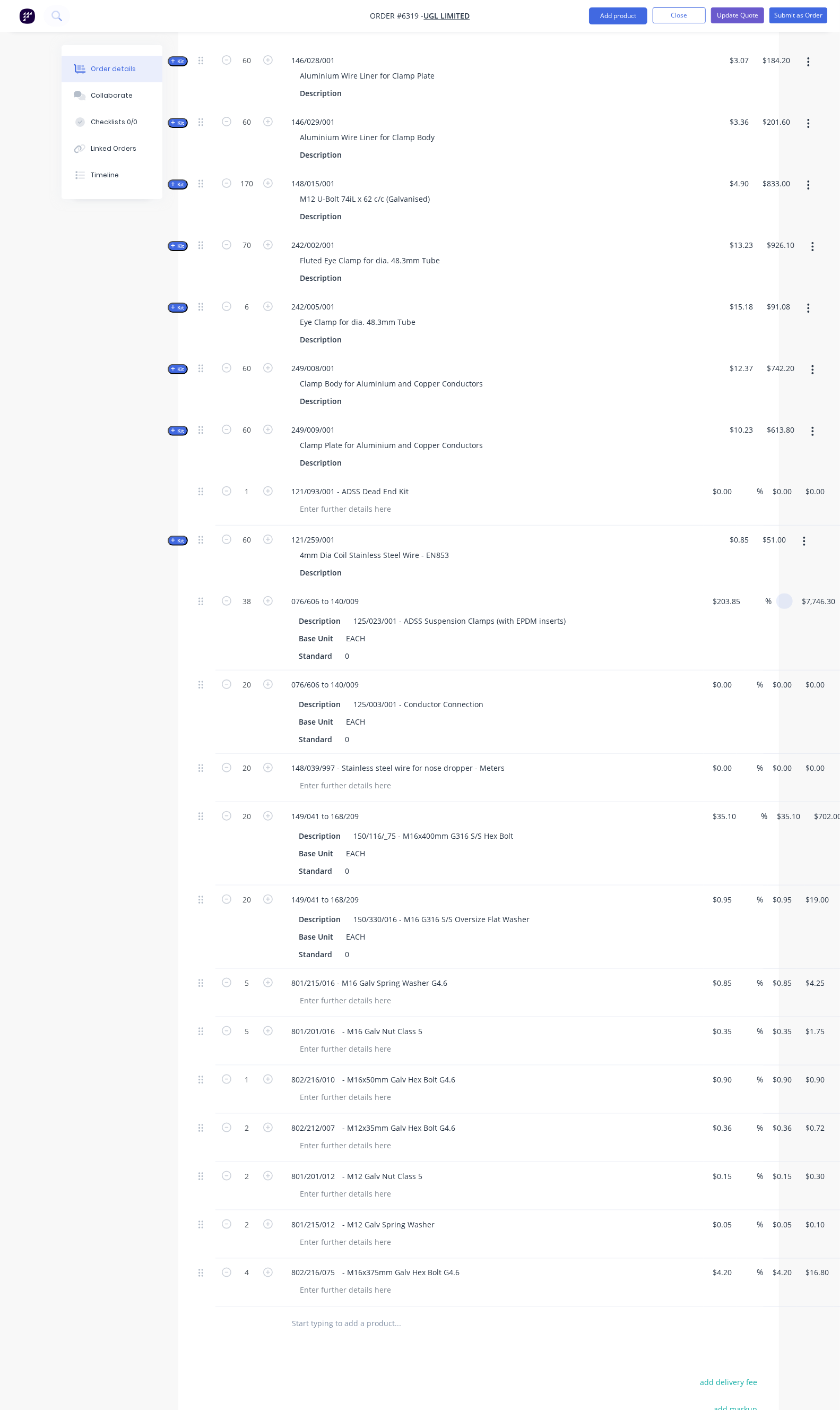
type input "-100"
type input "$0.00"
click at [754, 593] on input "-100" at bounding box center [764, 601] width 20 height 15
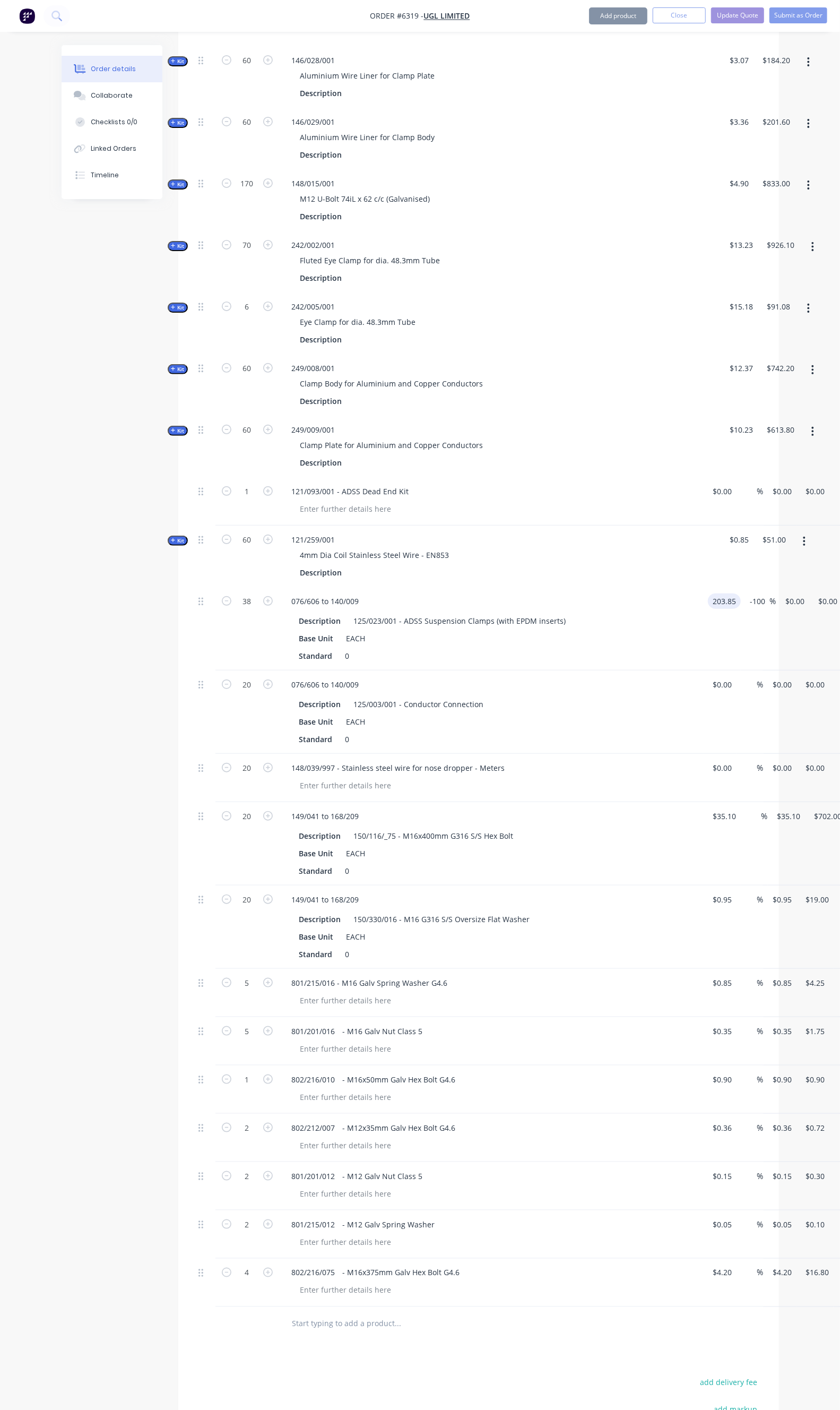
click at [712, 593] on input "203.85" at bounding box center [727, 601] width 29 height 15
type input "$203.85"
type input "0"
type input "203.85"
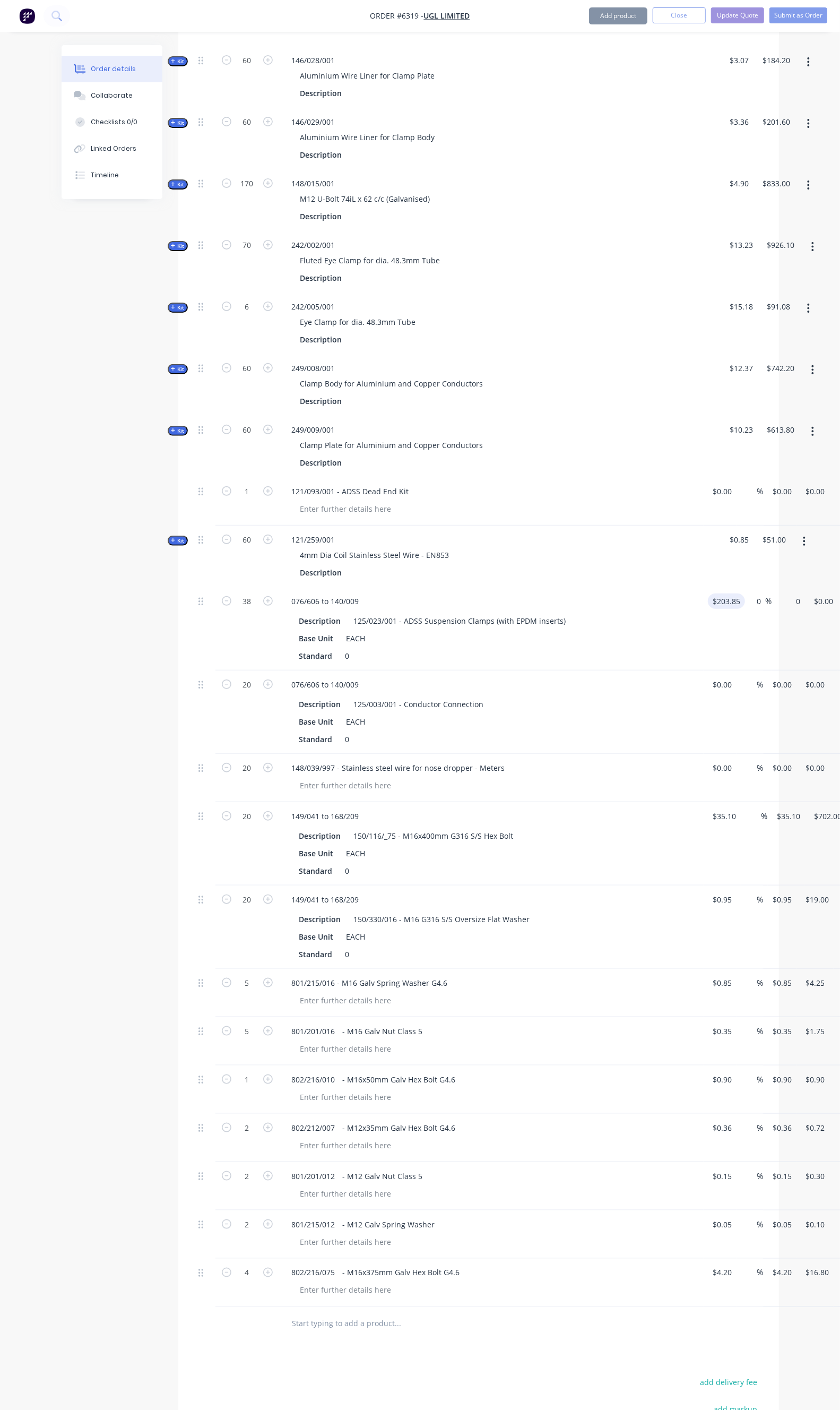
type input "$7,746.30"
type input "$203.85"
click at [708, 677] on div "0 0" at bounding box center [716, 685] width 16 height 15
type input "$29.45"
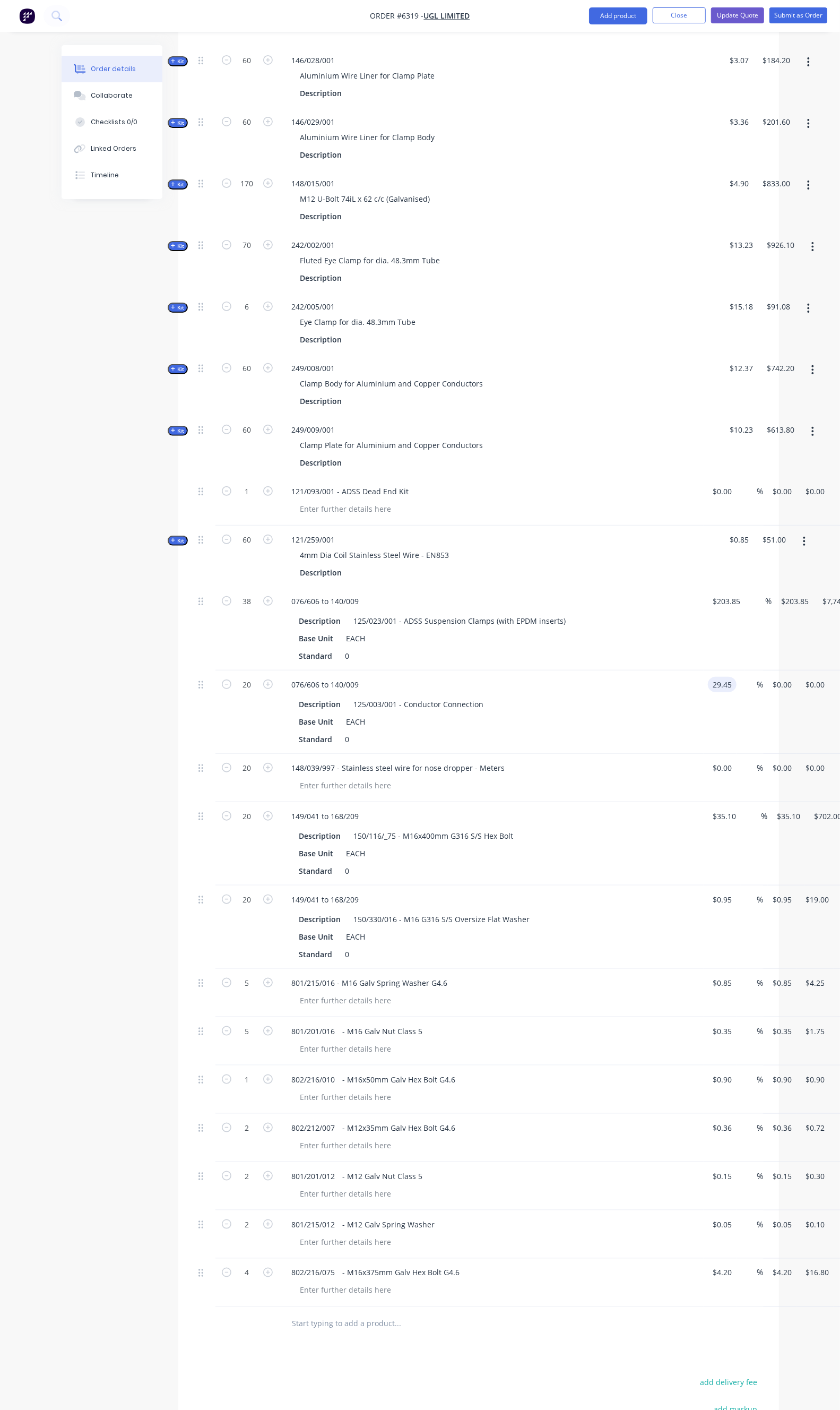
type input "$589.00"
click at [704, 754] on div "0 0" at bounding box center [714, 778] width 20 height 48
type input "$3.85"
type input "$77.00"
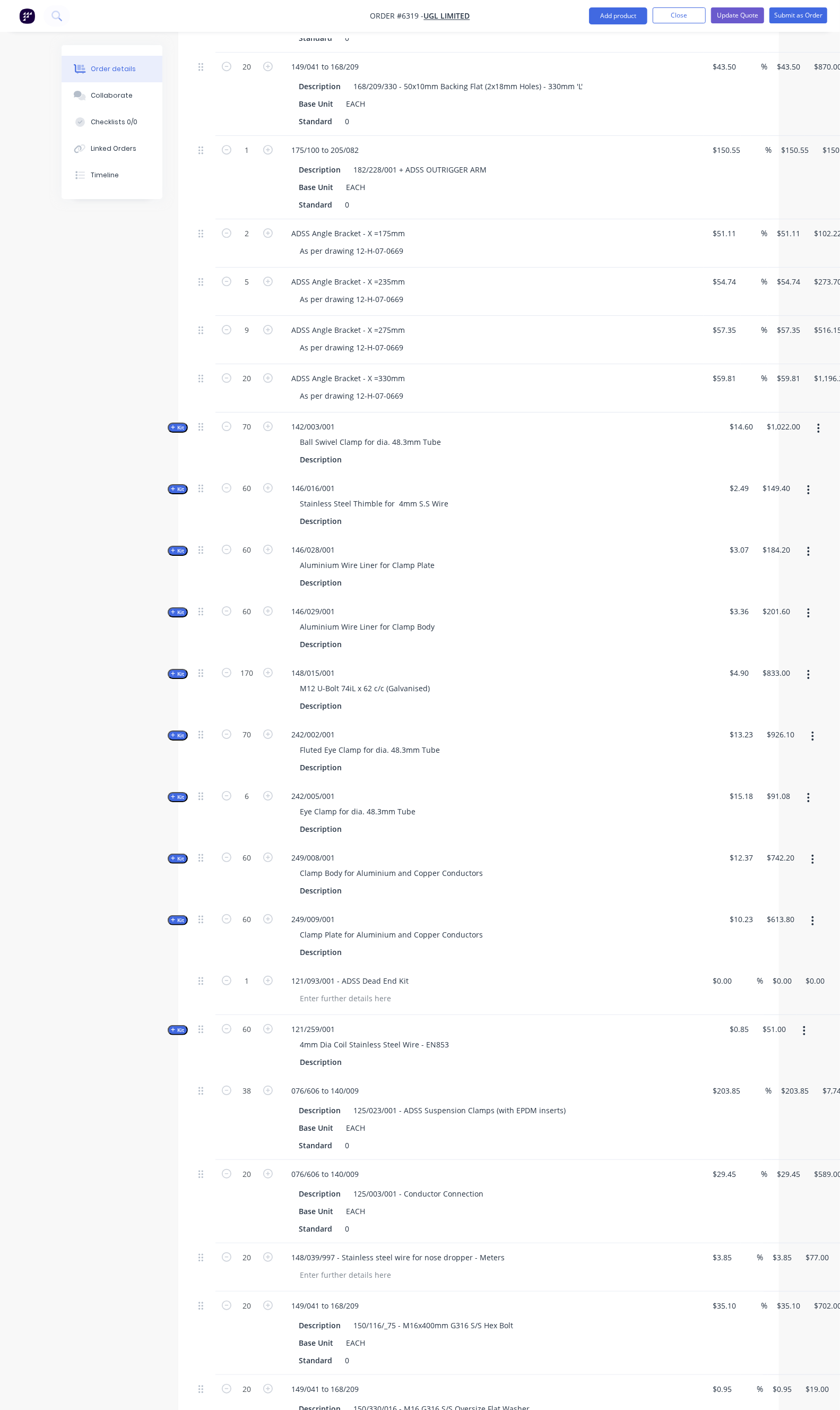
scroll to position [2009, 0]
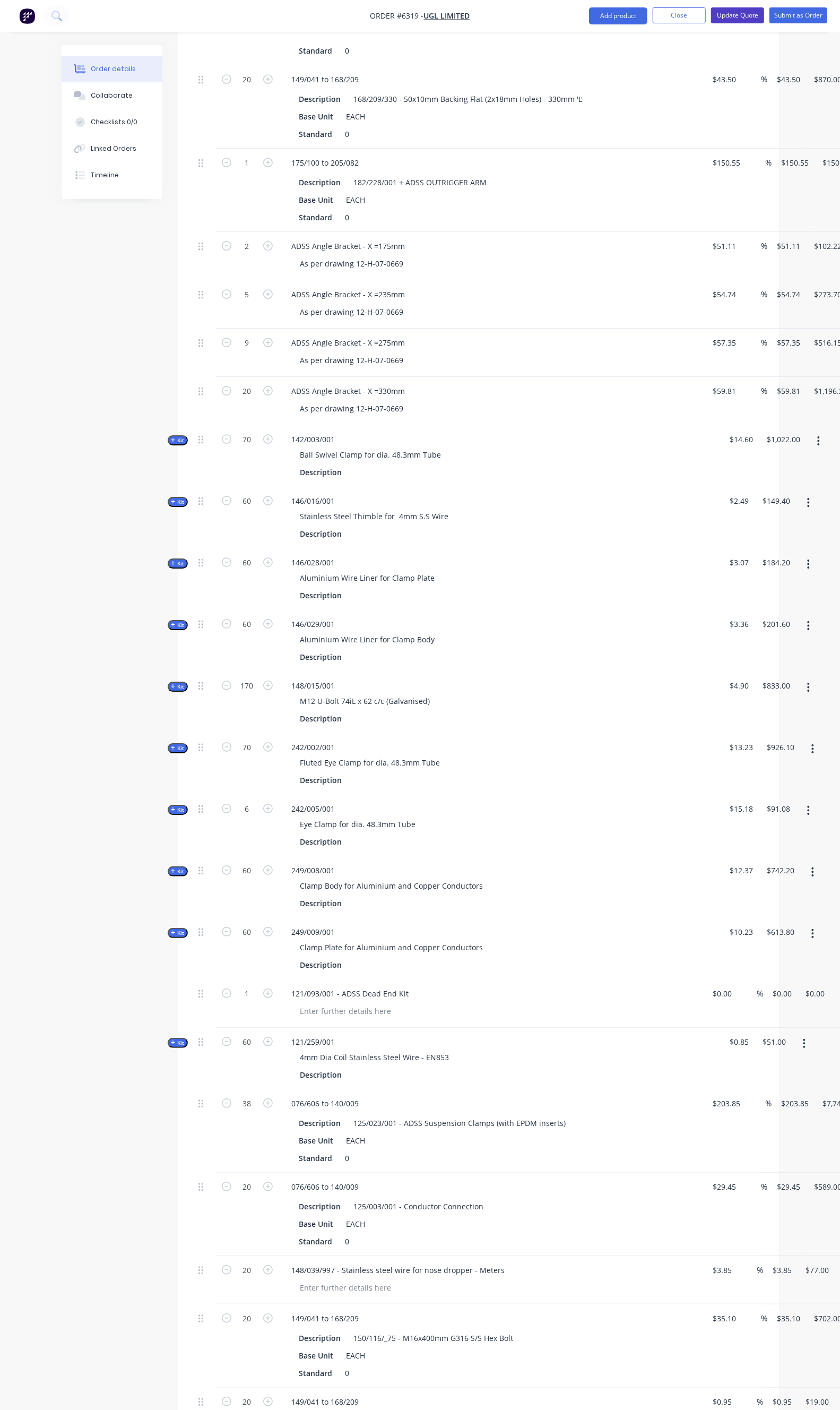
click at [745, 13] on button "Update Quote" at bounding box center [738, 15] width 53 height 16
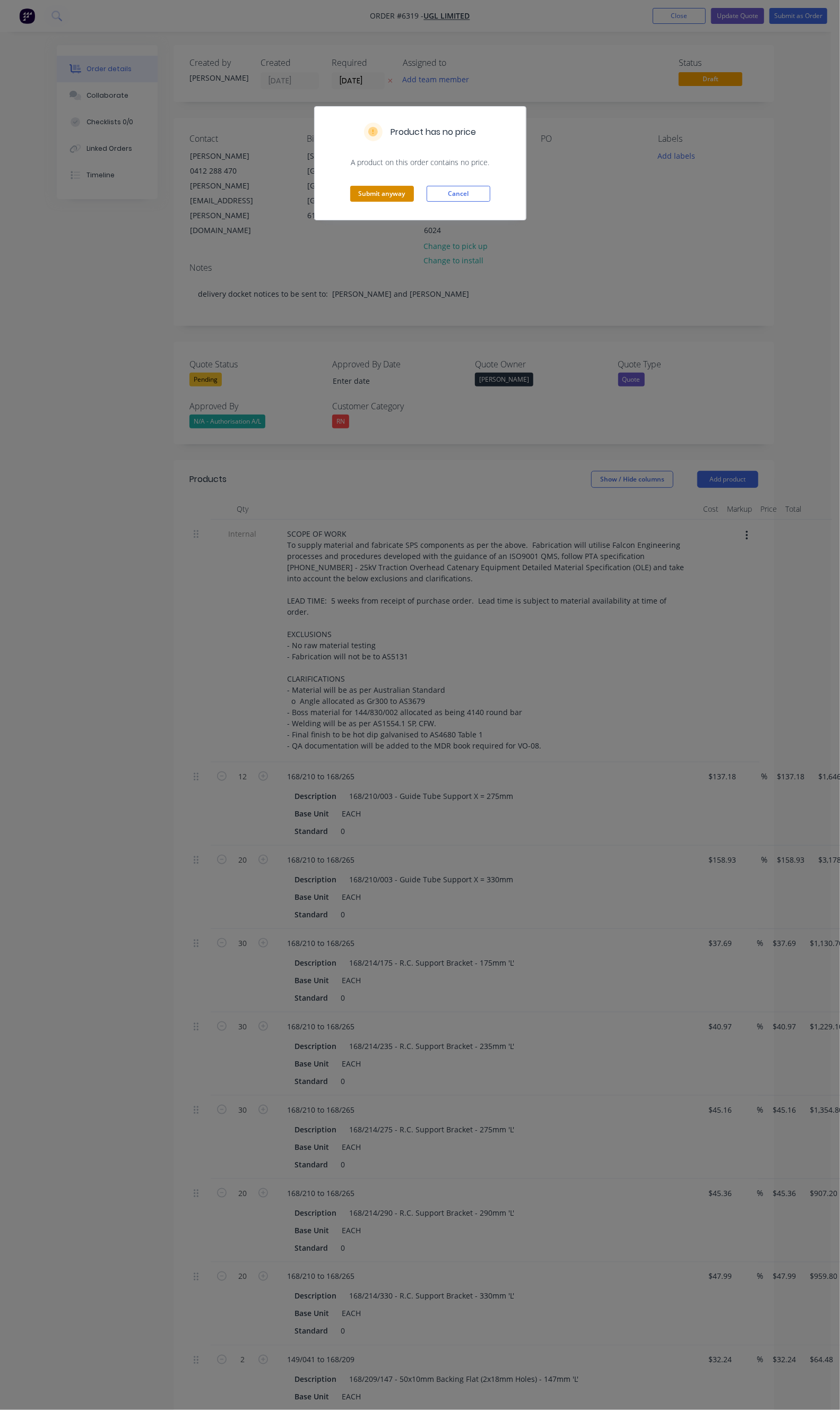
click at [393, 191] on button "Submit anyway" at bounding box center [382, 194] width 63 height 16
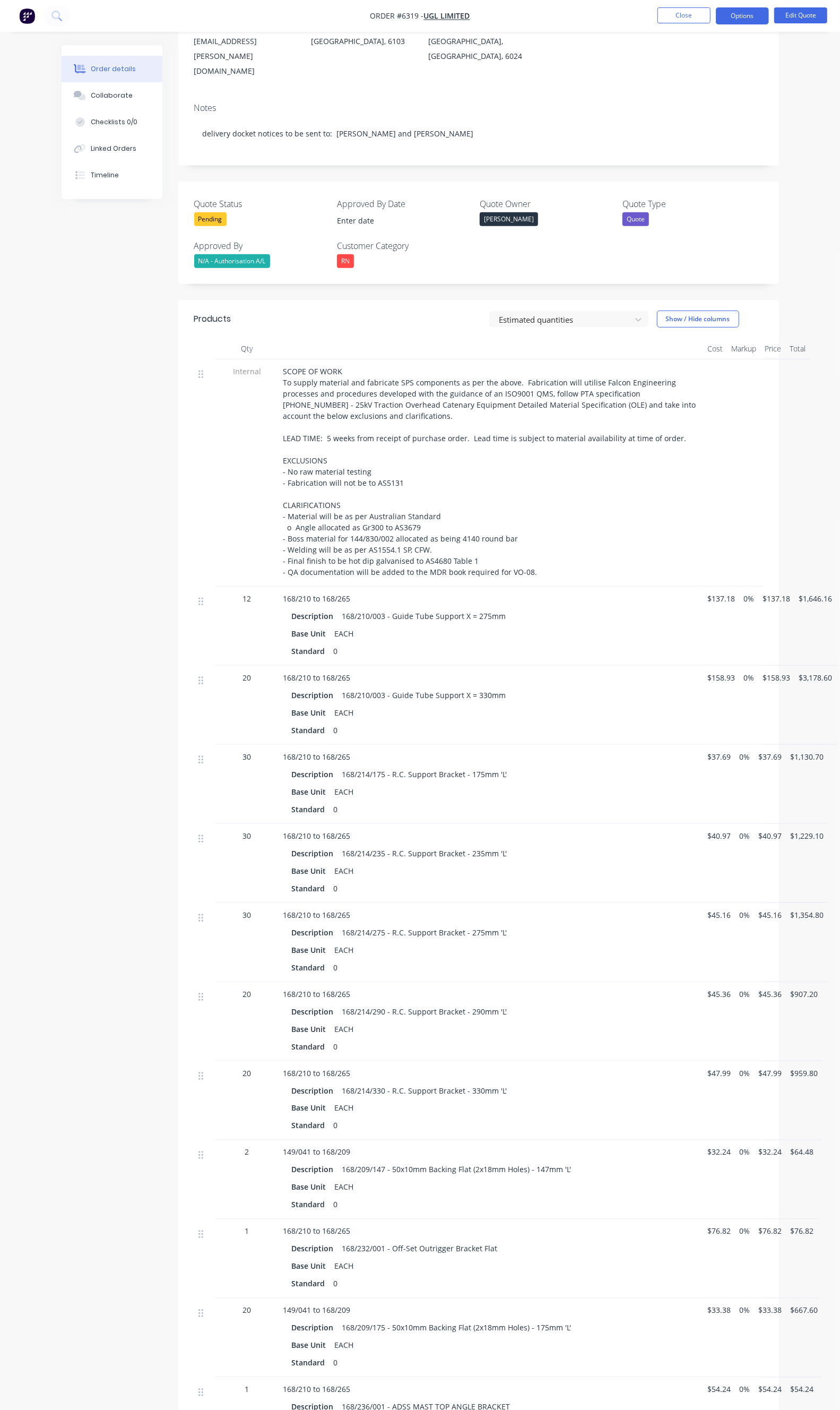
scroll to position [129, 0]
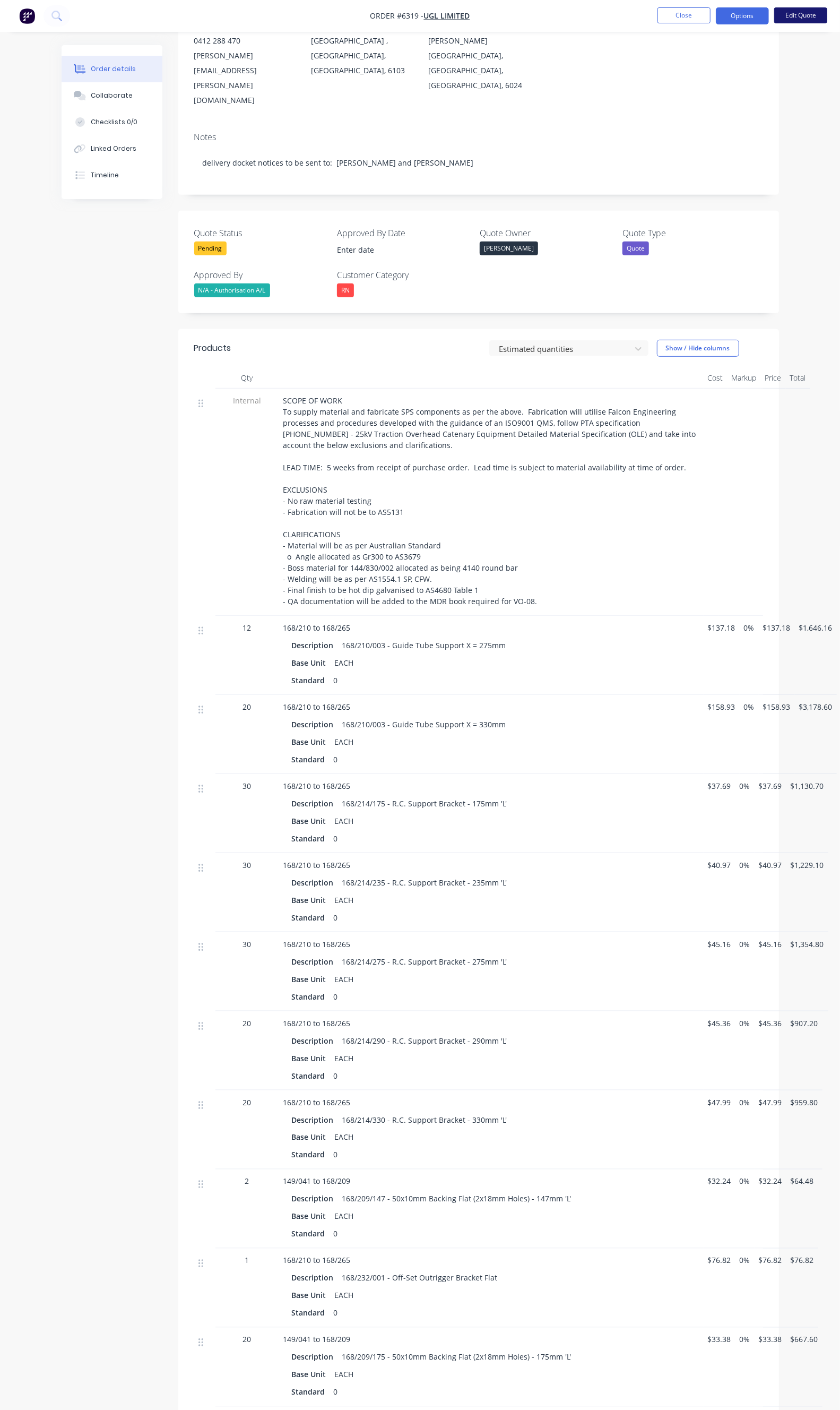
click at [807, 9] on button "Edit Quote" at bounding box center [800, 15] width 53 height 16
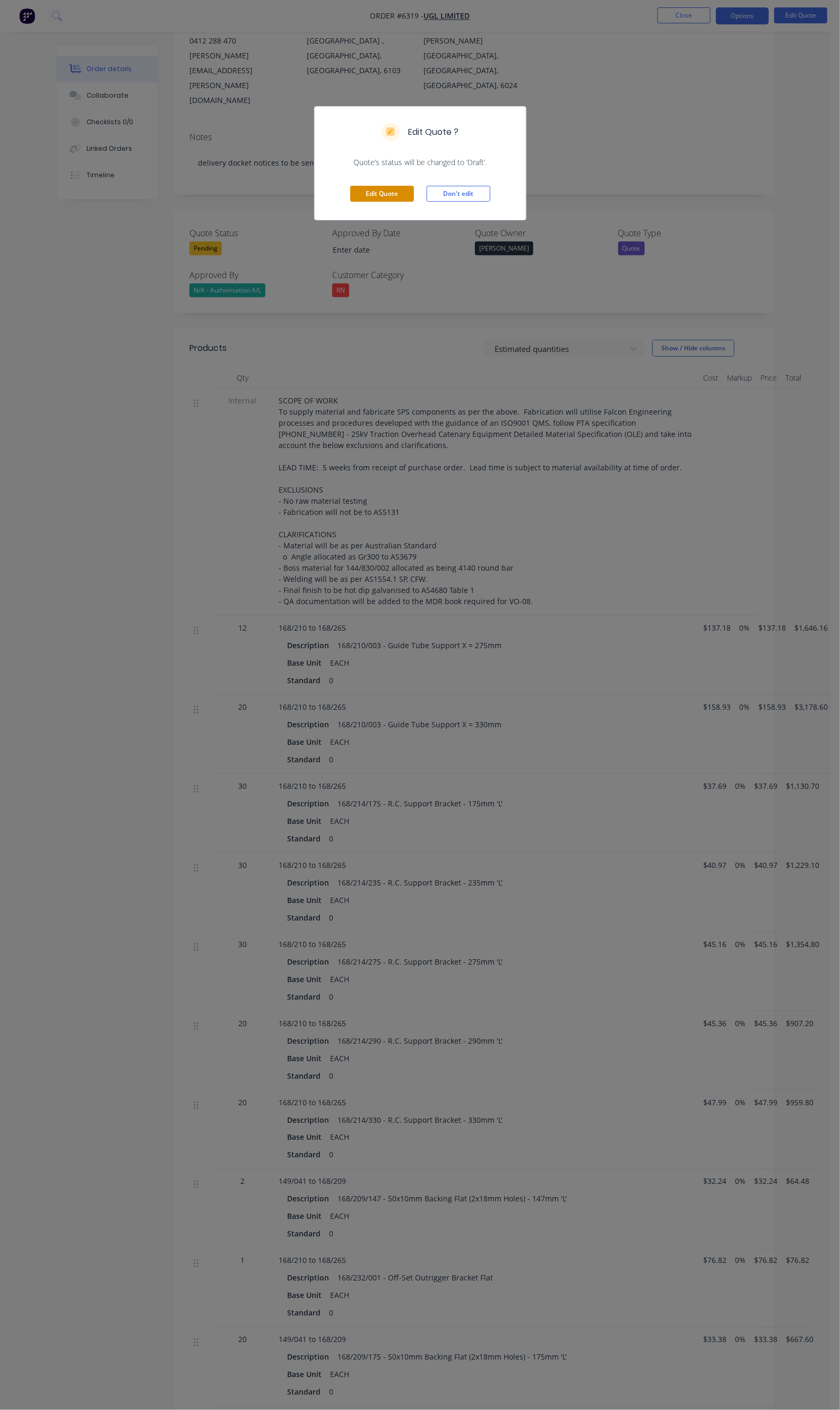
click at [358, 186] on button "Edit Quote" at bounding box center [382, 194] width 63 height 16
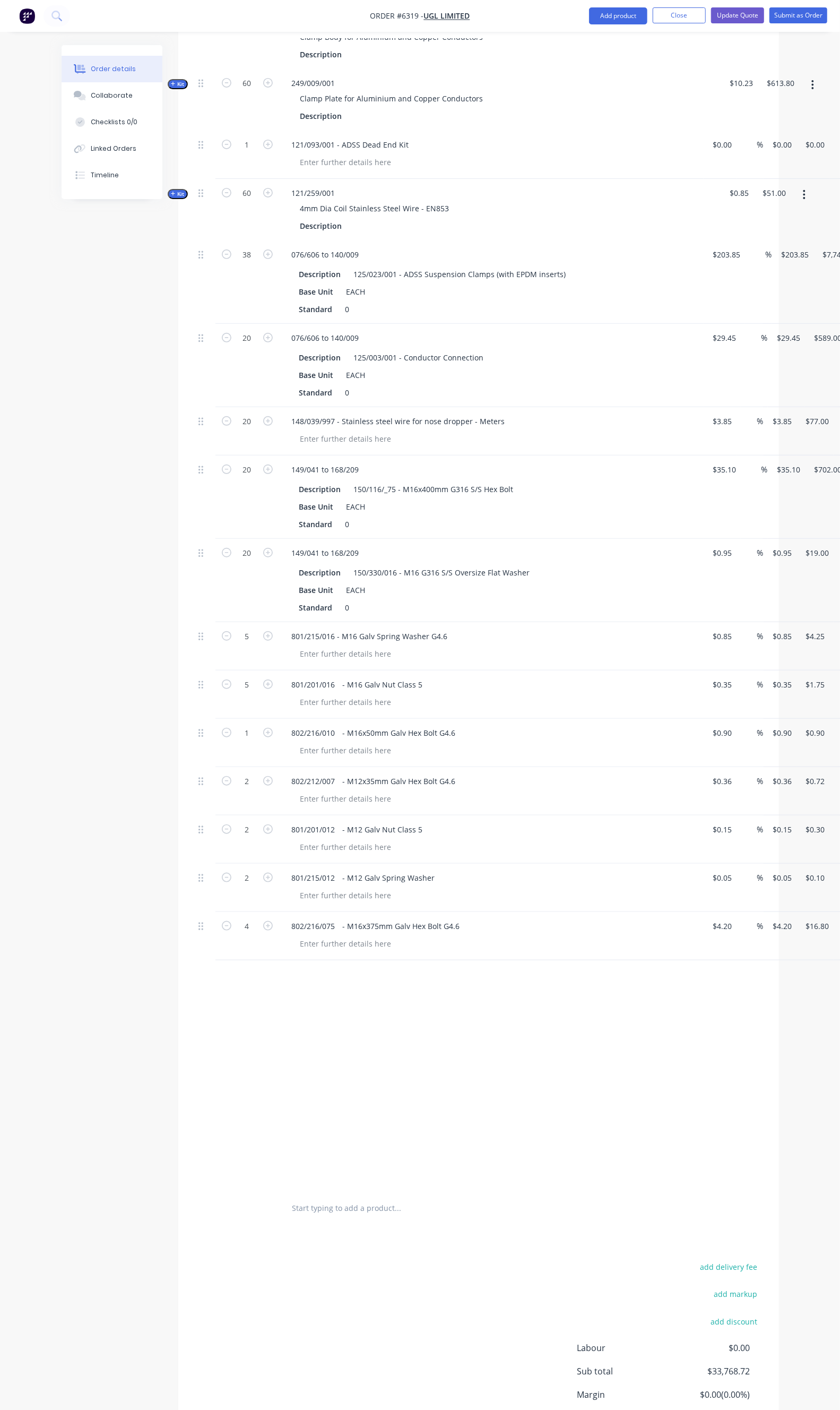
scroll to position [2658, 0]
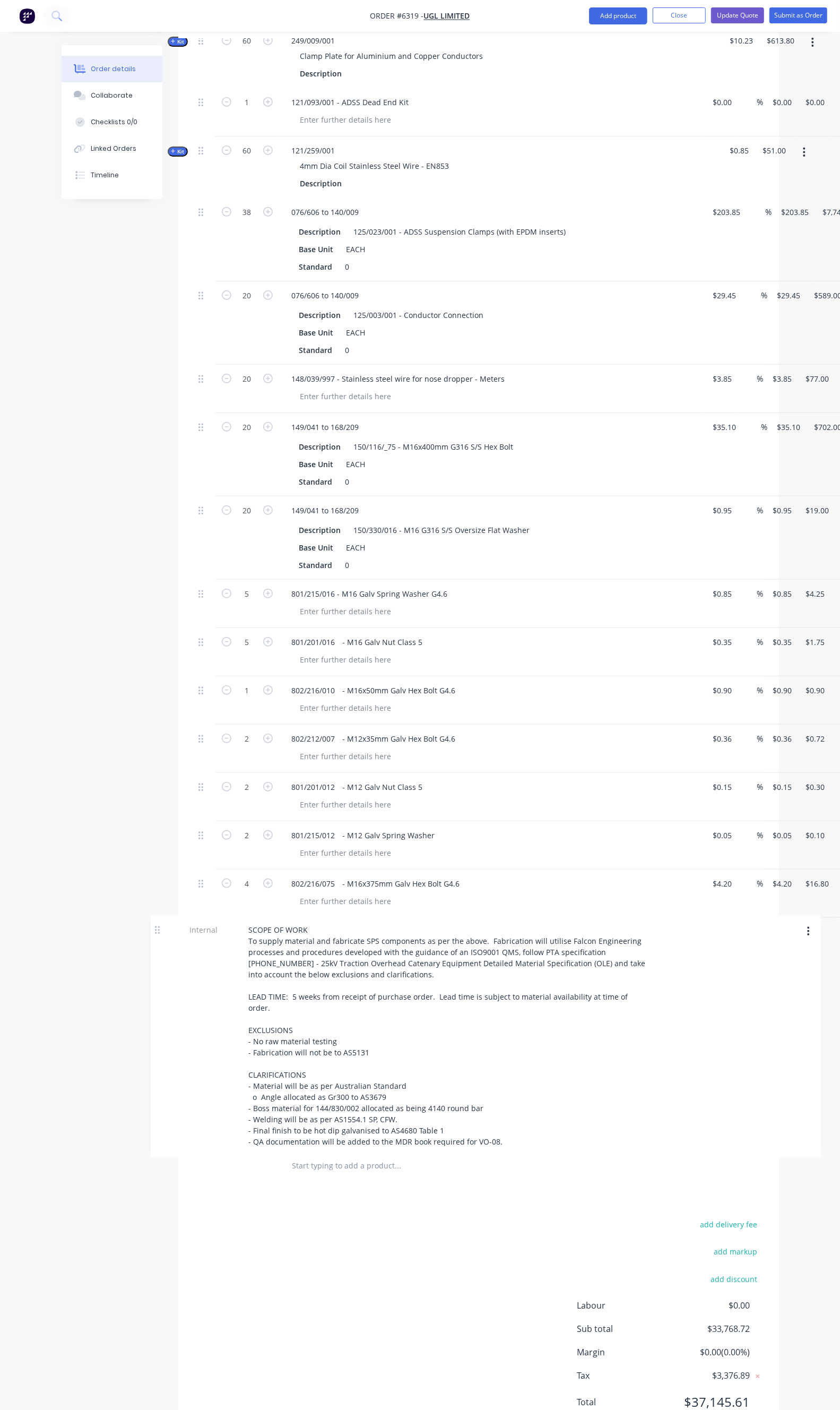
drag, startPoint x: 150, startPoint y: 489, endPoint x: 157, endPoint y: 932, distance: 443.1
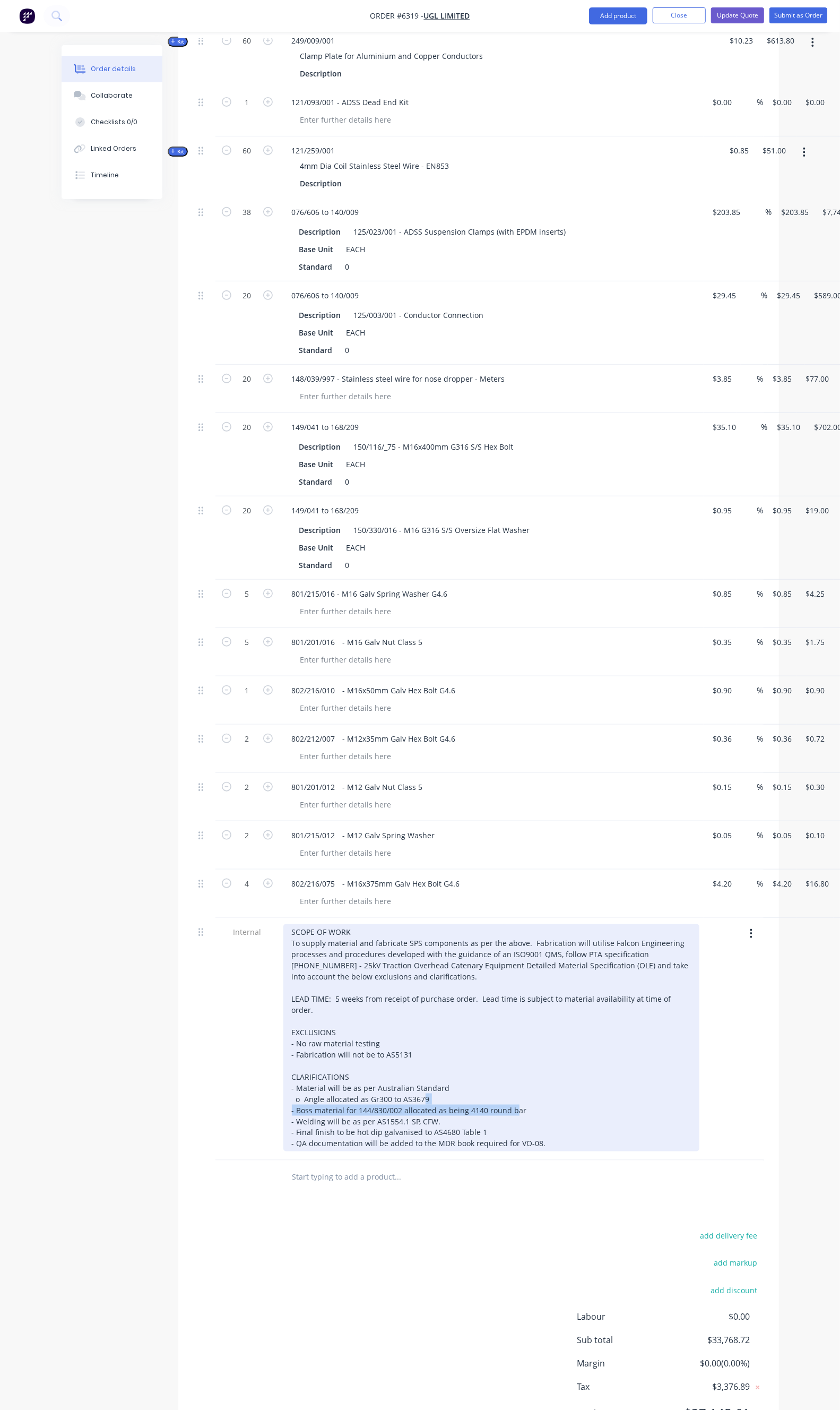
drag, startPoint x: 486, startPoint y: 1053, endPoint x: 240, endPoint y: 1055, distance: 246.0
click at [283, 1055] on div "SCOPE OF WORK To supply material and fabricate SPS components as per the above.…" at bounding box center [491, 1038] width 416 height 228
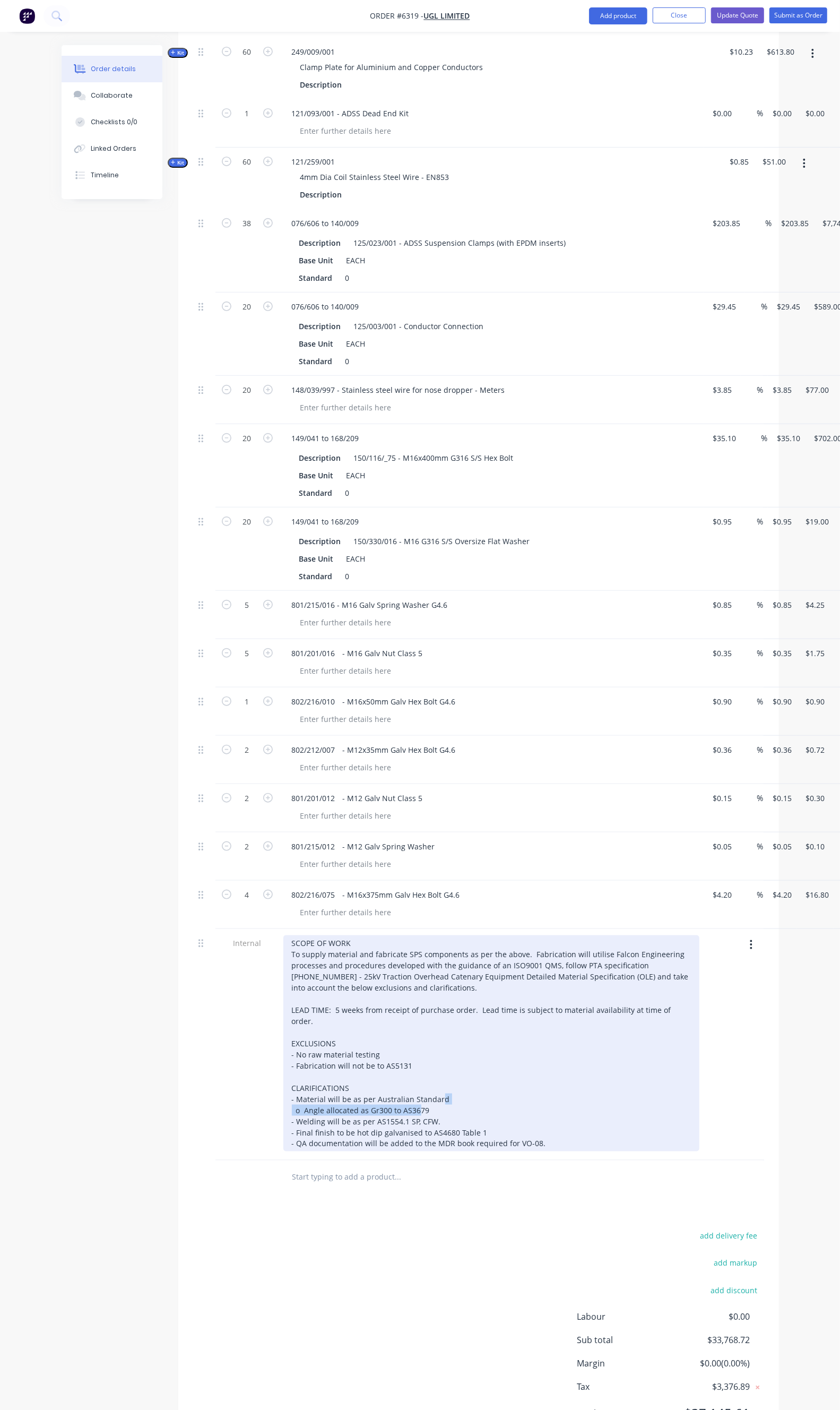
drag, startPoint x: 378, startPoint y: 1051, endPoint x: 241, endPoint y: 1054, distance: 137.0
click at [283, 1054] on div "SCOPE OF WORK To supply material and fabricate SPS components as per the above.…" at bounding box center [491, 1043] width 416 height 216
copy div "o Angle allocated as Gr300 to AS3679"
click at [382, 1052] on div "SCOPE OF WORK To supply material and fabricate SPS components as per the above.…" at bounding box center [491, 1043] width 416 height 216
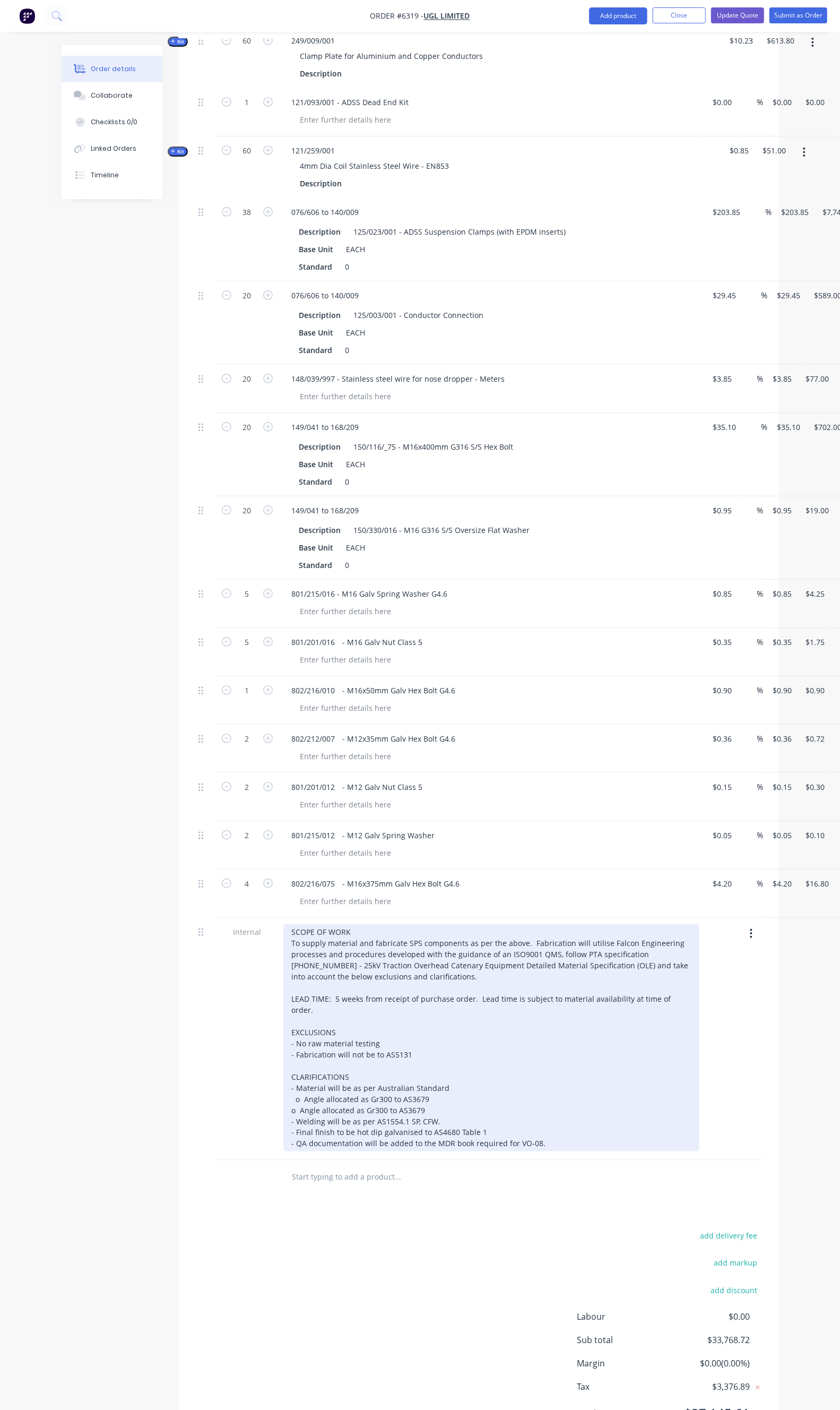
click at [287, 952] on div "SCOPE OF WORK To supply material and fabricate SPS components as per the above.…" at bounding box center [491, 1038] width 416 height 228
click at [283, 1056] on div "SCOPE OF WORK To supply material and fabricate SPS components as per the above.…" at bounding box center [491, 1038] width 416 height 228
drag, startPoint x: 378, startPoint y: 1055, endPoint x: 254, endPoint y: 1056, distance: 124.0
click at [283, 1056] on div "SCOPE OF WORK To supply material and fabricate SPS components as per the above.…" at bounding box center [491, 1038] width 416 height 228
click at [283, 1062] on div "SCOPE OF WORK To supply material and fabricate SPS components as per the above.…" at bounding box center [491, 1044] width 416 height 239
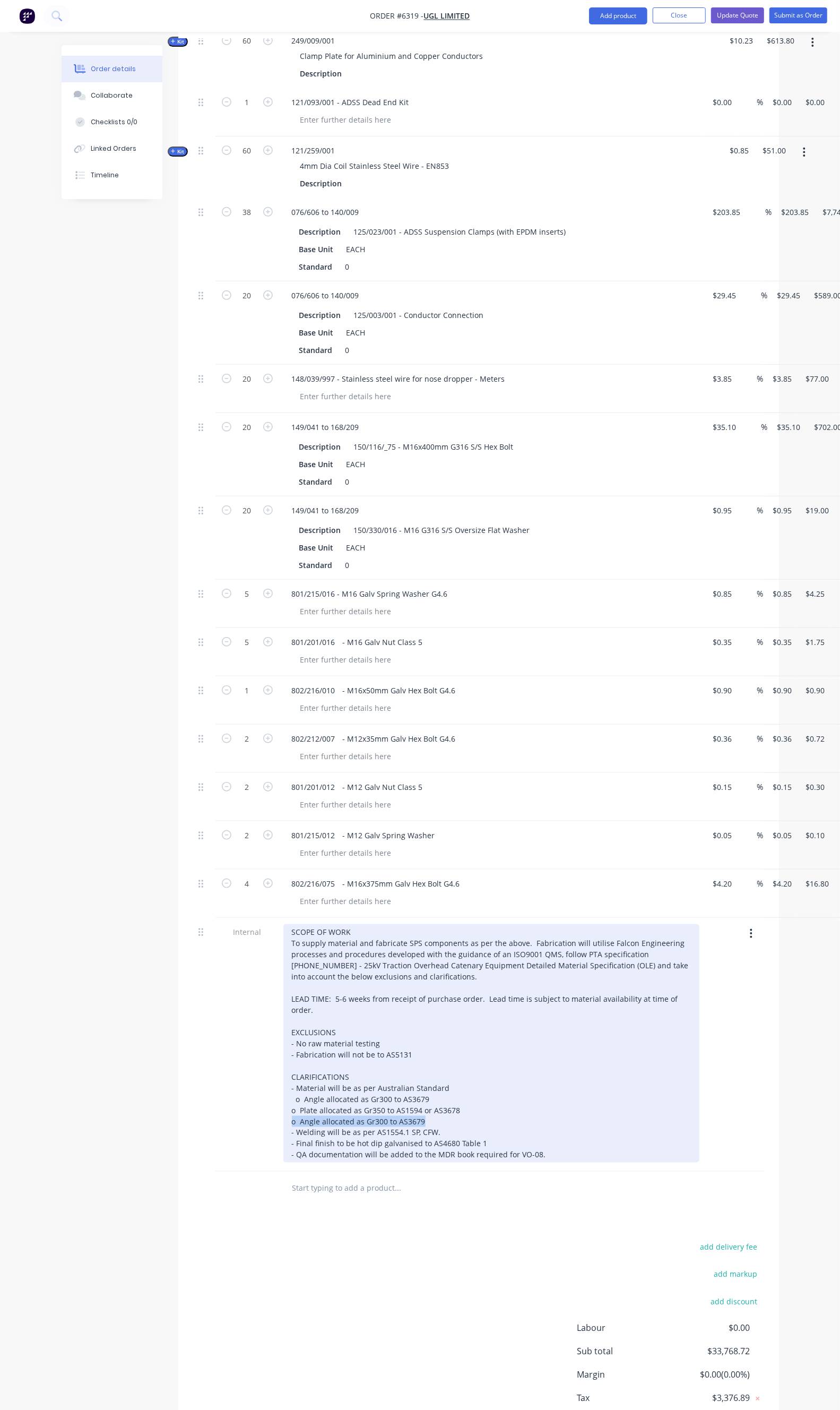
drag, startPoint x: 374, startPoint y: 1065, endPoint x: 240, endPoint y: 1062, distance: 134.0
click at [283, 1062] on div "SCOPE OF WORK To supply material and fabricate SPS components as per the above.…" at bounding box center [491, 1044] width 416 height 239
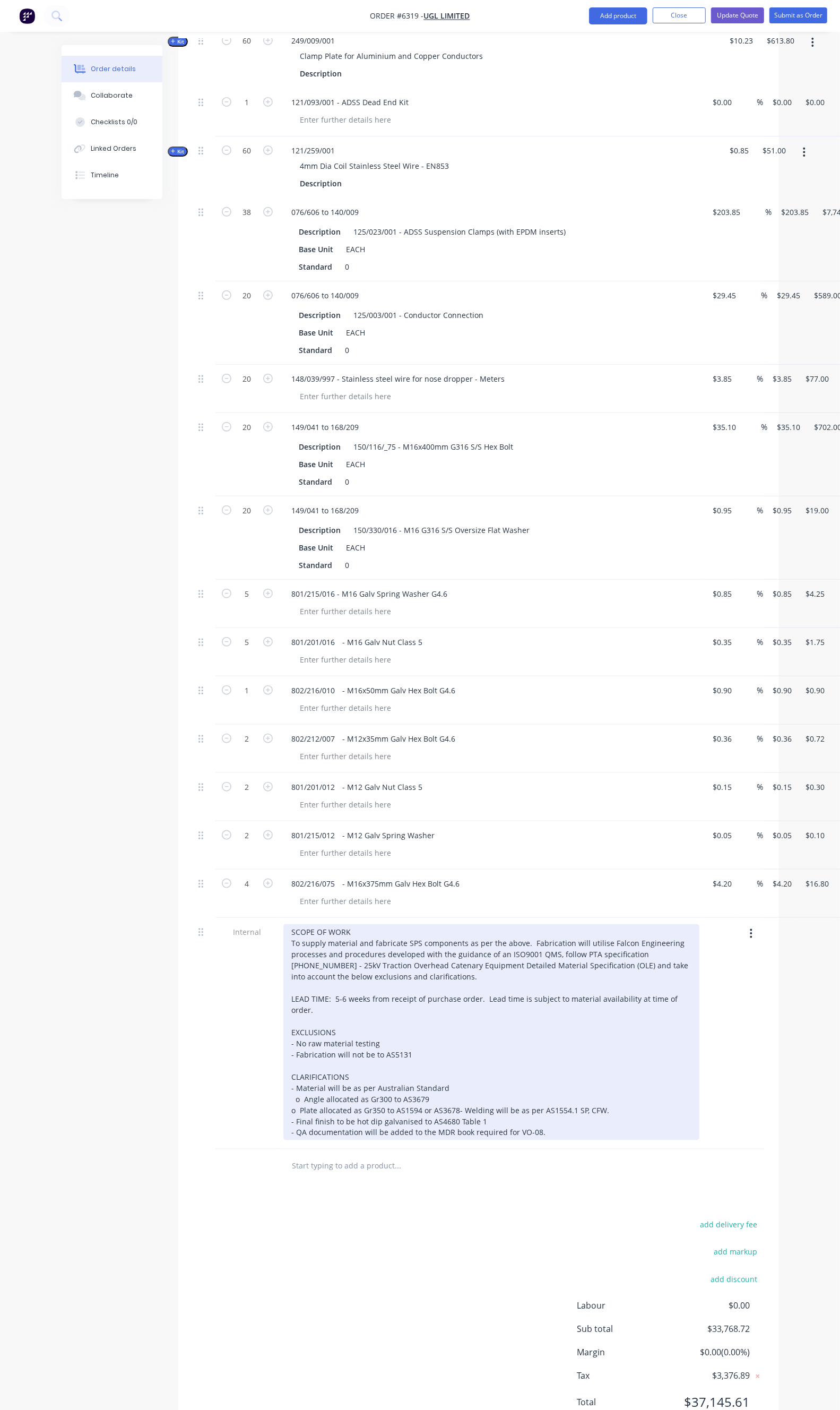
click at [398, 1044] on div "SCOPE OF WORK To supply material and fabricate SPS components as per the above.…" at bounding box center [491, 1032] width 416 height 216
drag, startPoint x: 381, startPoint y: 1049, endPoint x: 254, endPoint y: 1049, distance: 127.0
click at [283, 1049] on div "SCOPE OF WORK To supply material and fabricate SPS components as per the above.…" at bounding box center [491, 1038] width 416 height 228
click at [283, 1042] on div "SCOPE OF WORK To supply material and fabricate SPS components as per the above.…" at bounding box center [491, 1038] width 416 height 228
drag, startPoint x: 387, startPoint y: 1054, endPoint x: 252, endPoint y: 1057, distance: 135.0
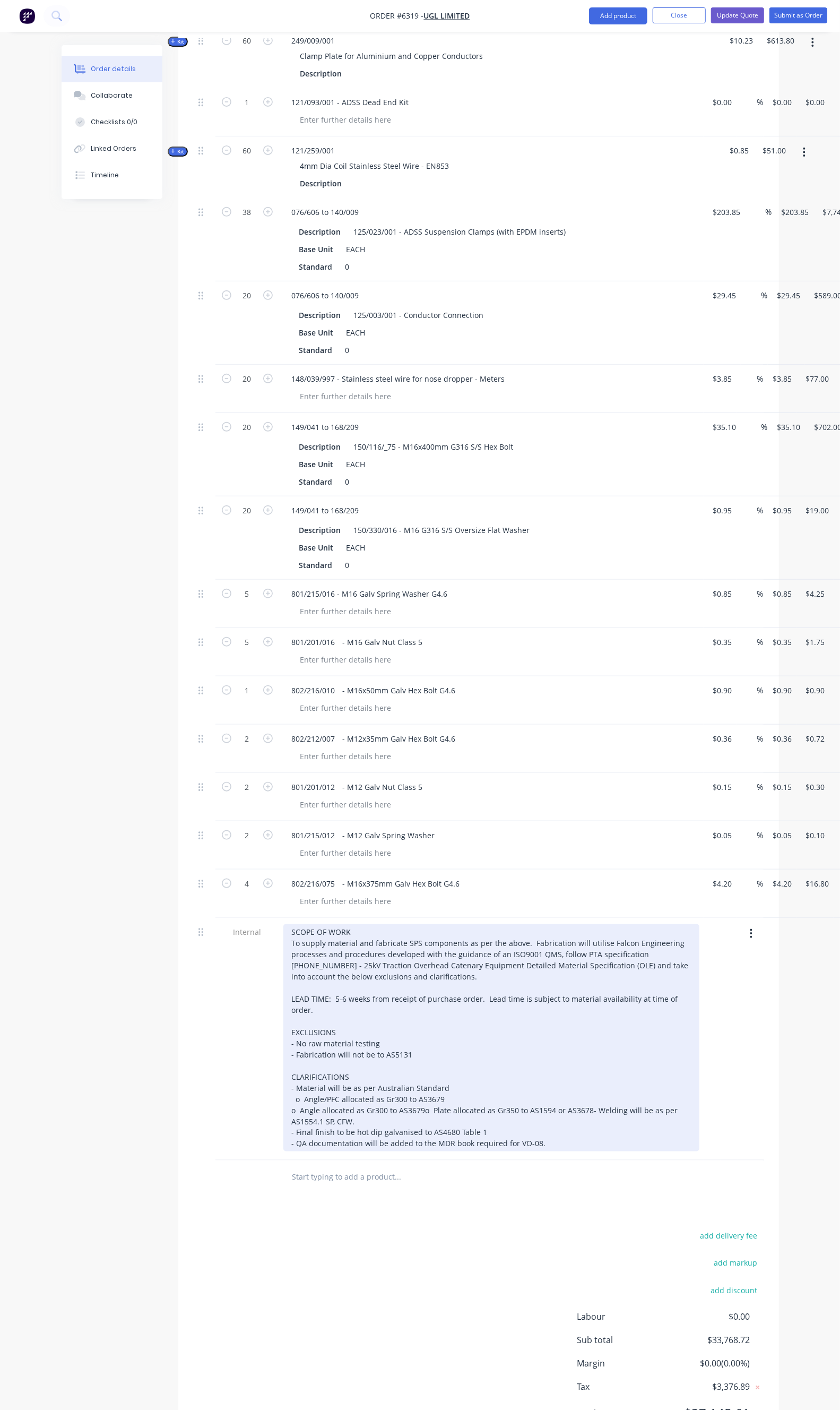
click at [283, 1057] on div "SCOPE OF WORK To supply material and fabricate SPS components as per the above.…" at bounding box center [491, 1038] width 416 height 228
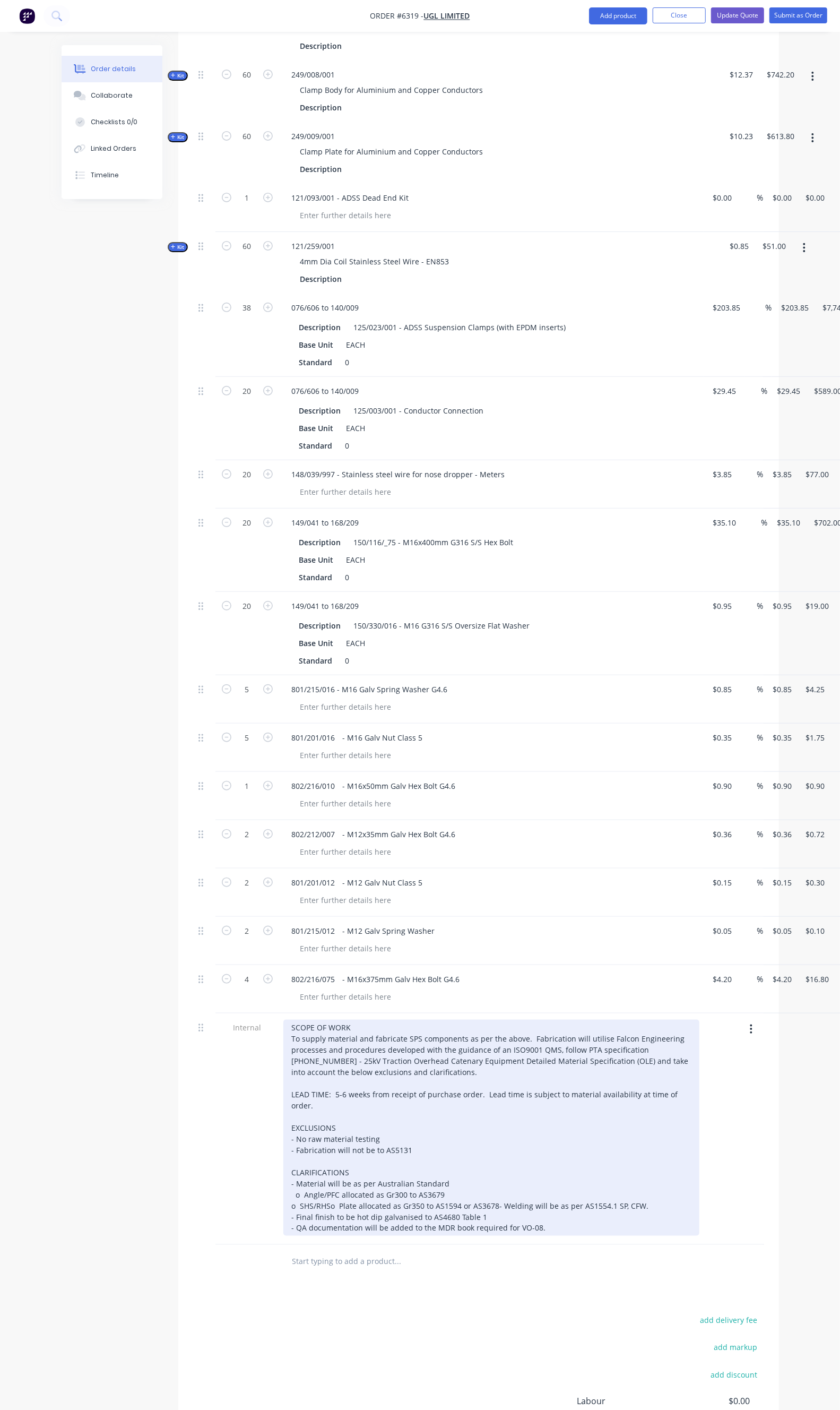
scroll to position [2669, 0]
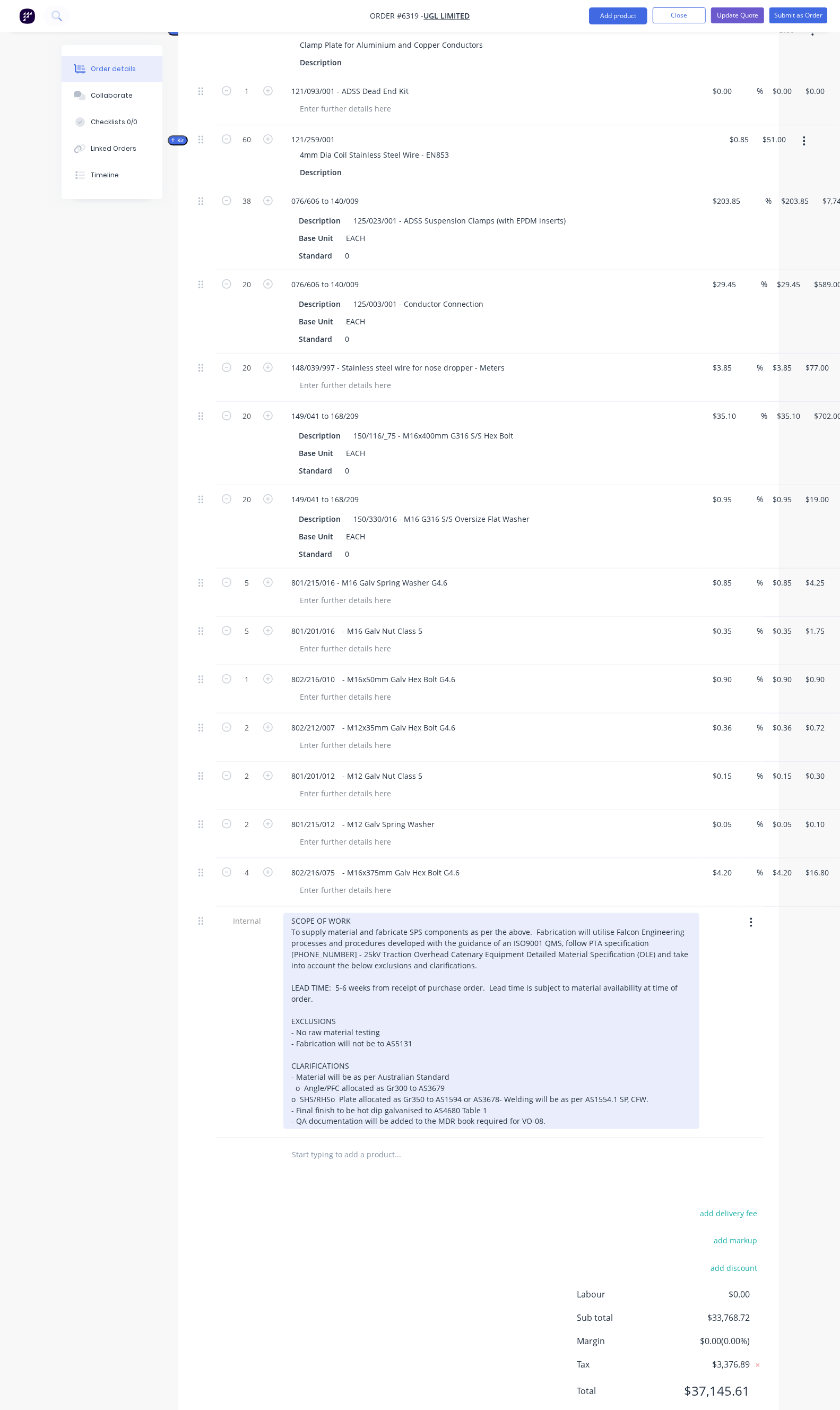
drag, startPoint x: 288, startPoint y: 1044, endPoint x: 238, endPoint y: 1044, distance: 50.0
click at [283, 1044] on div "SCOPE OF WORK To supply material and fabricate SPS components as per the above.…" at bounding box center [491, 1021] width 416 height 216
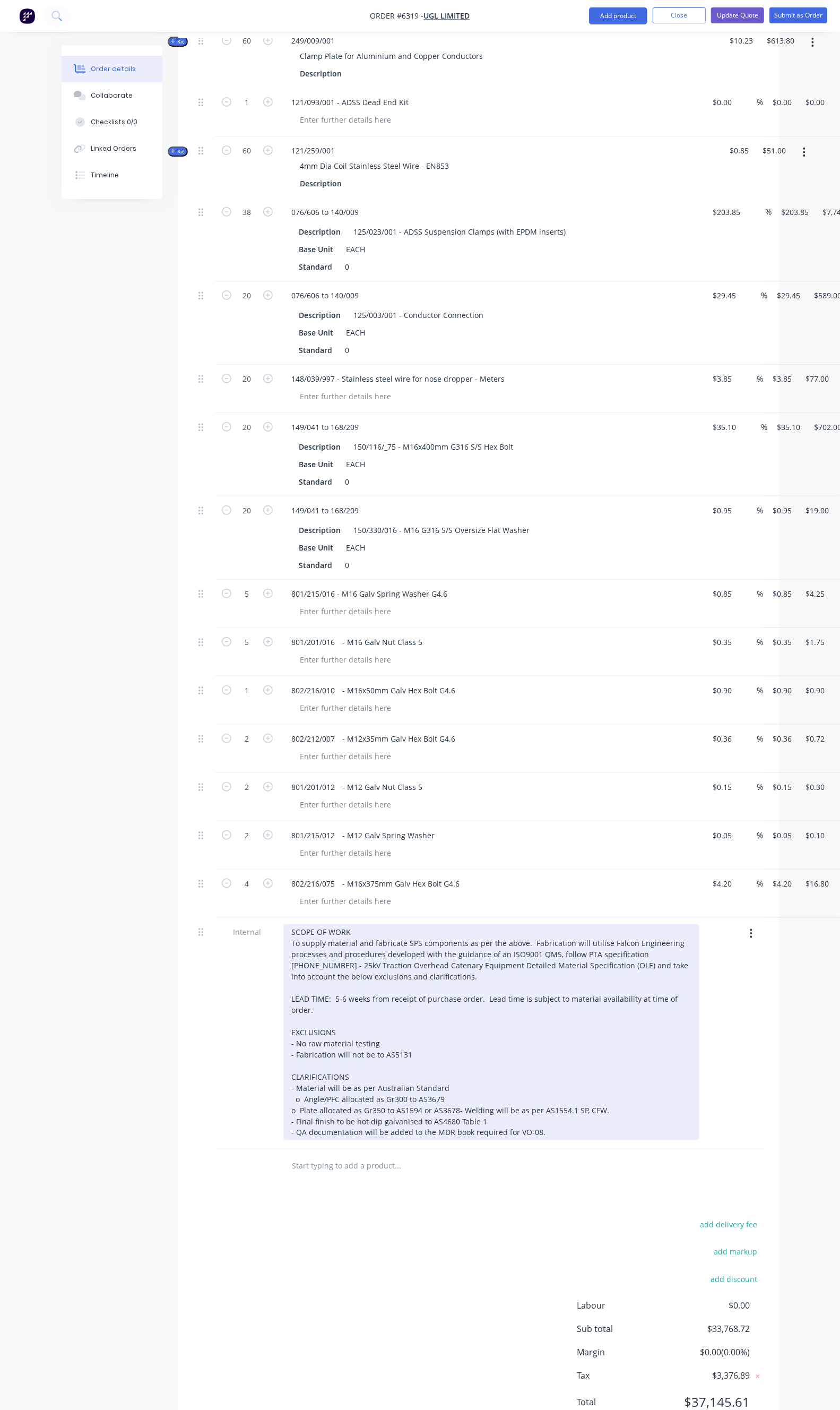
click at [497, 1088] on div "SCOPE OF WORK To supply material and fabricate SPS components as per the above.…" at bounding box center [491, 1032] width 416 height 216
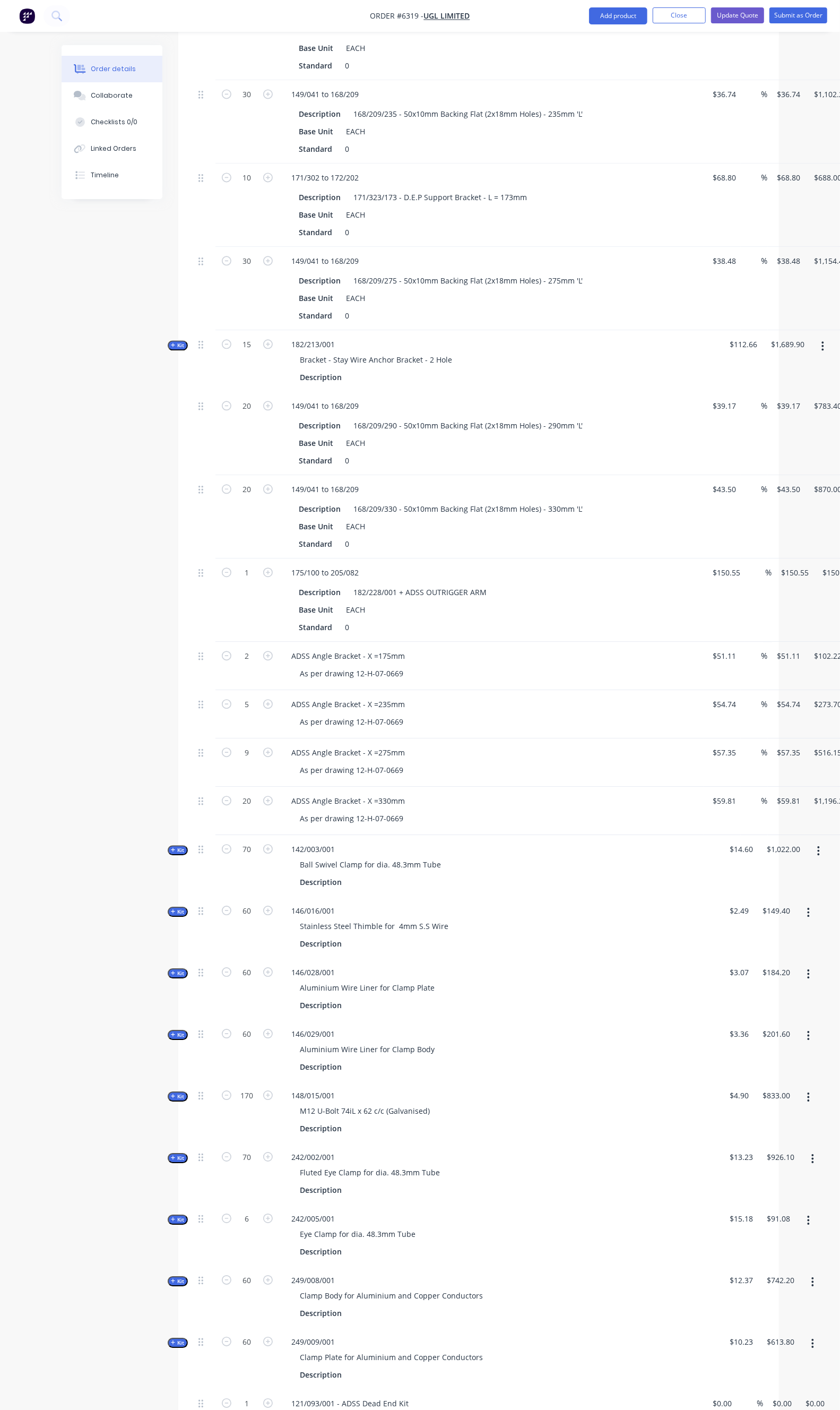
scroll to position [1302, 0]
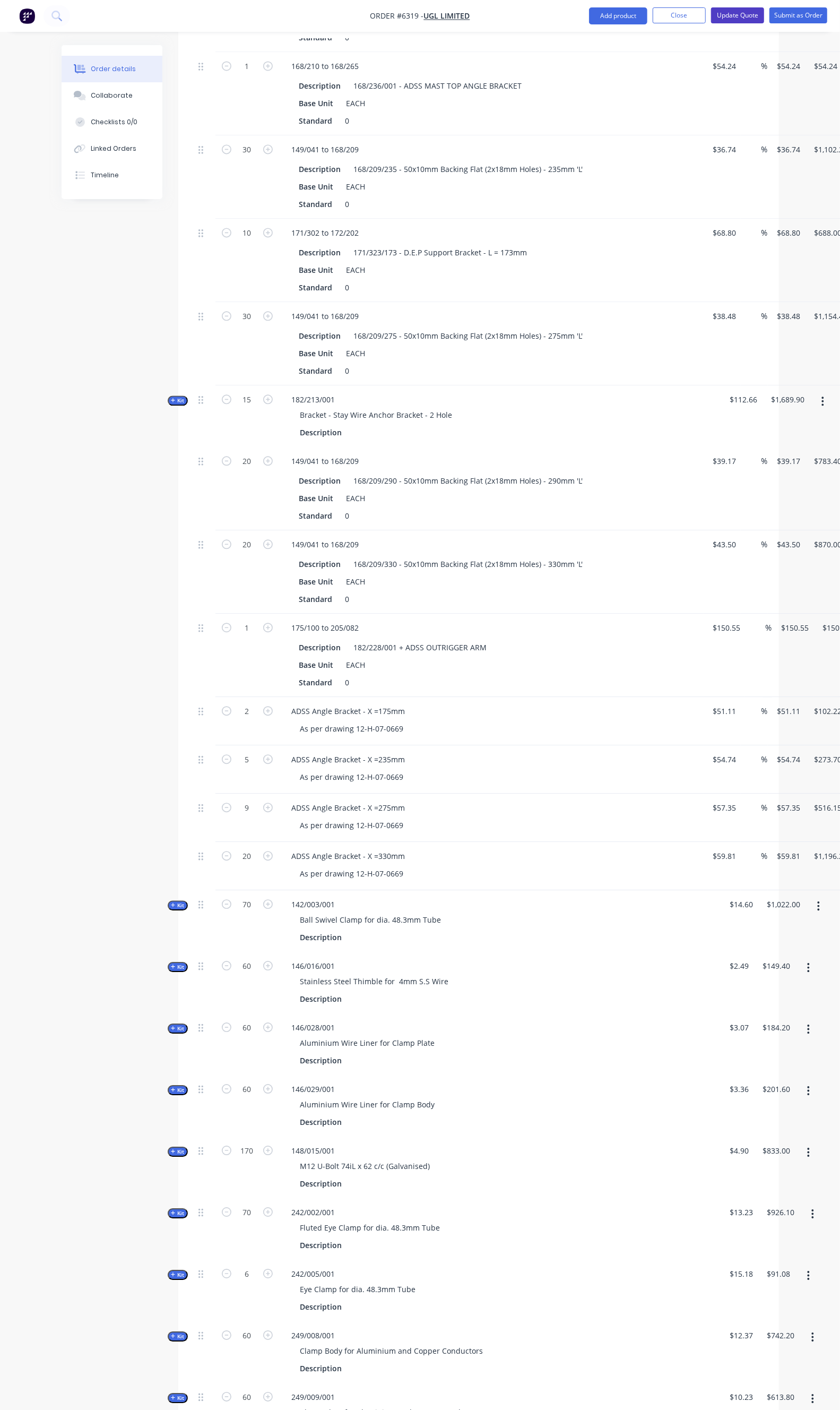
click at [734, 19] on button "Update Quote" at bounding box center [738, 15] width 53 height 16
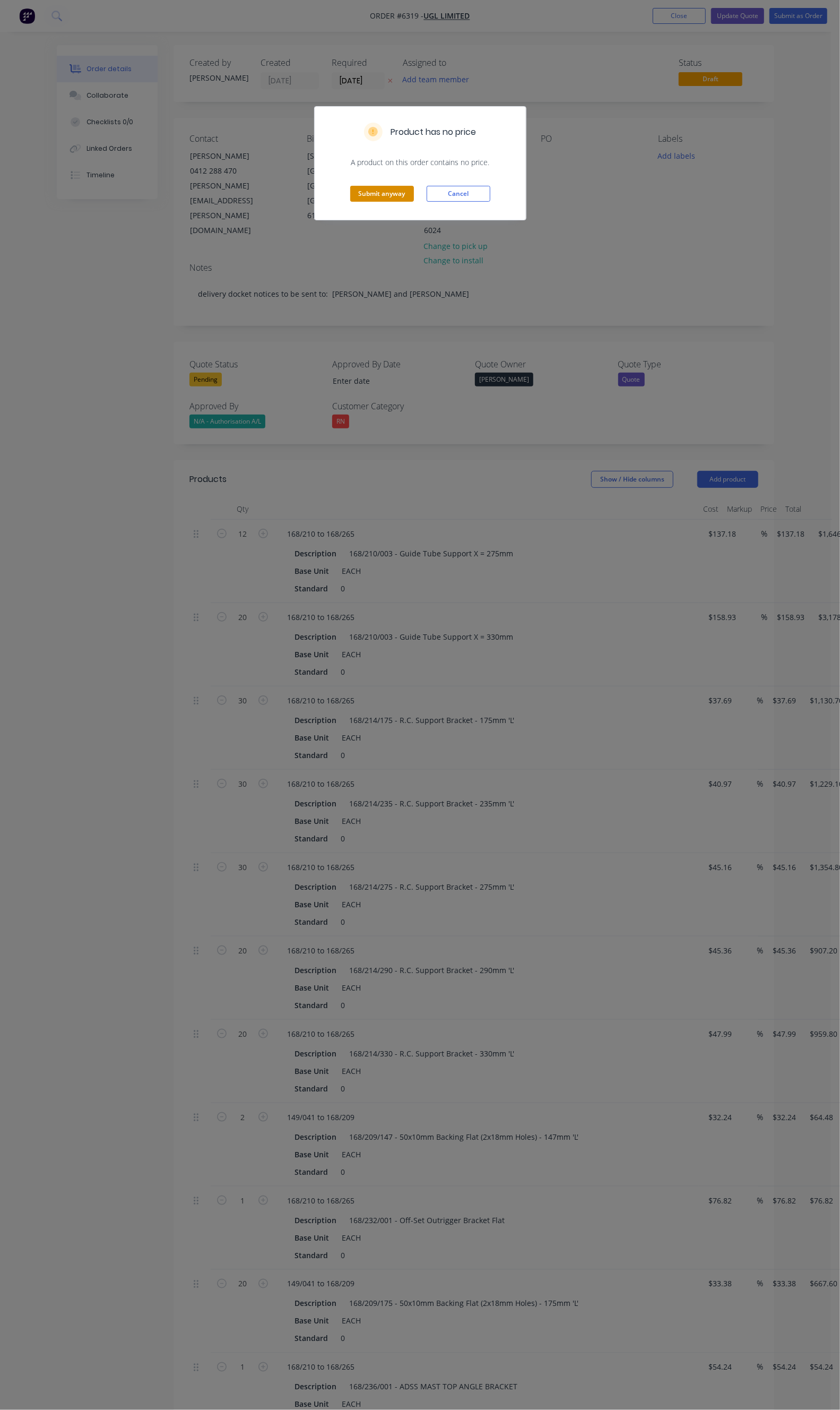
click at [388, 196] on button "Submit anyway" at bounding box center [382, 194] width 63 height 16
